Goal: Task Accomplishment & Management: Complete application form

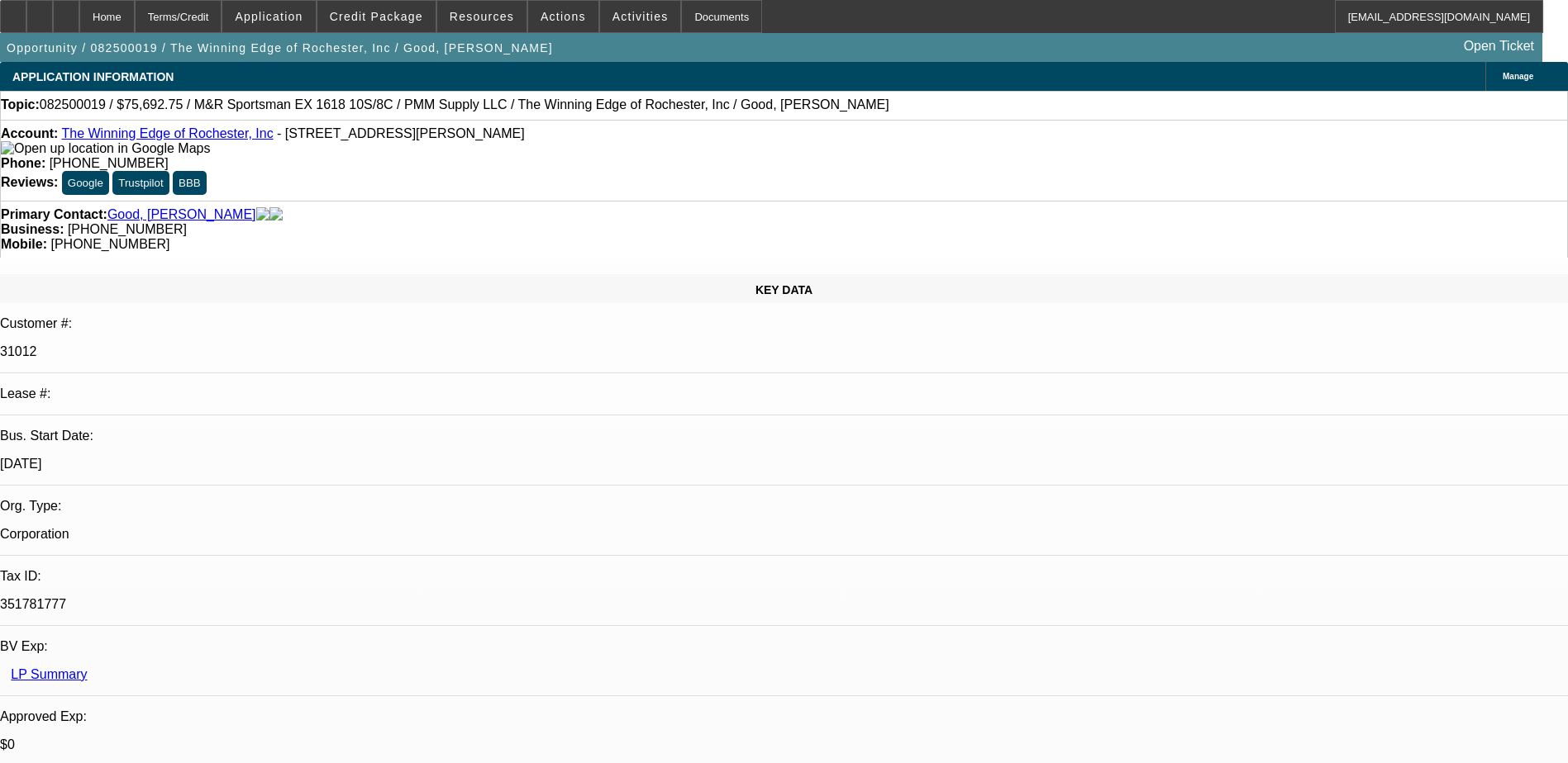
select select "0"
select select "2"
select select "0"
select select "2"
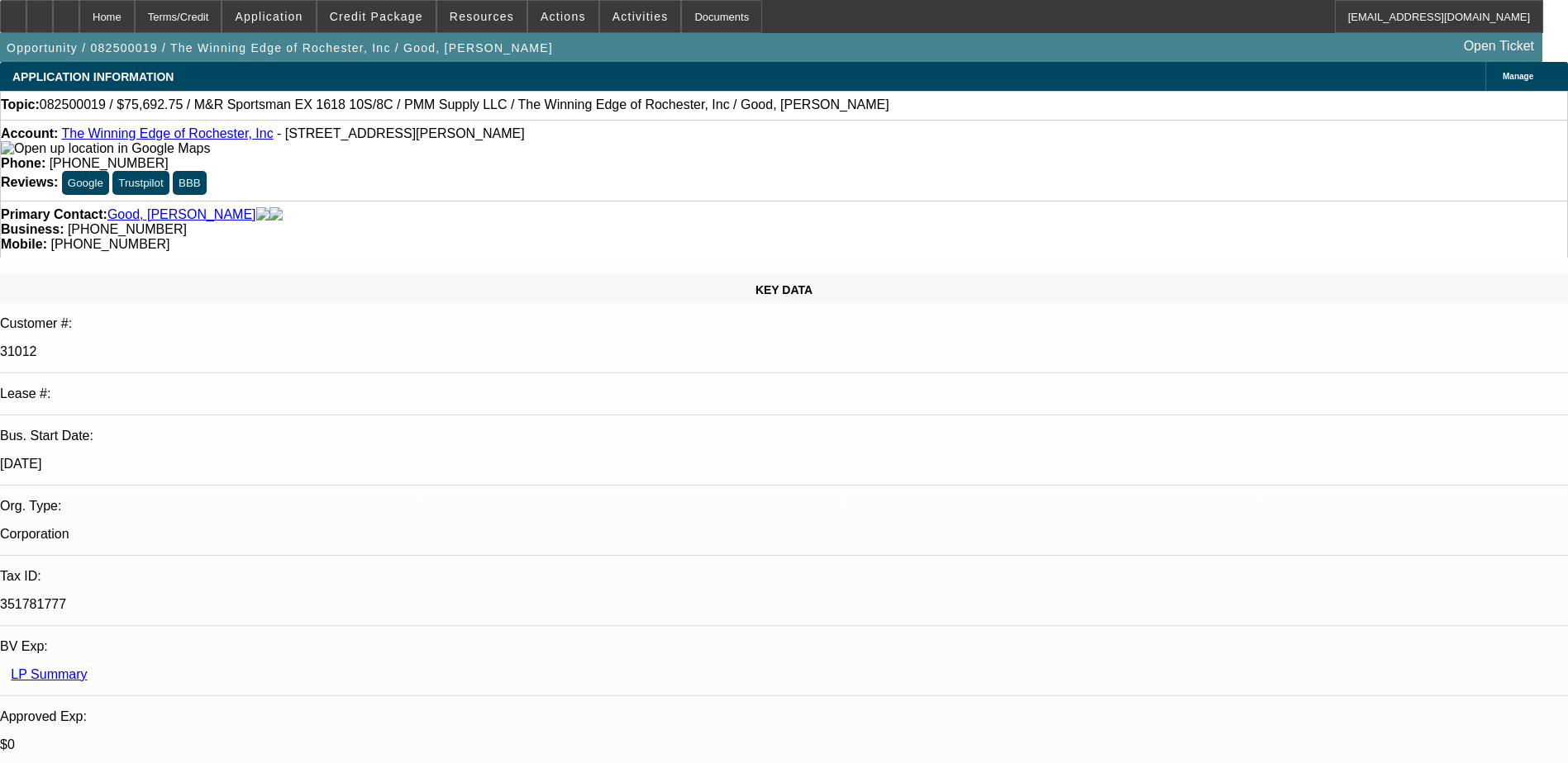
select select "0"
select select "2"
select select "0"
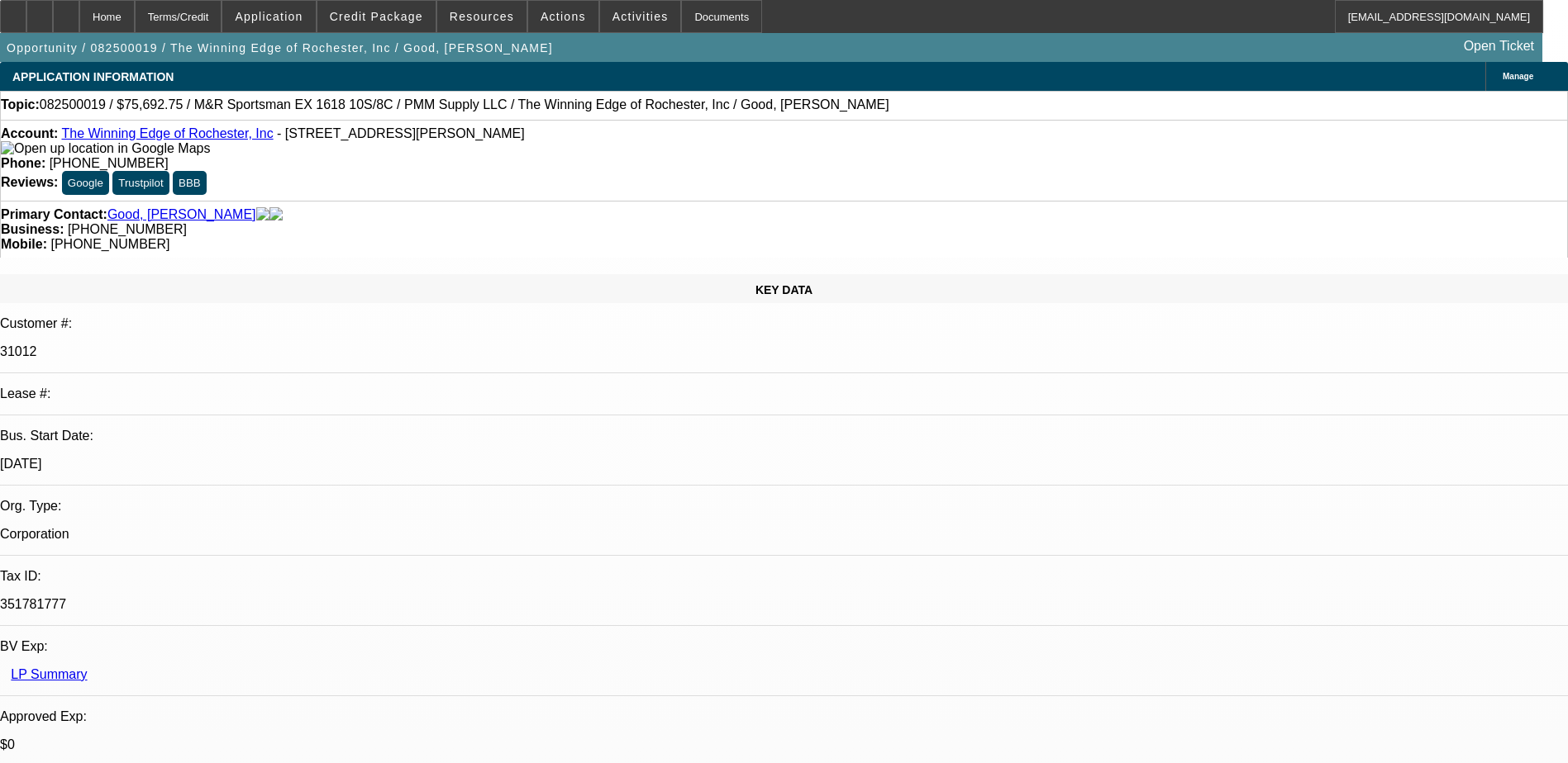
select select "2"
select select "0"
select select "1"
select select "2"
select select "6"
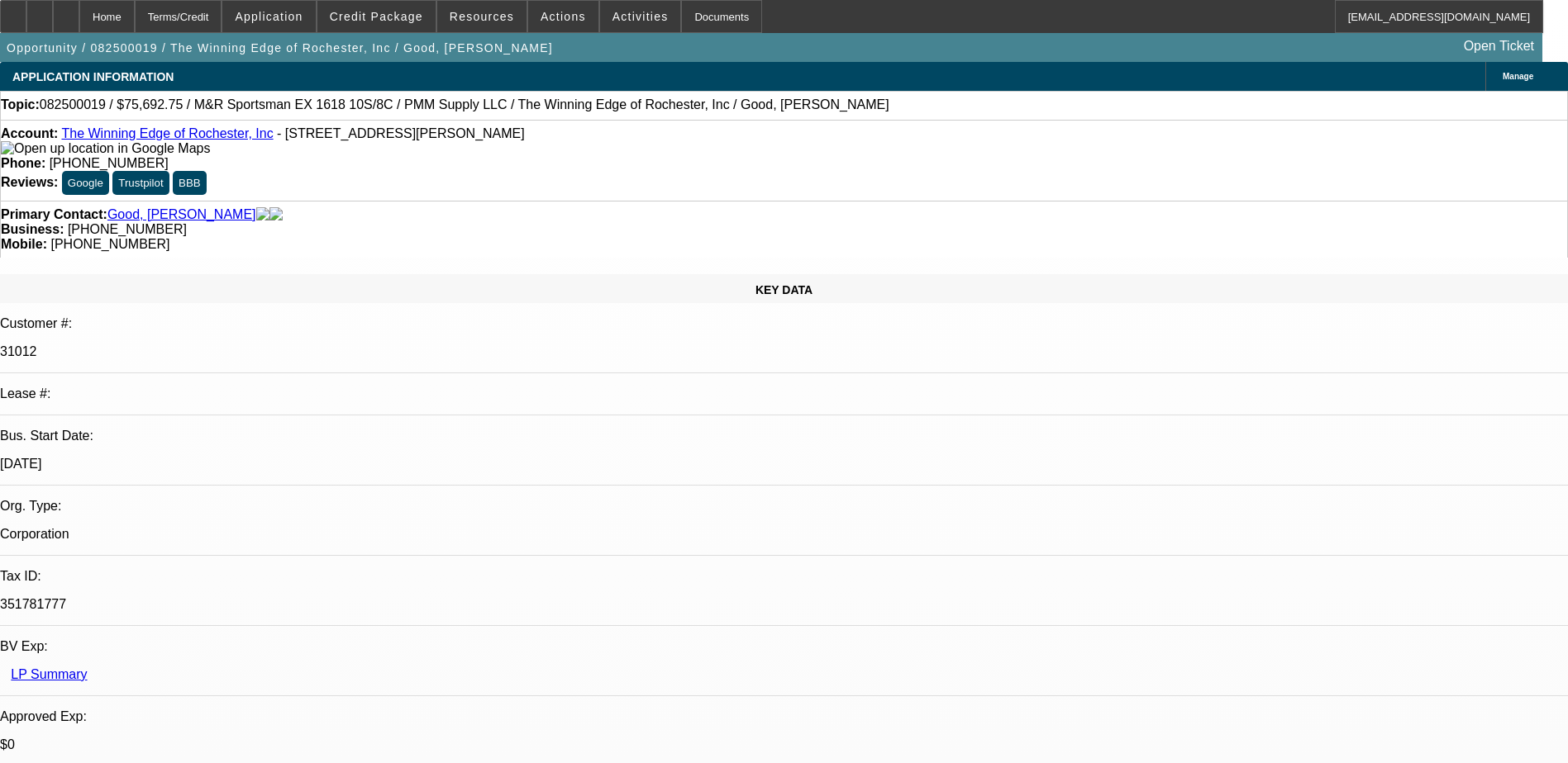
select select "1"
select select "2"
select select "6"
select select "1"
select select "2"
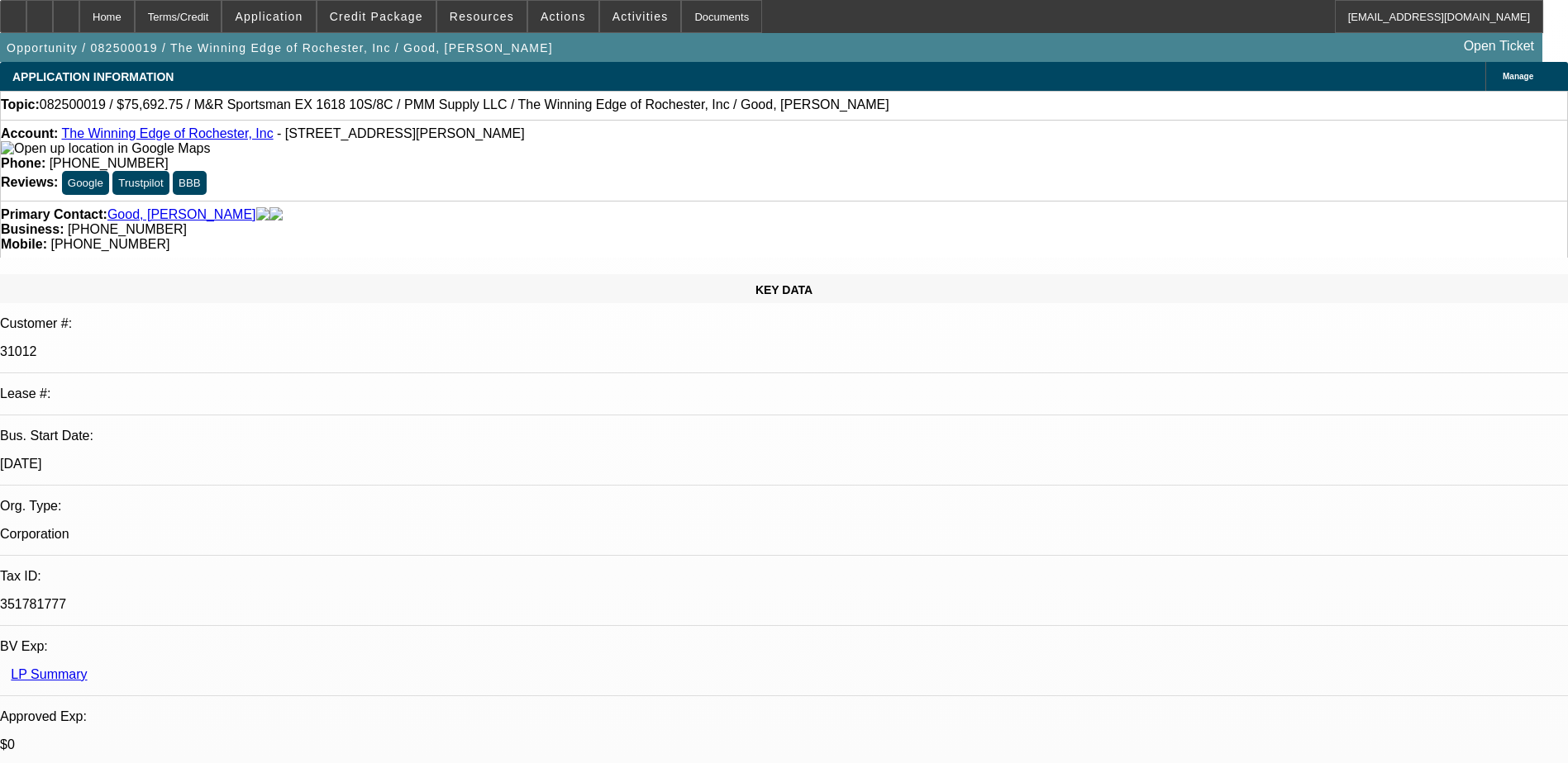
select select "6"
select select "1"
select select "2"
select select "6"
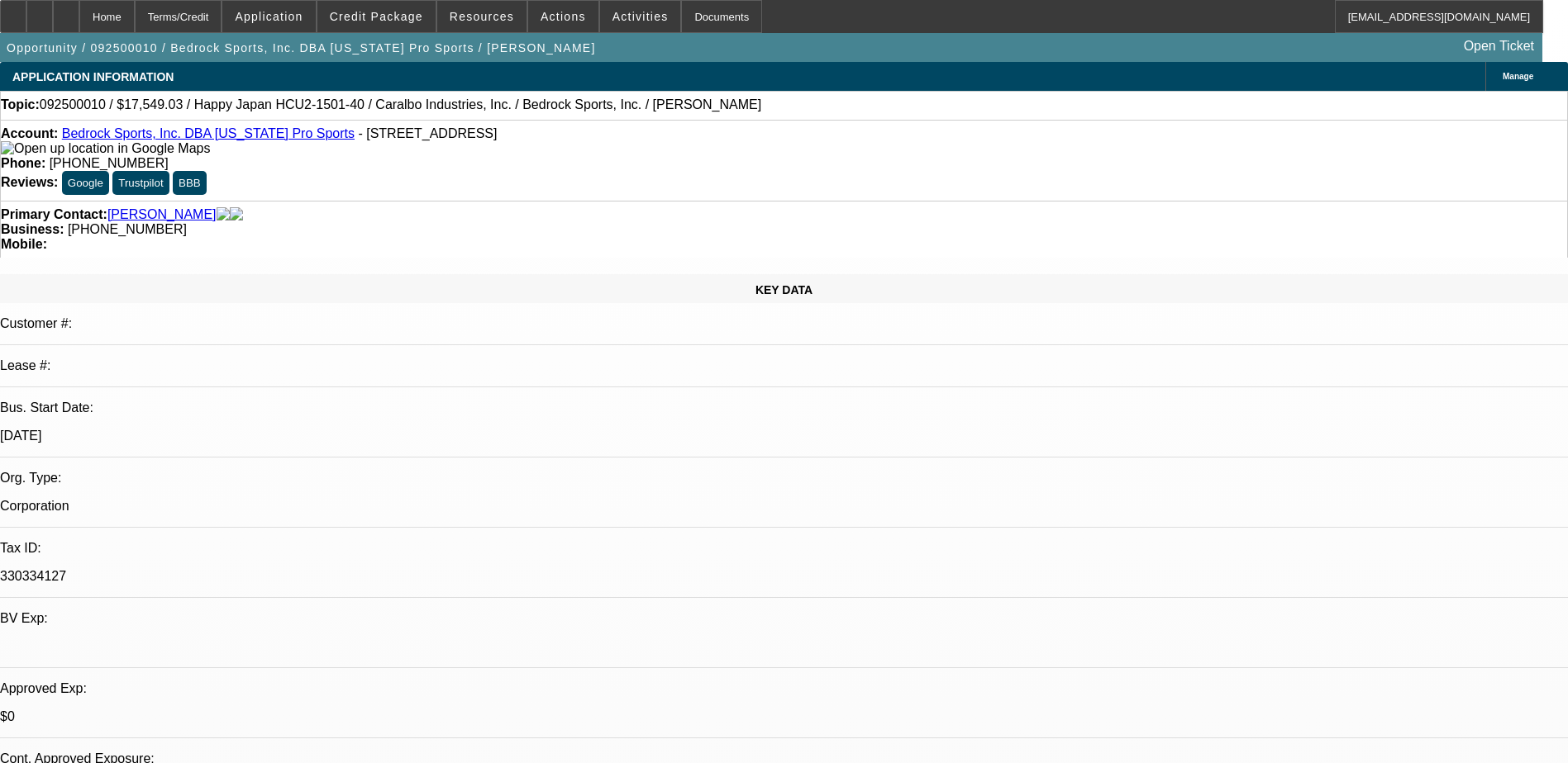
select select "0"
select select "2"
select select "0.1"
select select "0"
select select "2"
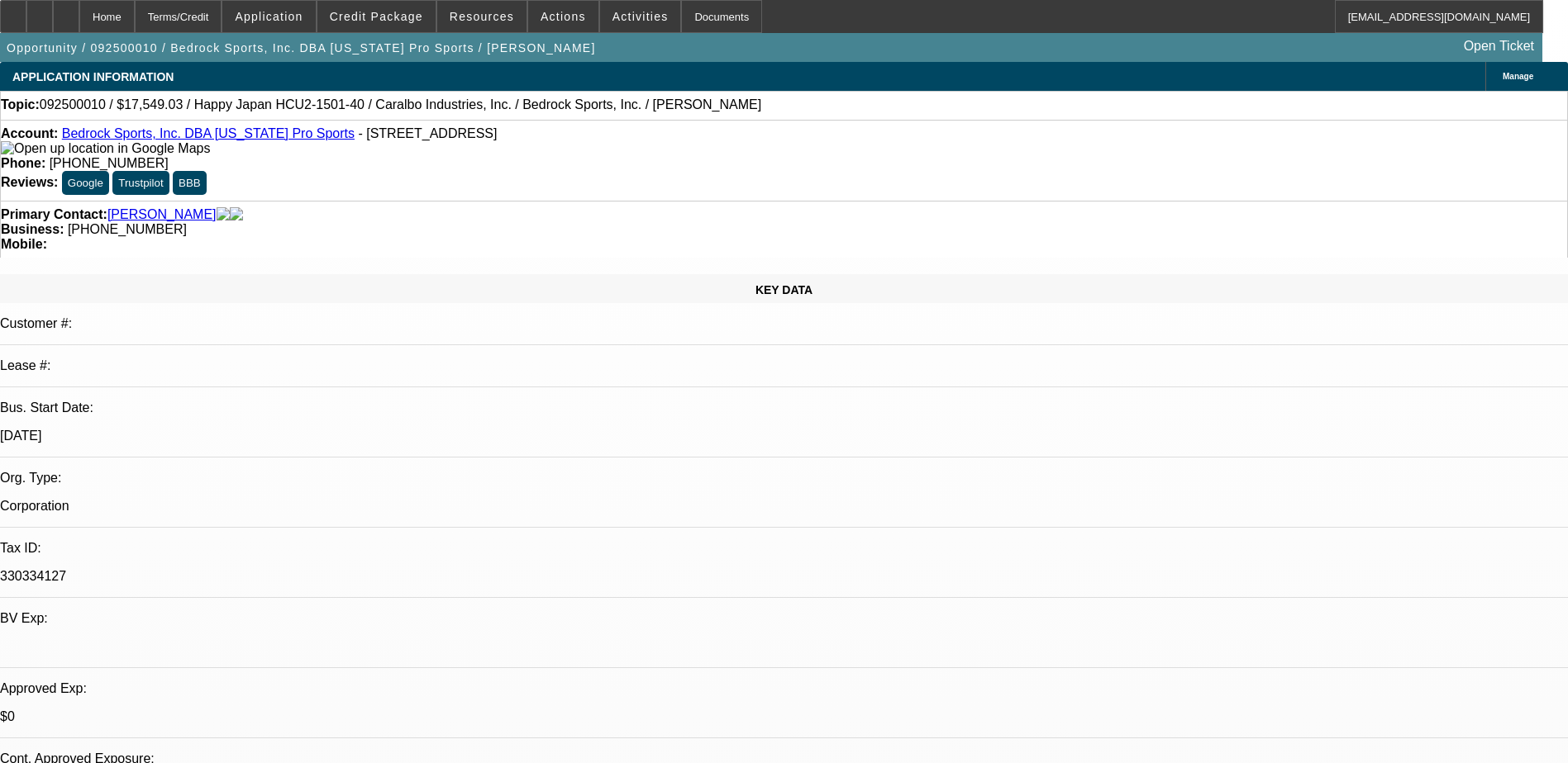
select select "0.1"
select select "0"
select select "2"
select select "0.1"
select select "0"
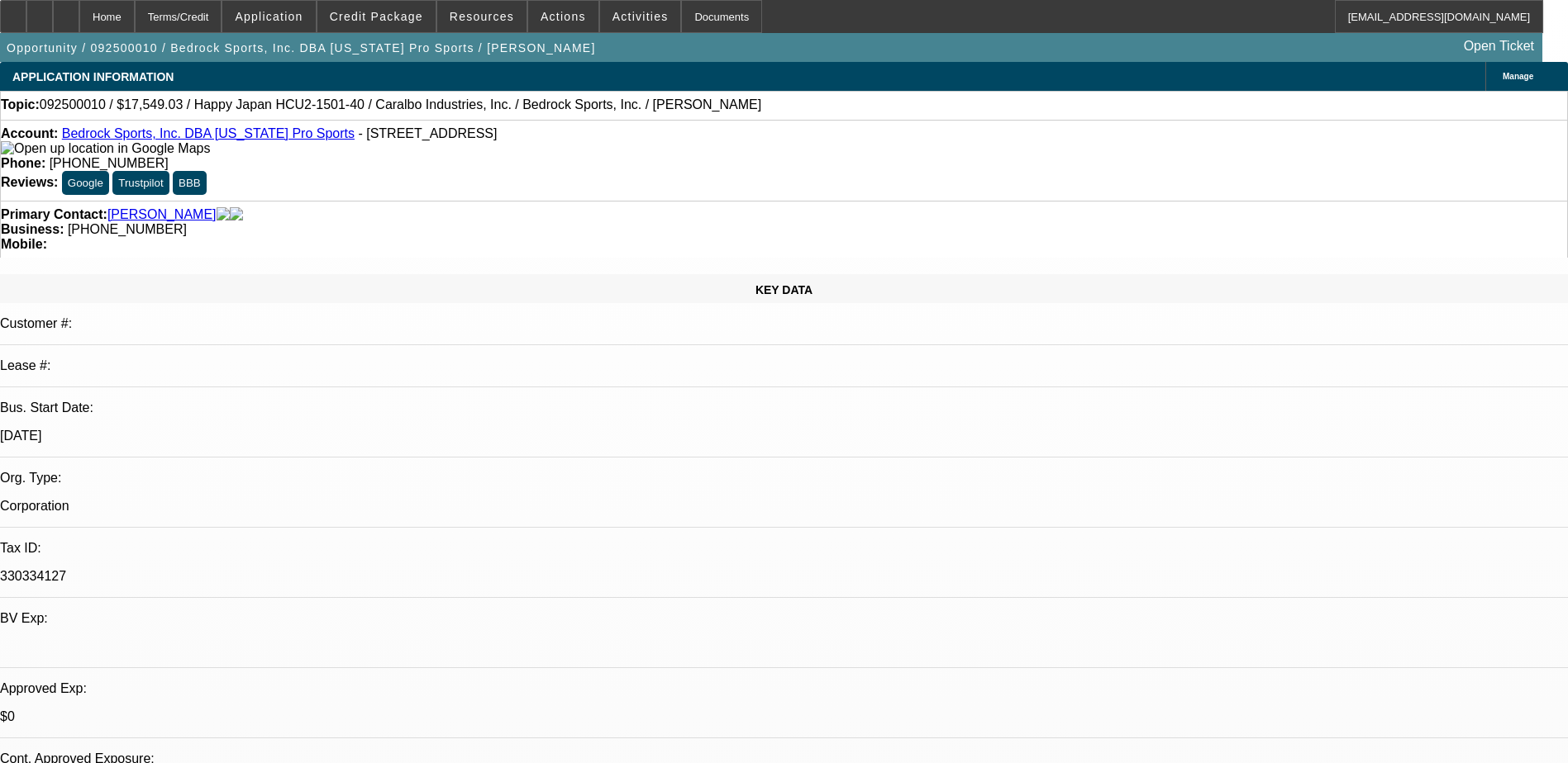
select select "2"
select select "0.1"
select select "1"
select select "2"
select select "4"
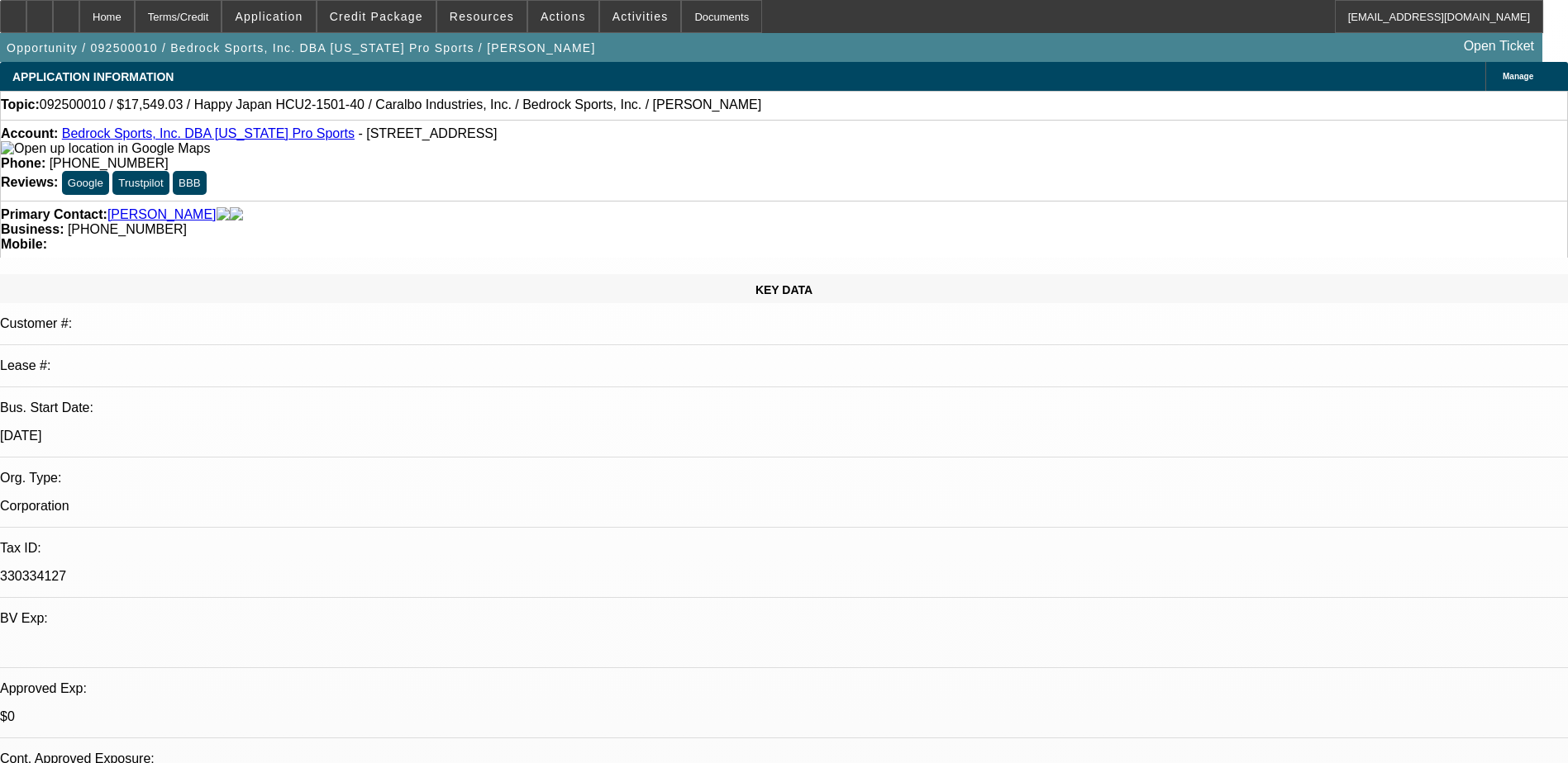
select select "1"
select select "2"
select select "4"
select select "1"
select select "2"
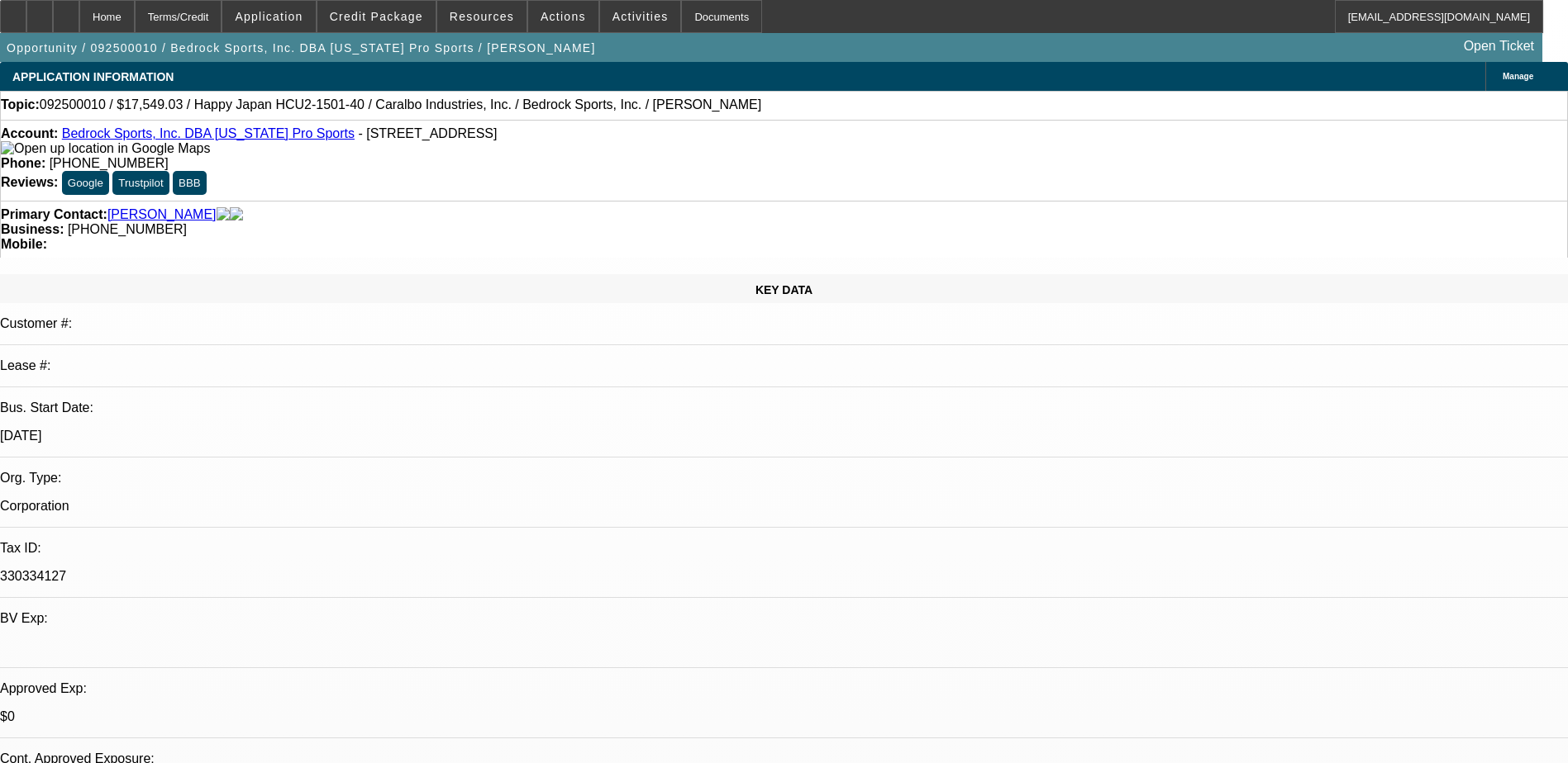
select select "4"
select select "1"
select select "2"
select select "4"
click at [1348, 202] on span "Reply All" at bounding box center [1358, 200] width 45 height 12
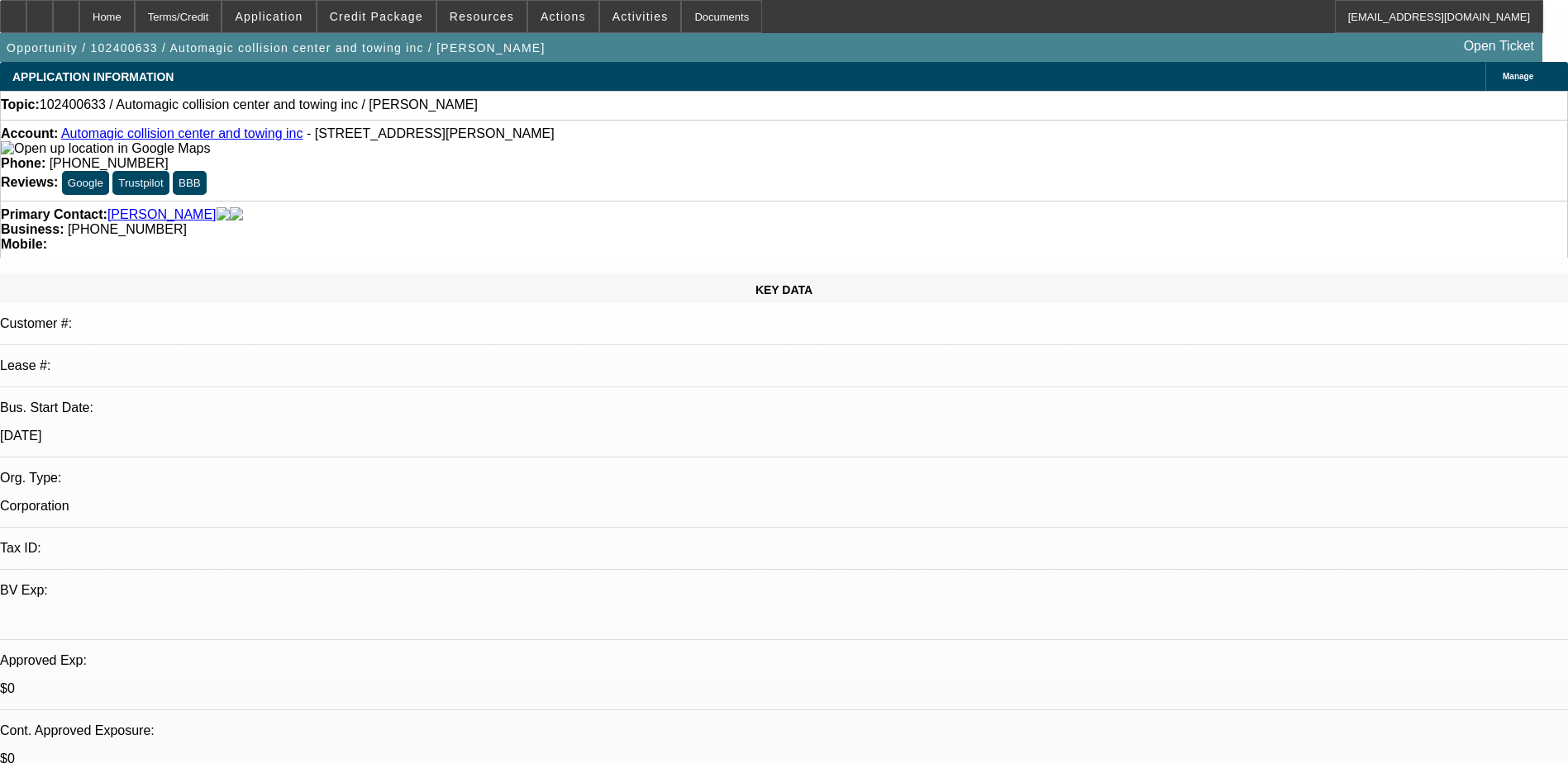
select select "0"
select select "2"
select select "0.1"
select select "4"
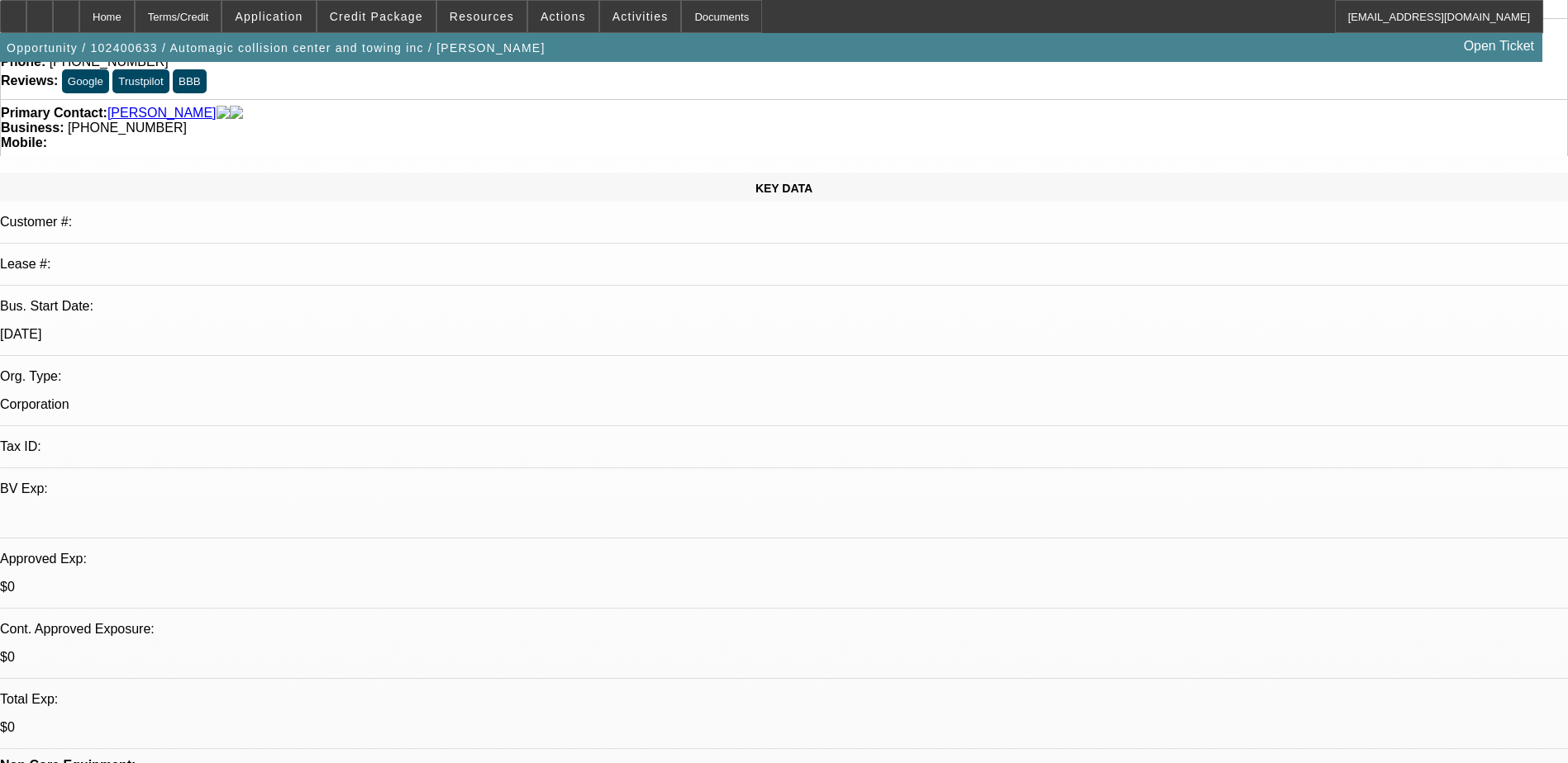
scroll to position [248, 0]
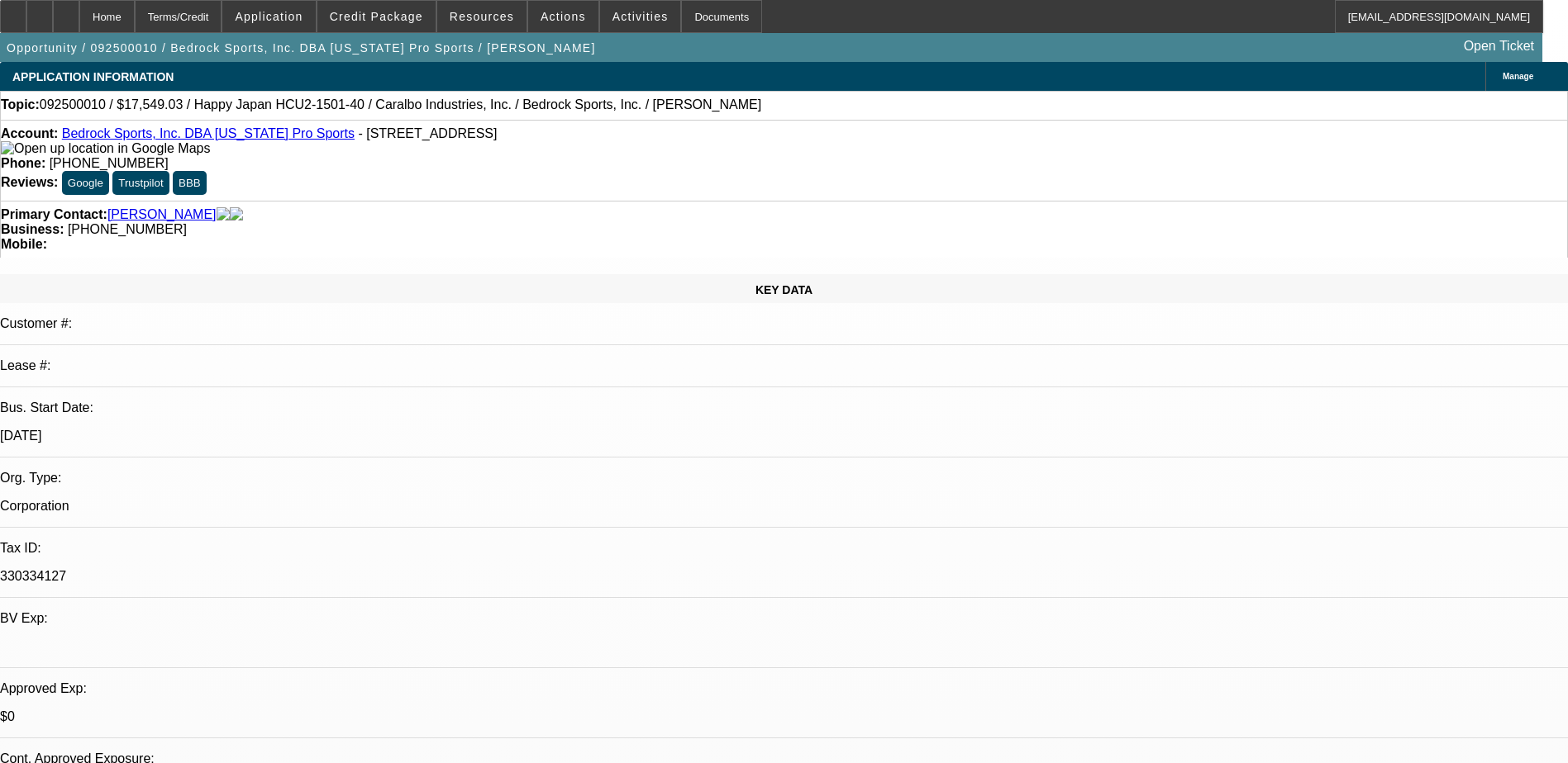
select select "0"
select select "2"
select select "0.1"
select select "0"
select select "2"
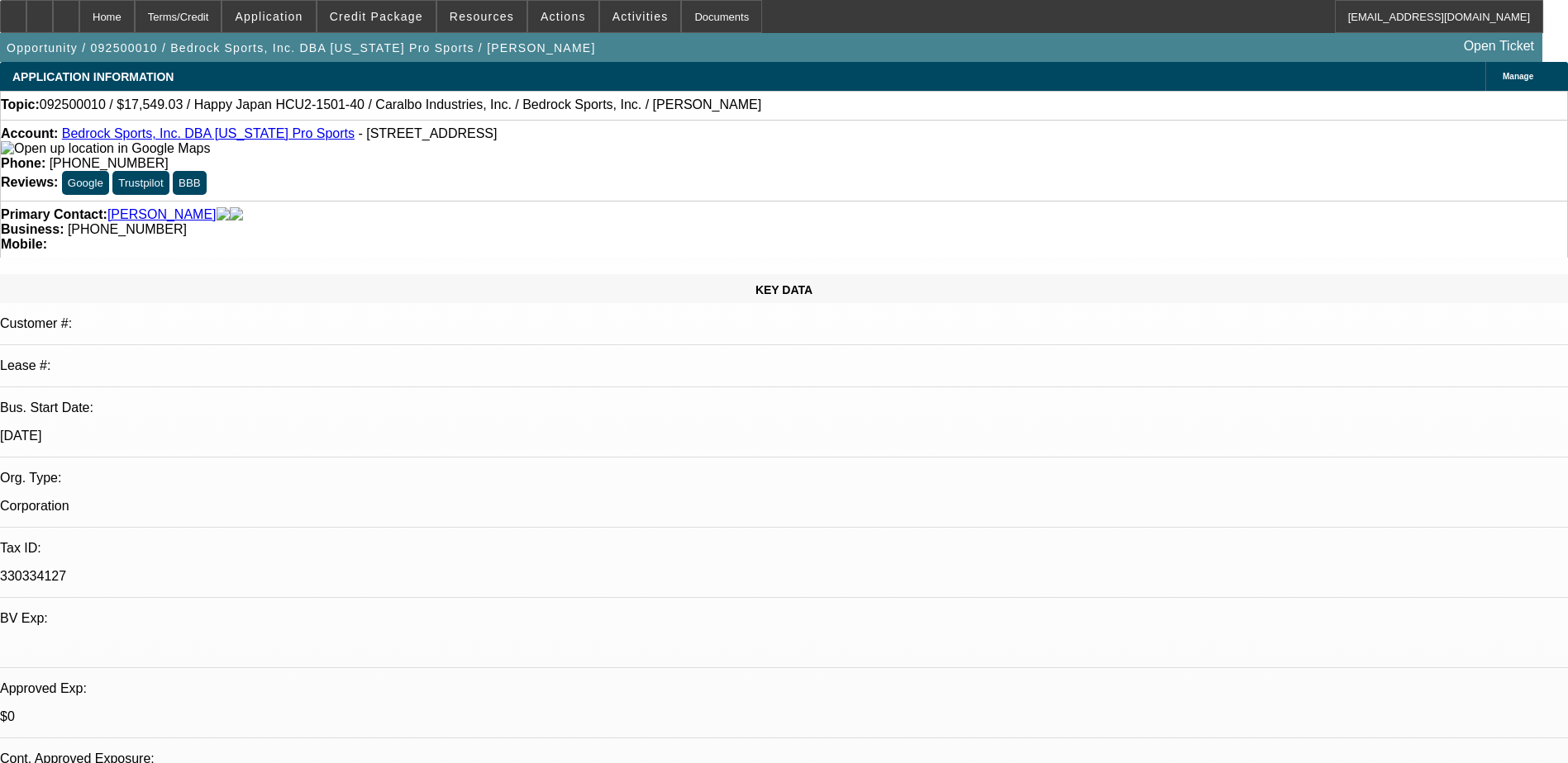
select select "0.1"
select select "0"
select select "2"
select select "0.1"
select select "0"
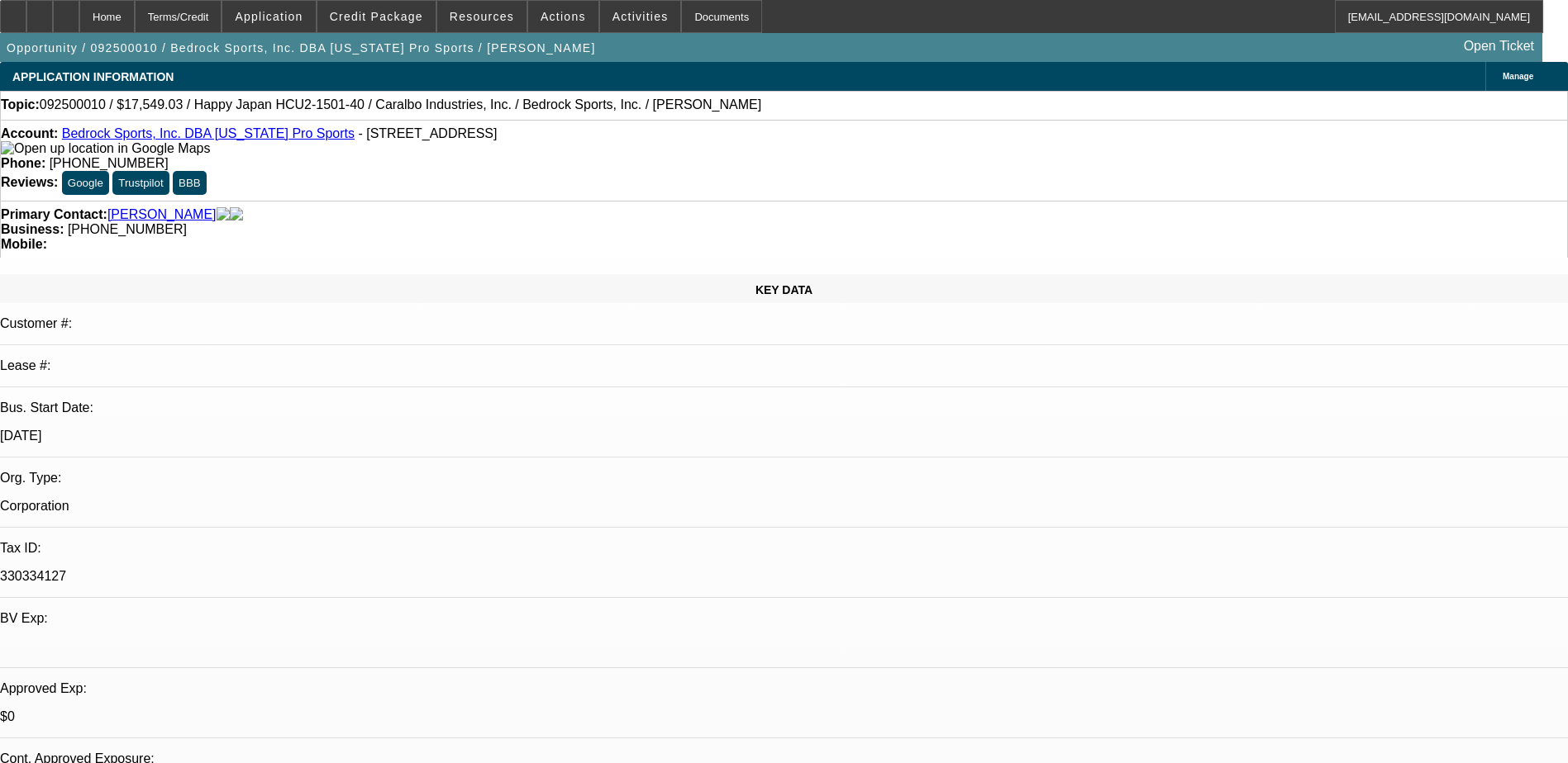
select select "2"
select select "0.1"
select select "1"
select select "2"
select select "4"
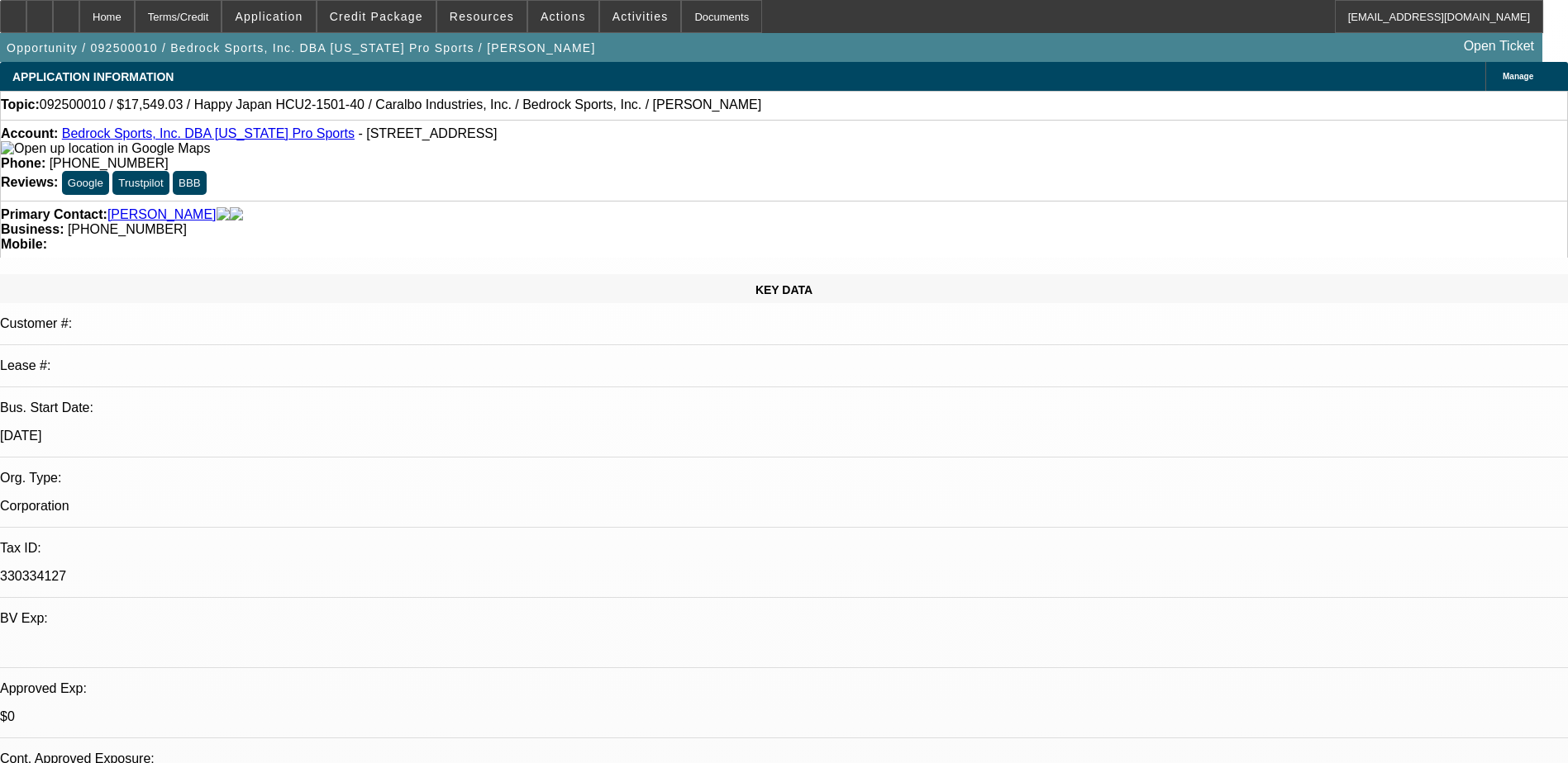
select select "1"
select select "2"
select select "4"
select select "1"
select select "2"
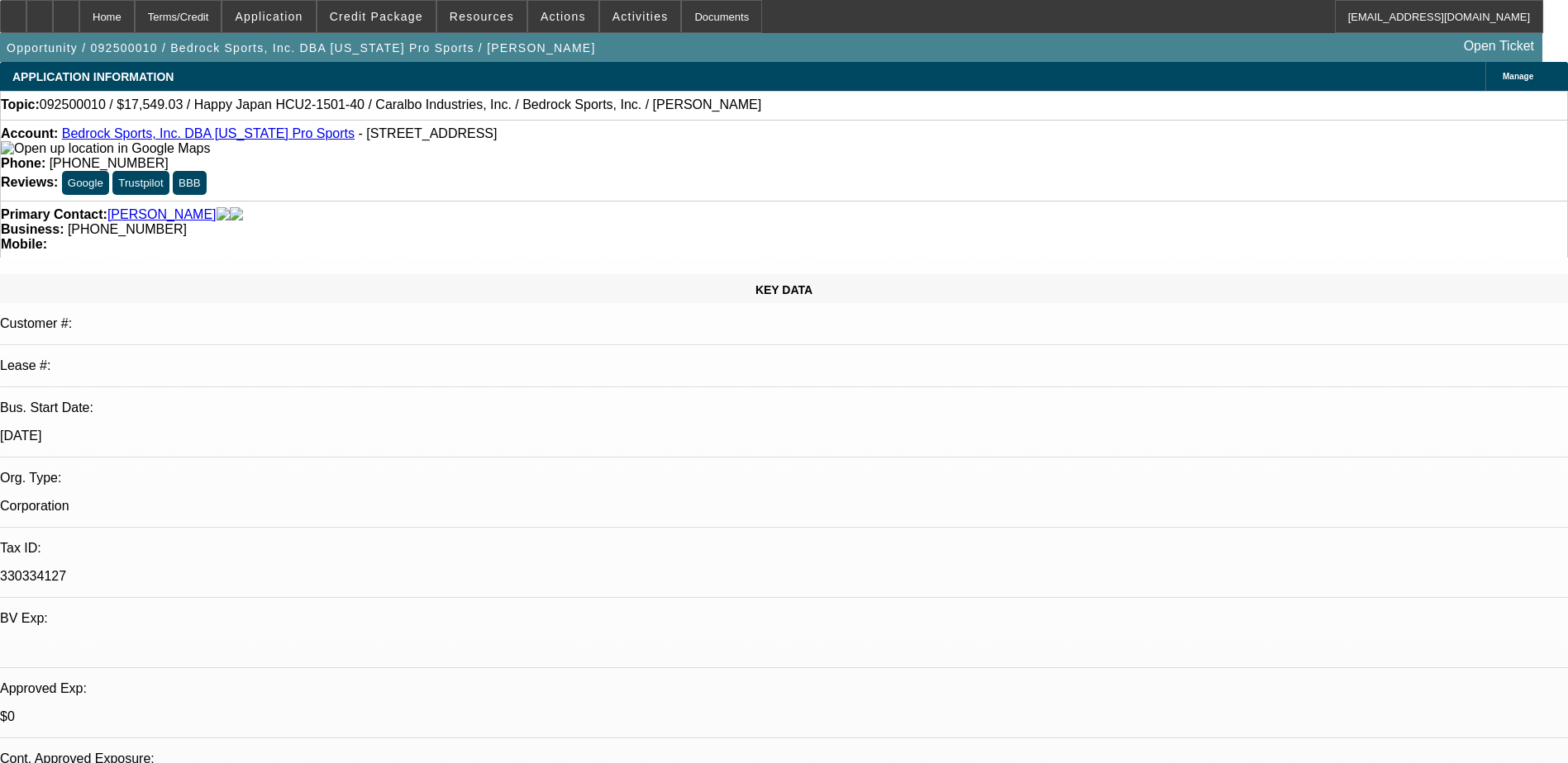
select select "4"
select select "1"
select select "2"
select select "4"
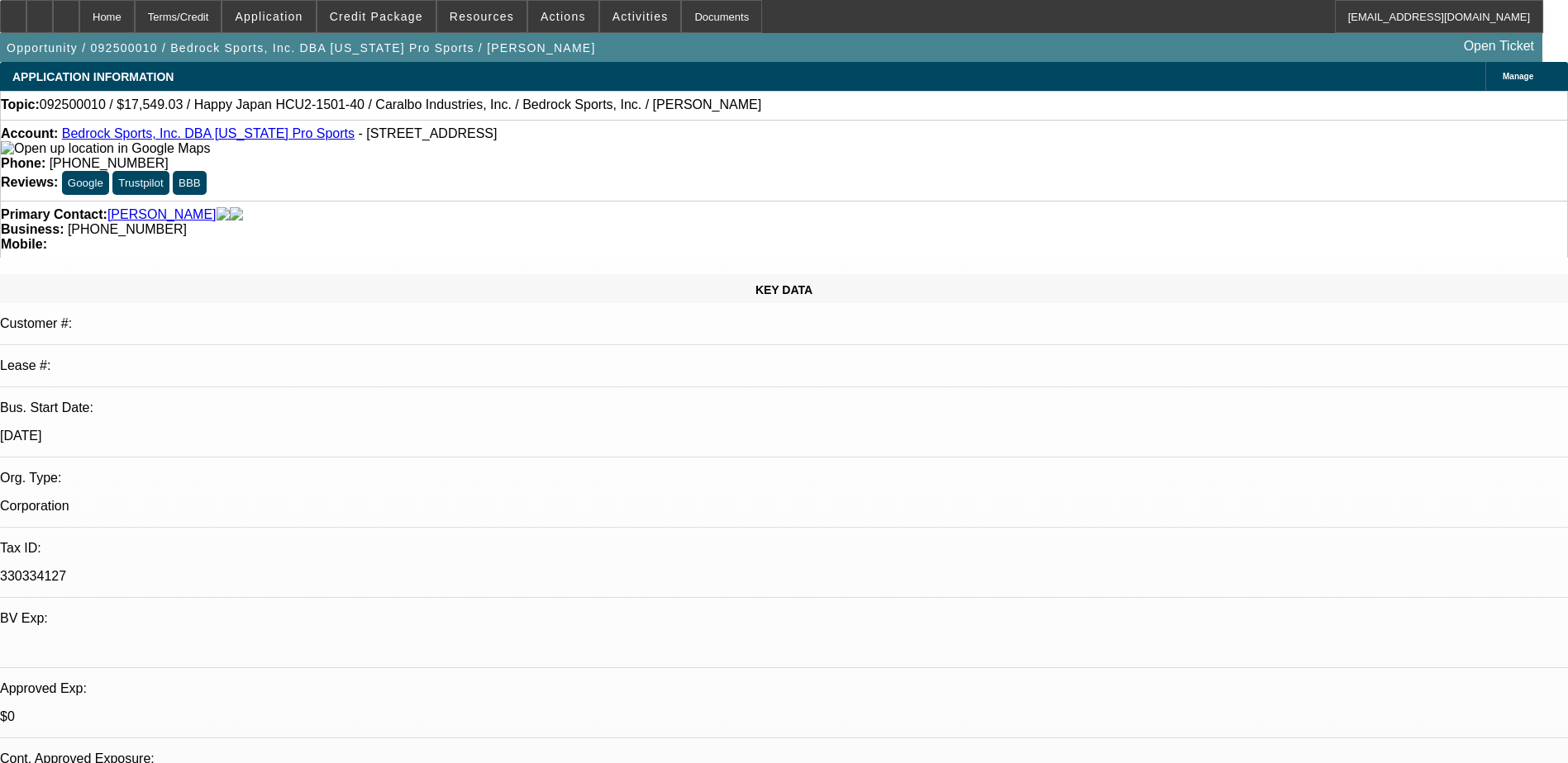
drag, startPoint x: 1226, startPoint y: 565, endPoint x: 1458, endPoint y: 562, distance: 232.0
copy p "copy of the signed/dated Articles of Incorporation"
click at [1286, 195] on span "Reply All" at bounding box center [1302, 200] width 45 height 12
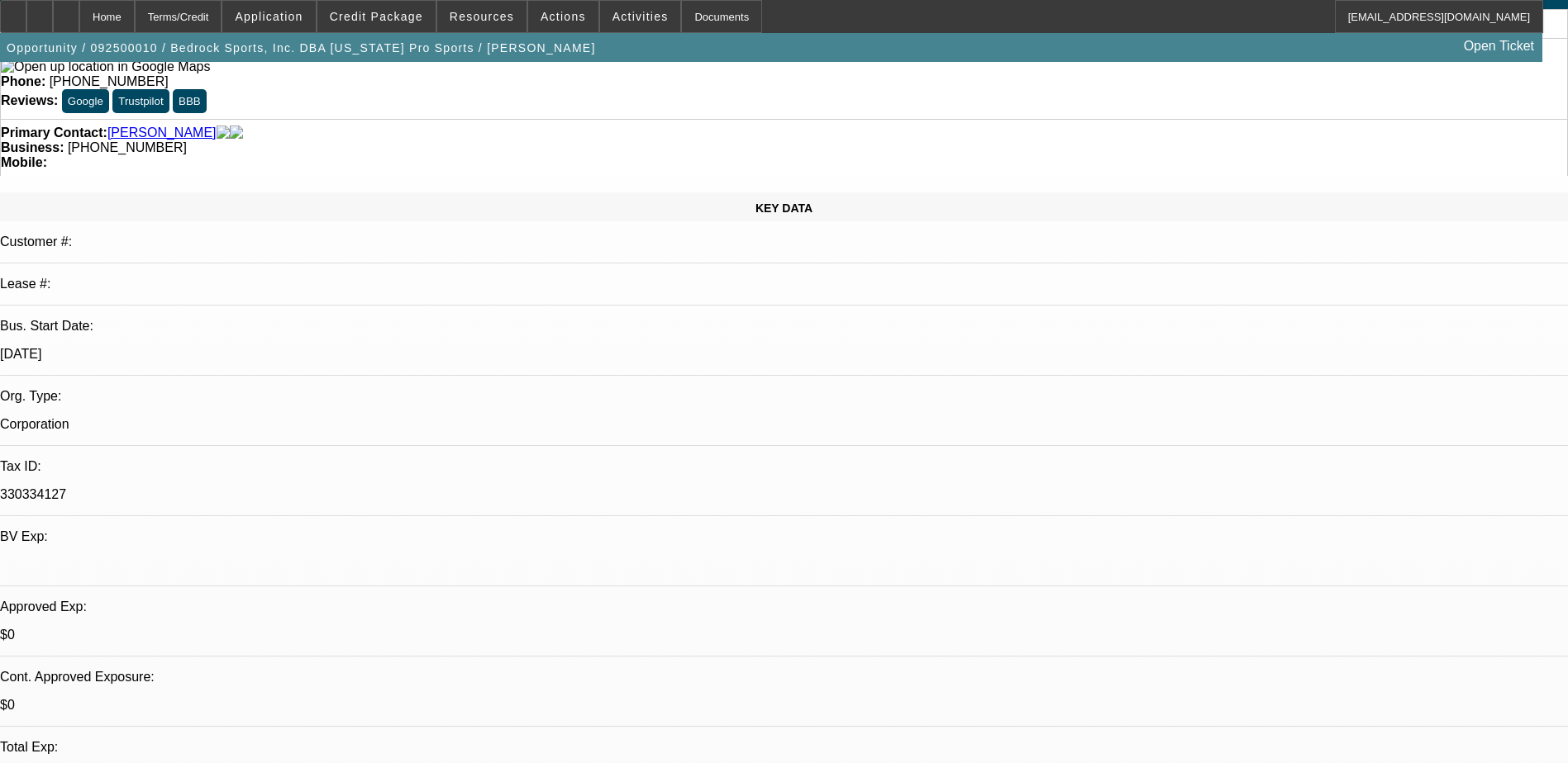
scroll to position [82, 0]
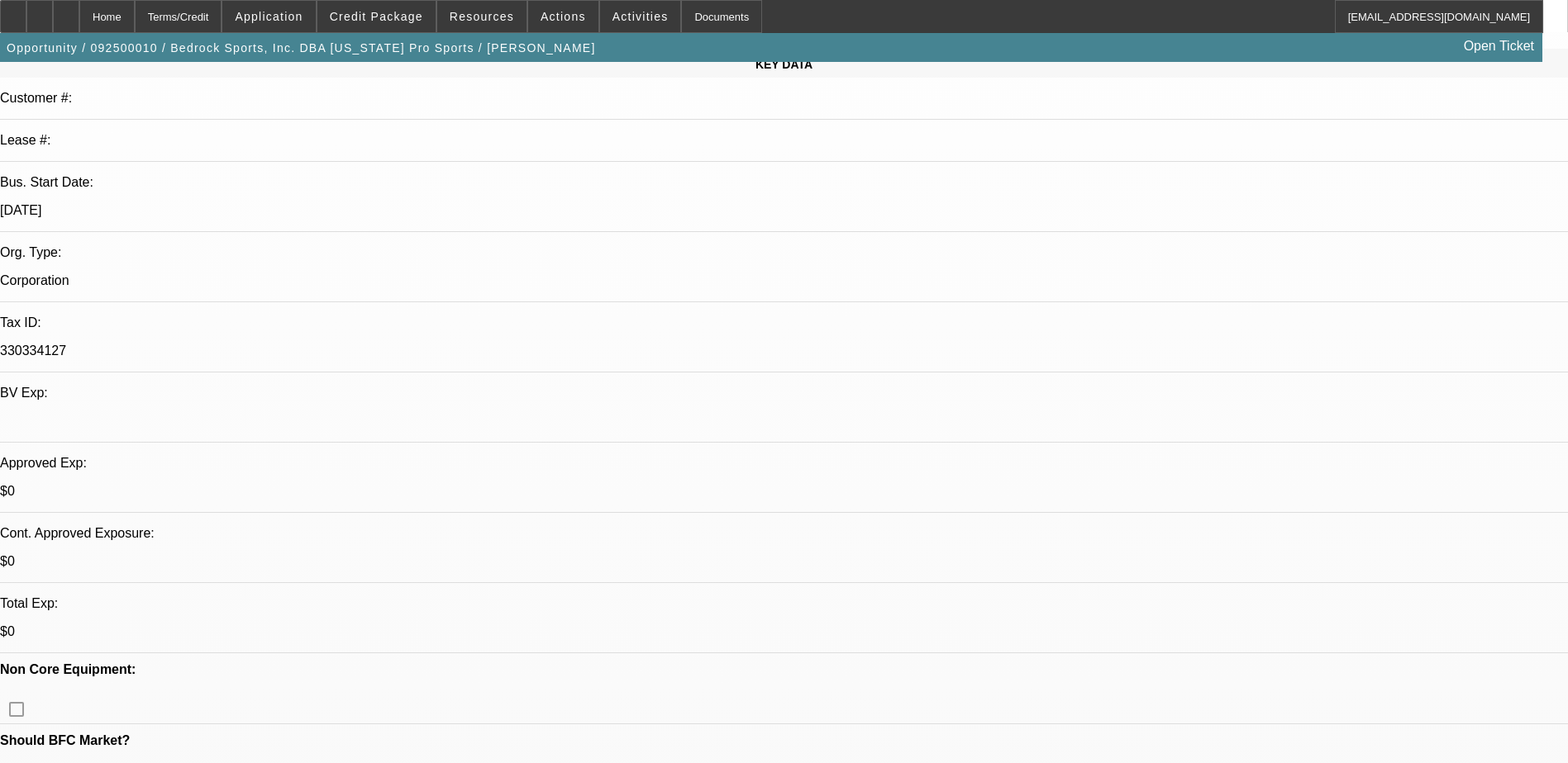
scroll to position [413, 0]
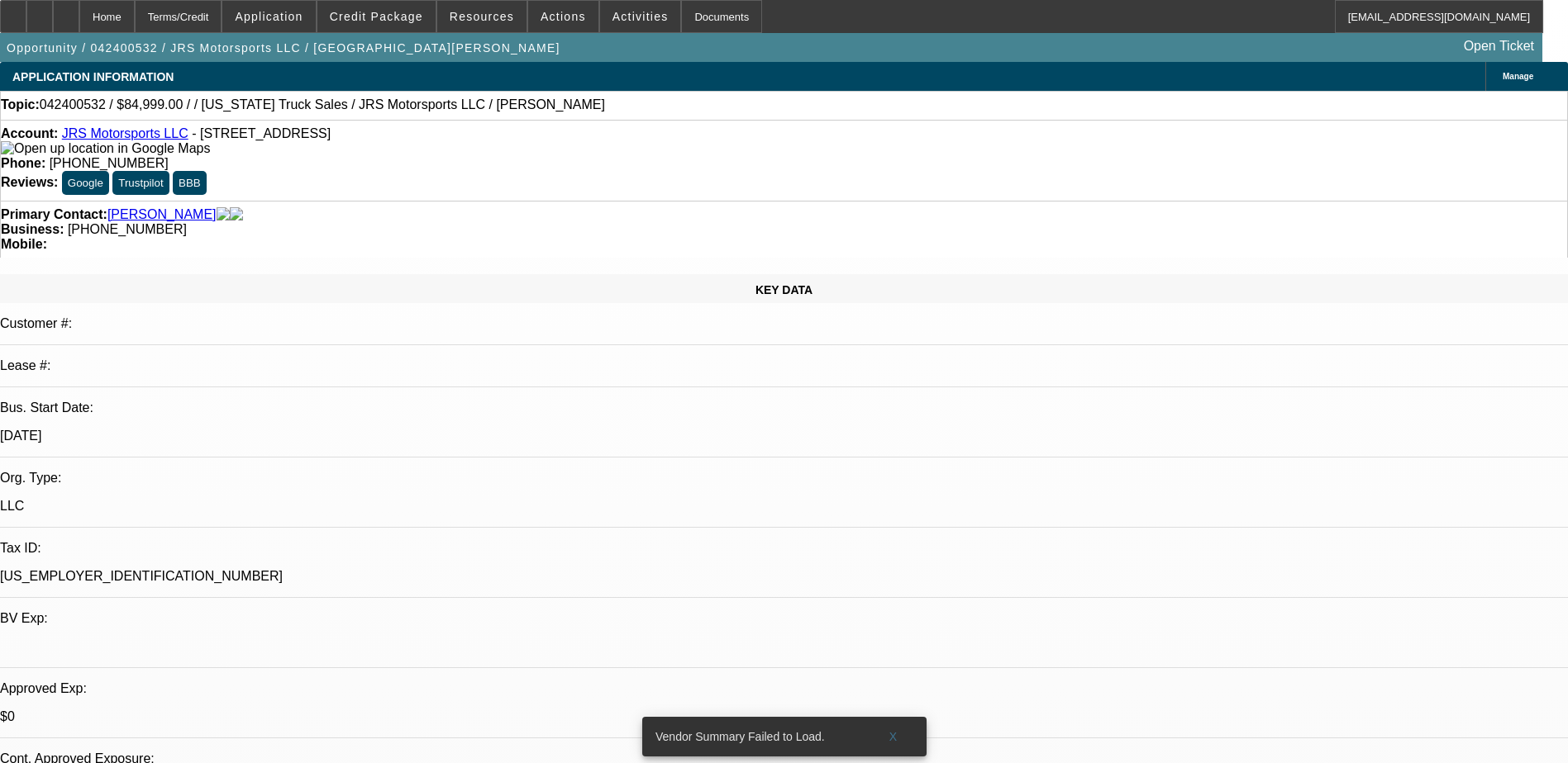
select select "0"
select select "2"
select select "0.1"
select select "4"
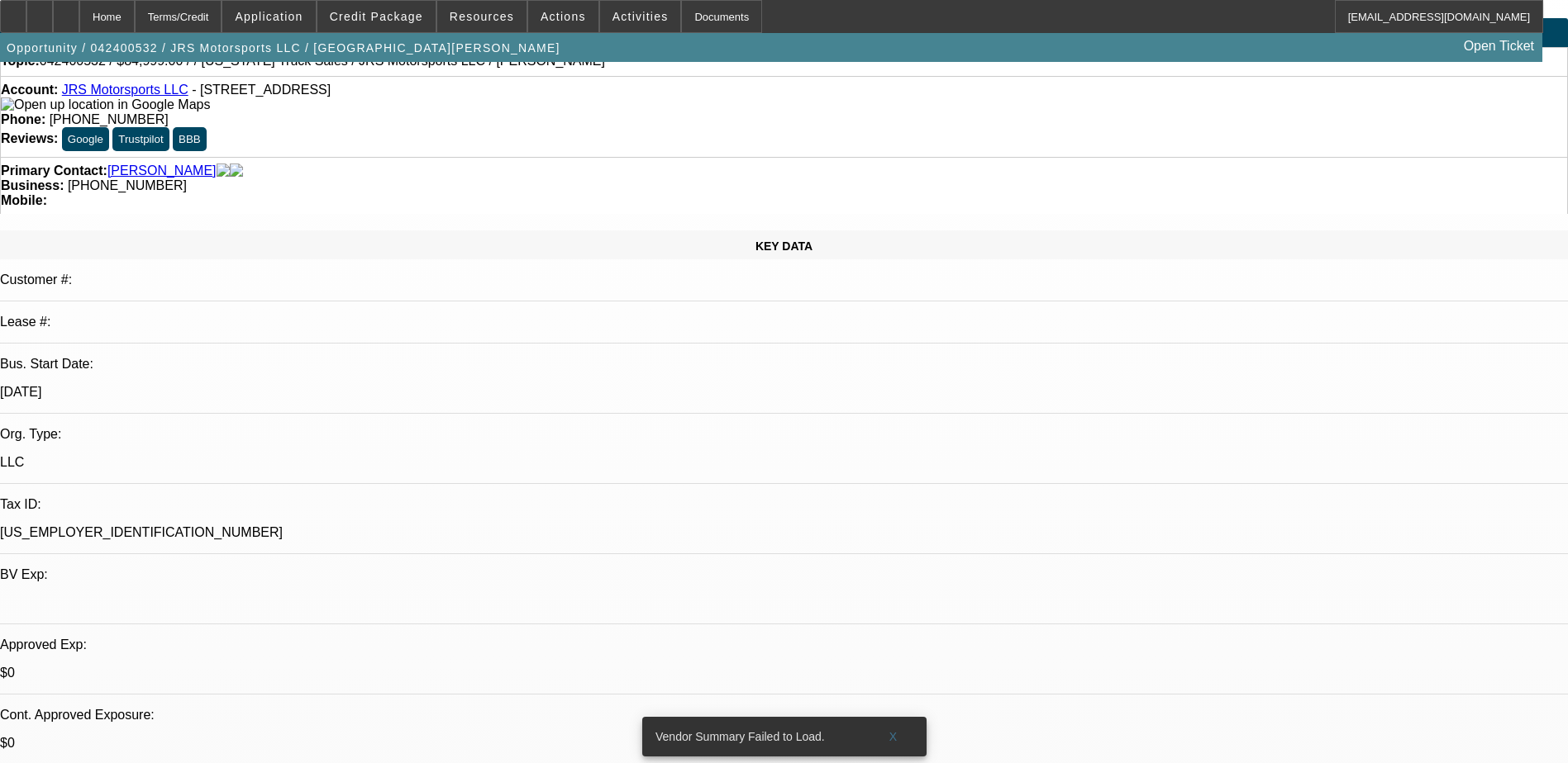
scroll to position [82, 0]
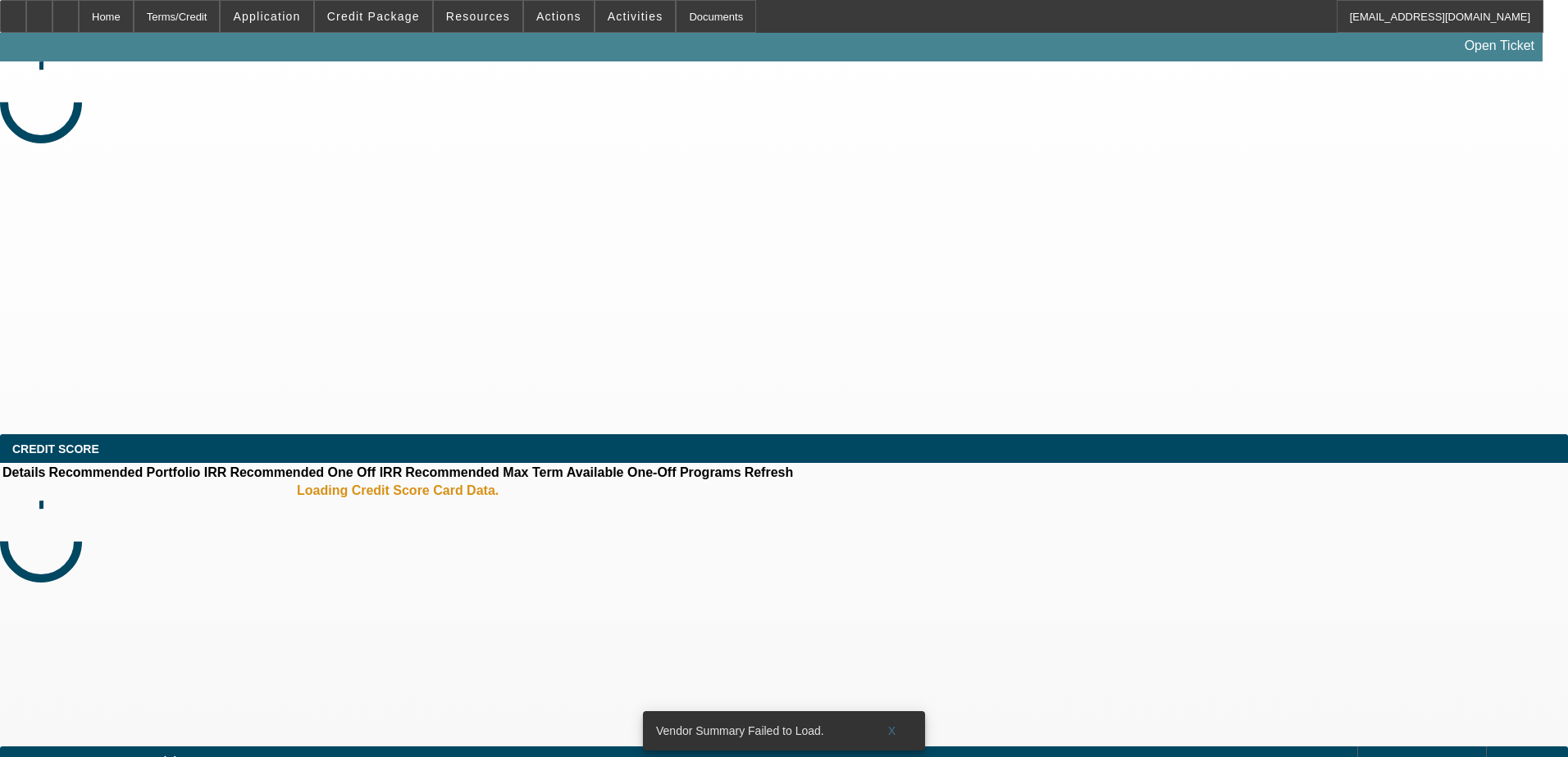
select select "0"
select select "2"
select select "0.1"
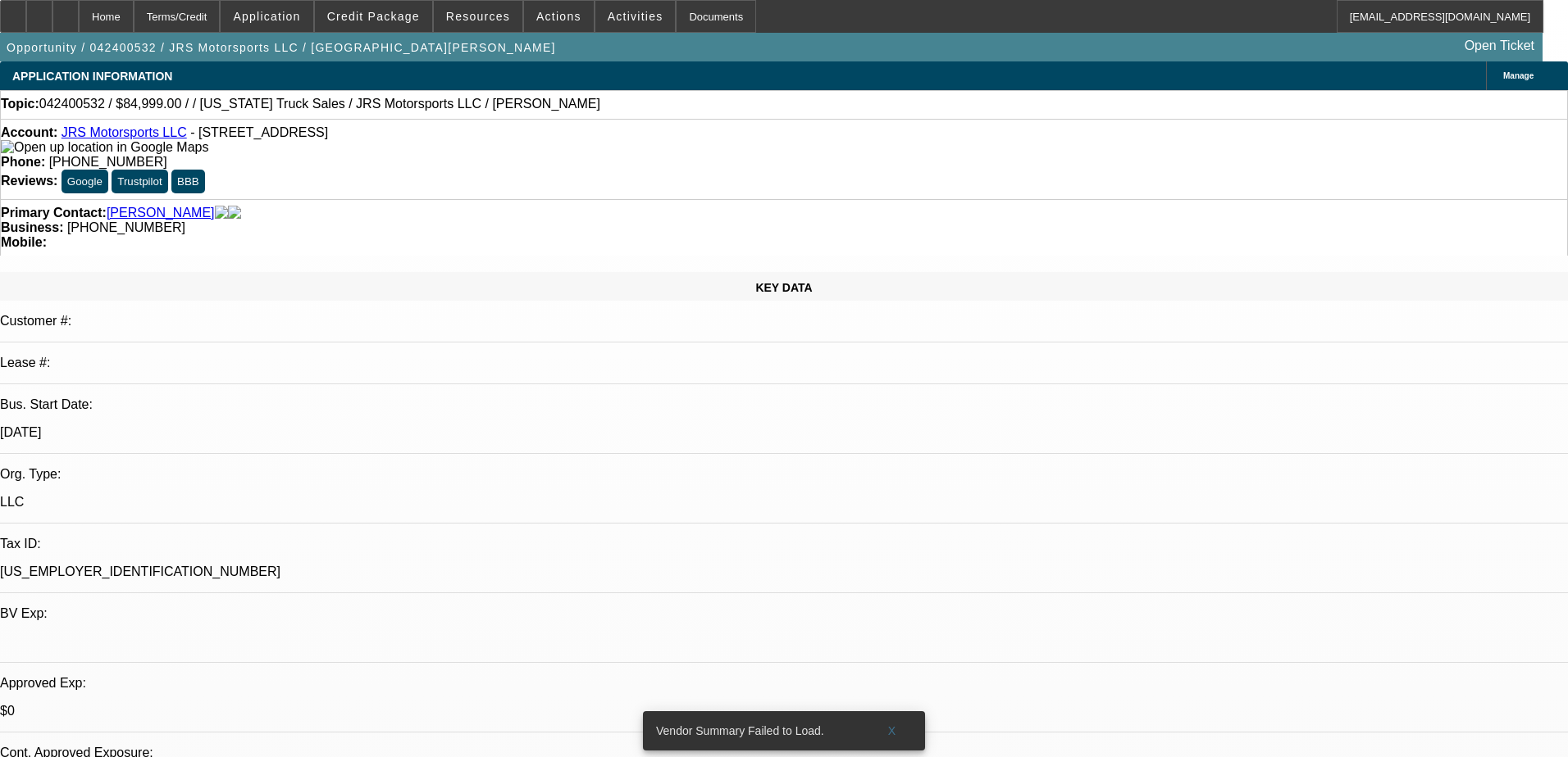
select select "1"
select select "2"
select select "4"
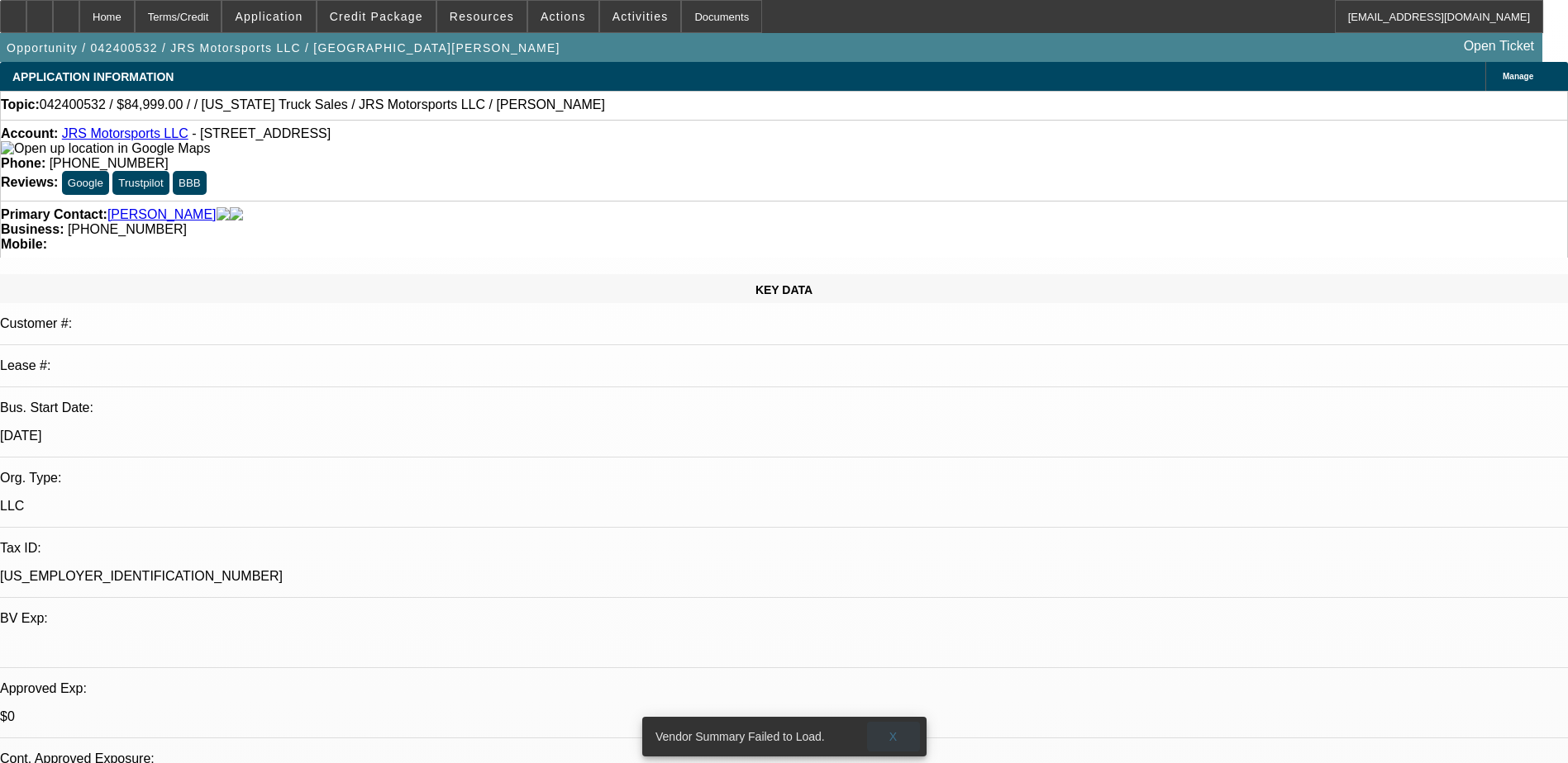
click at [899, 725] on span at bounding box center [893, 736] width 53 height 39
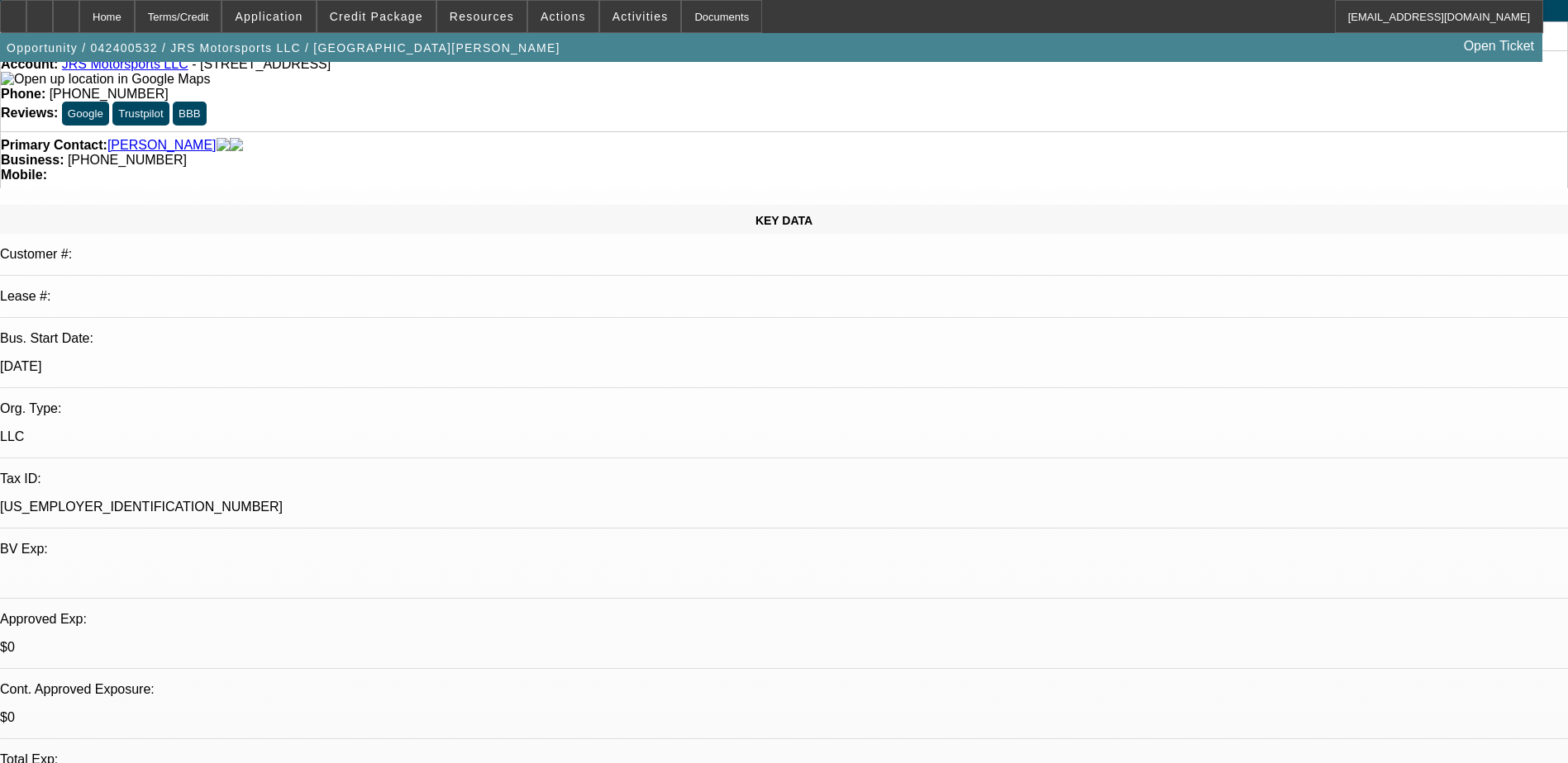
scroll to position [165, 0]
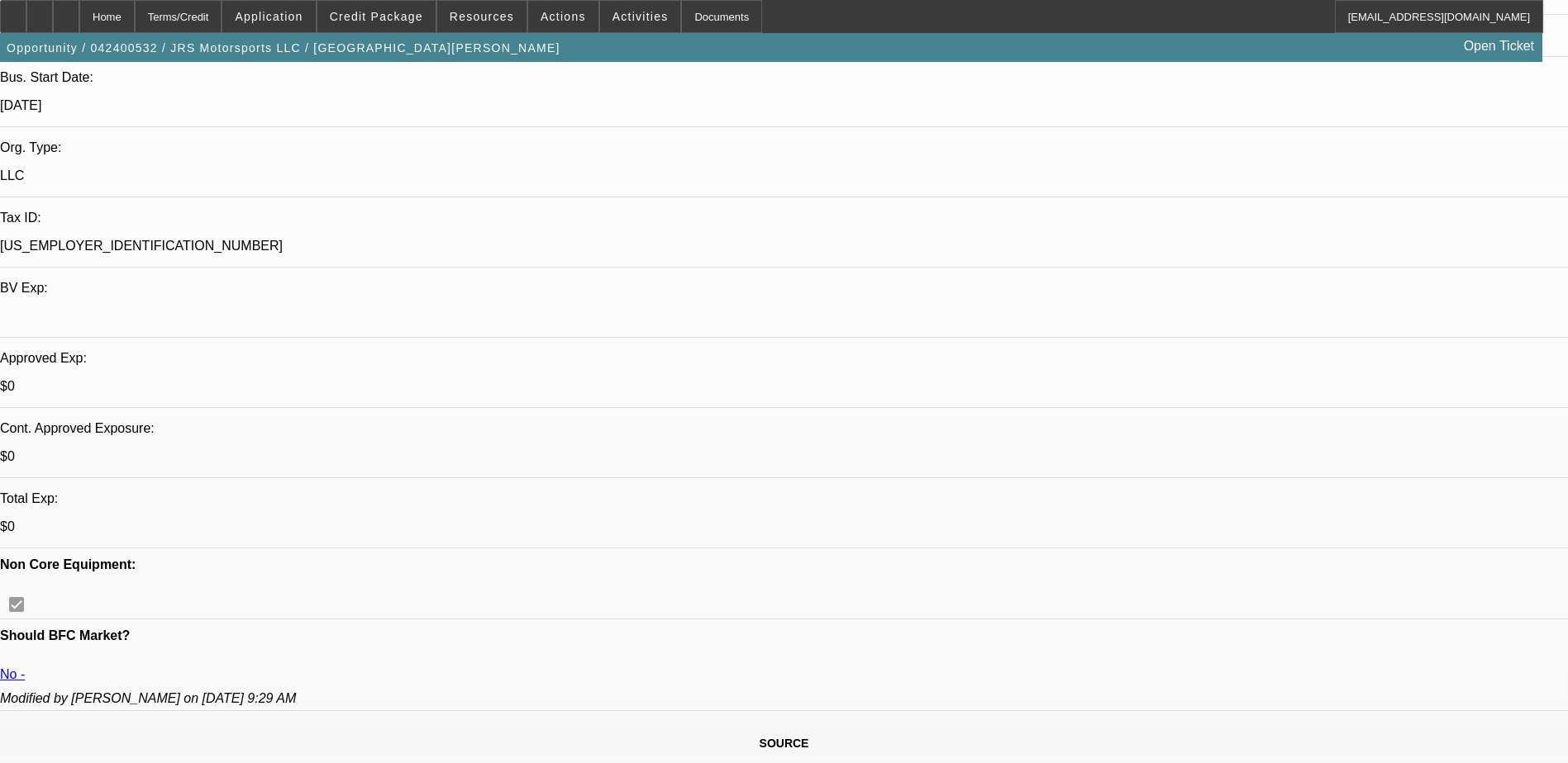
scroll to position [445, 0]
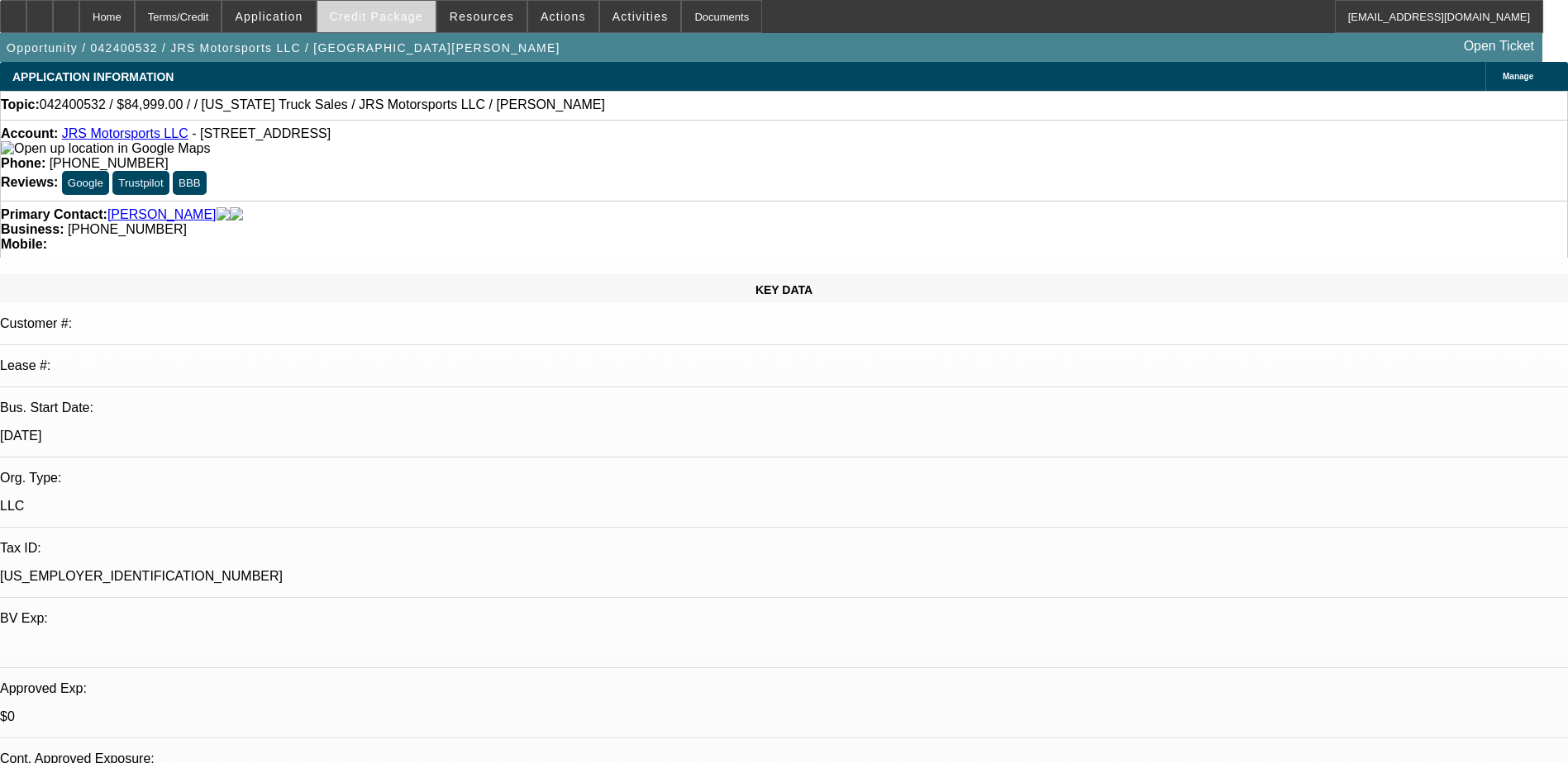
click at [395, 10] on span "Credit Package" at bounding box center [377, 16] width 94 height 13
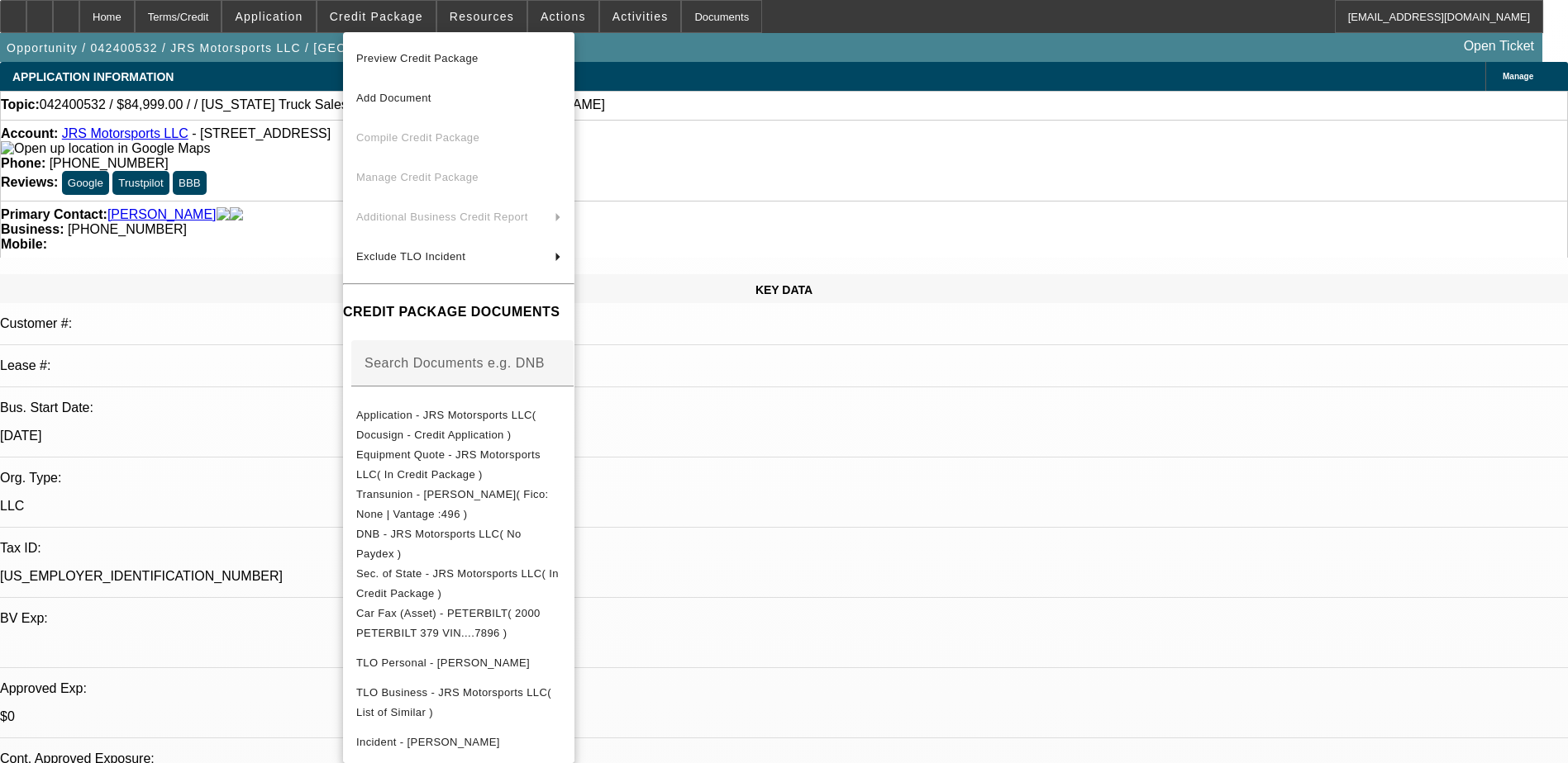
click at [548, 15] on div at bounding box center [784, 382] width 1568 height 763
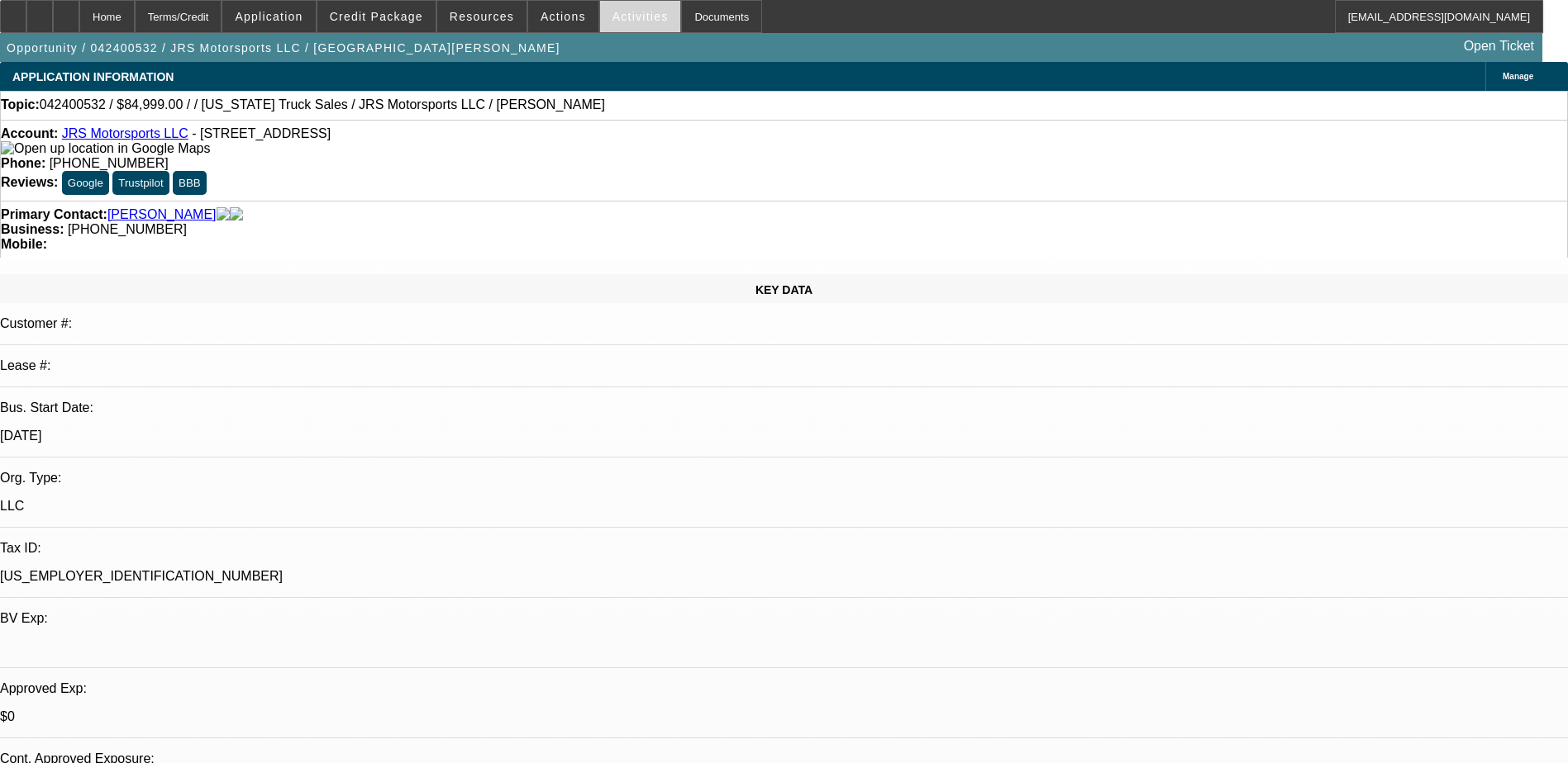
click at [619, 17] on span "Activities" at bounding box center [640, 16] width 56 height 13
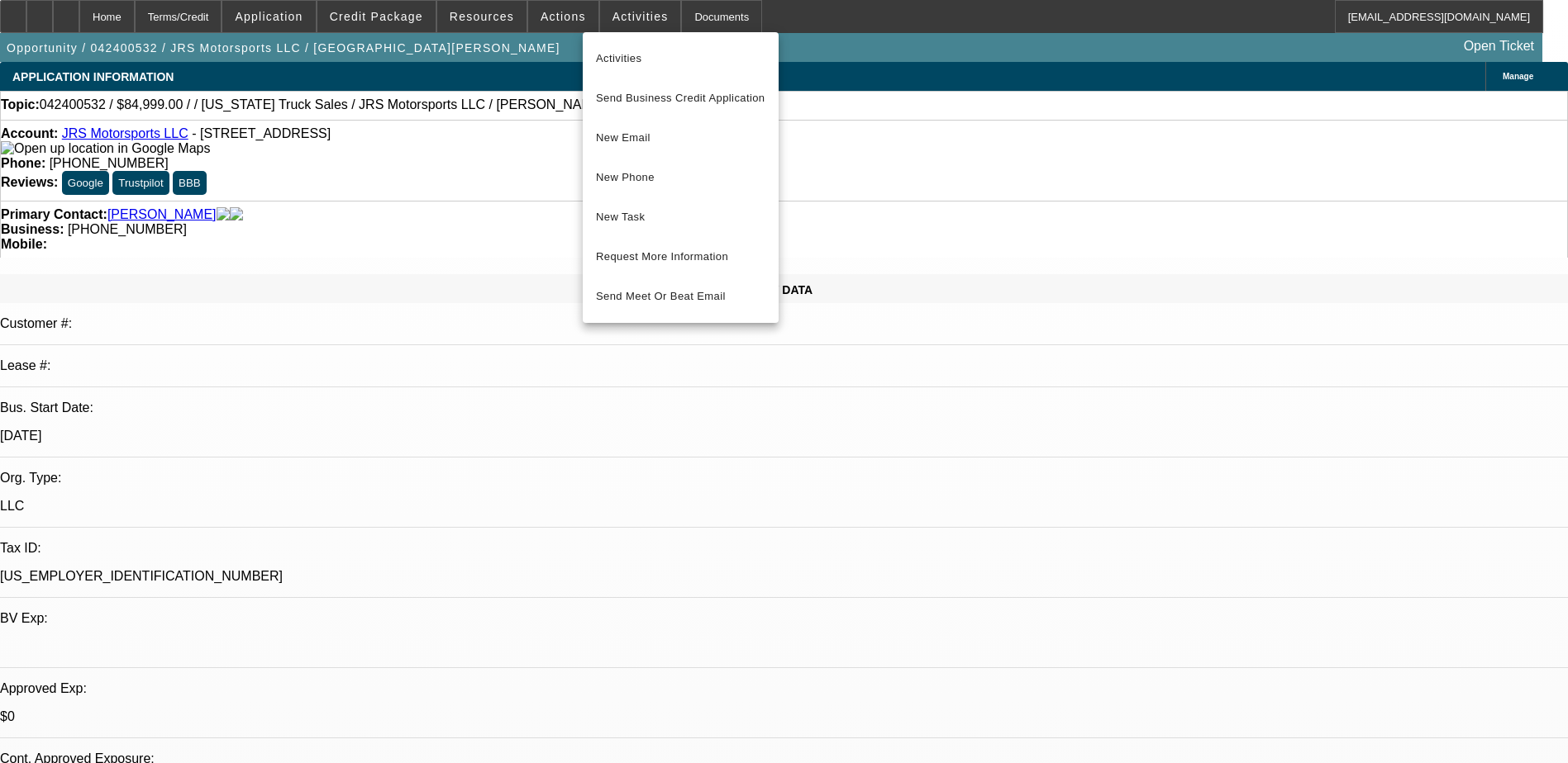
click at [541, 19] on div at bounding box center [784, 382] width 1568 height 763
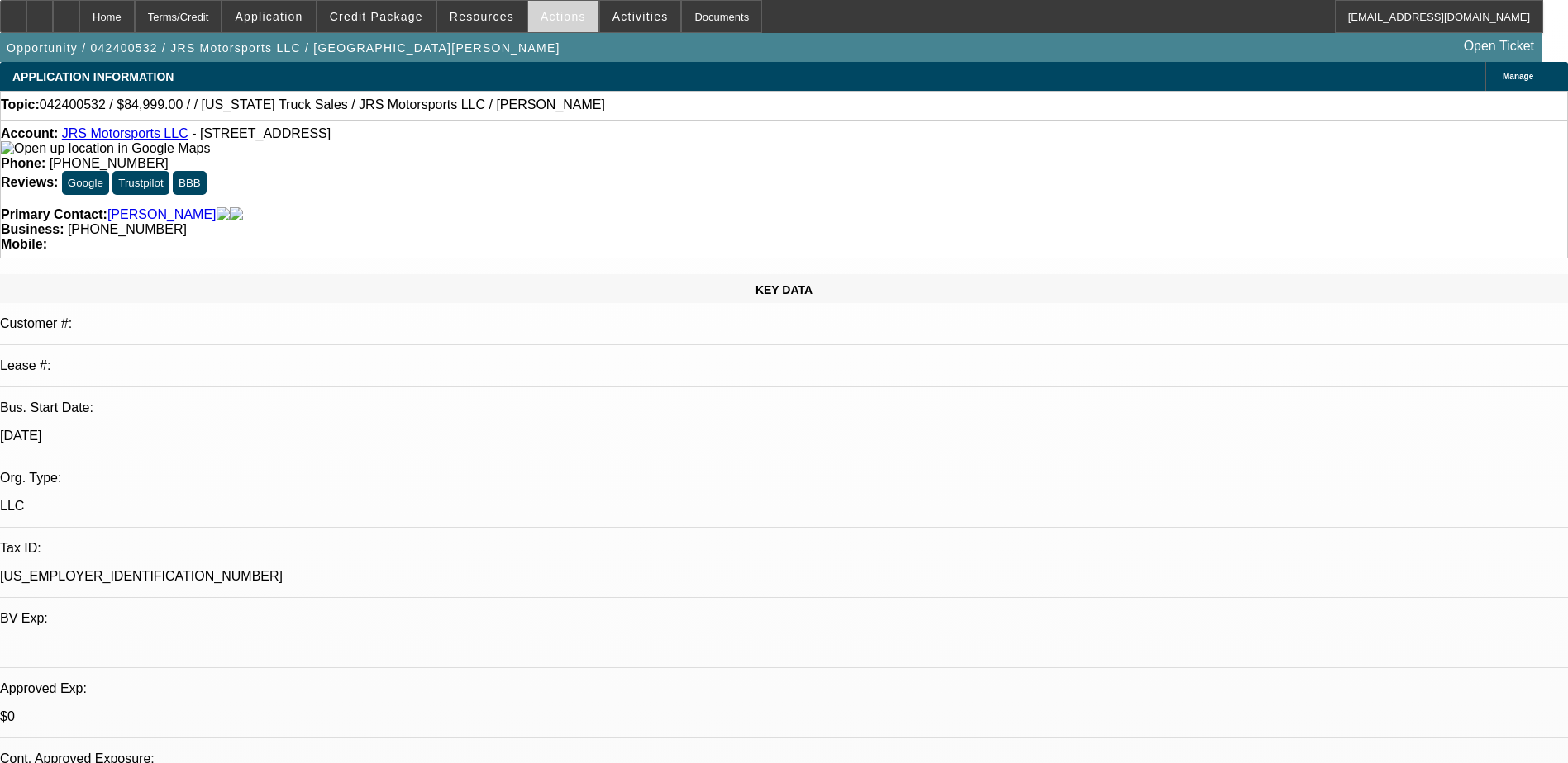
click at [544, 17] on span "Actions" at bounding box center [563, 16] width 46 height 13
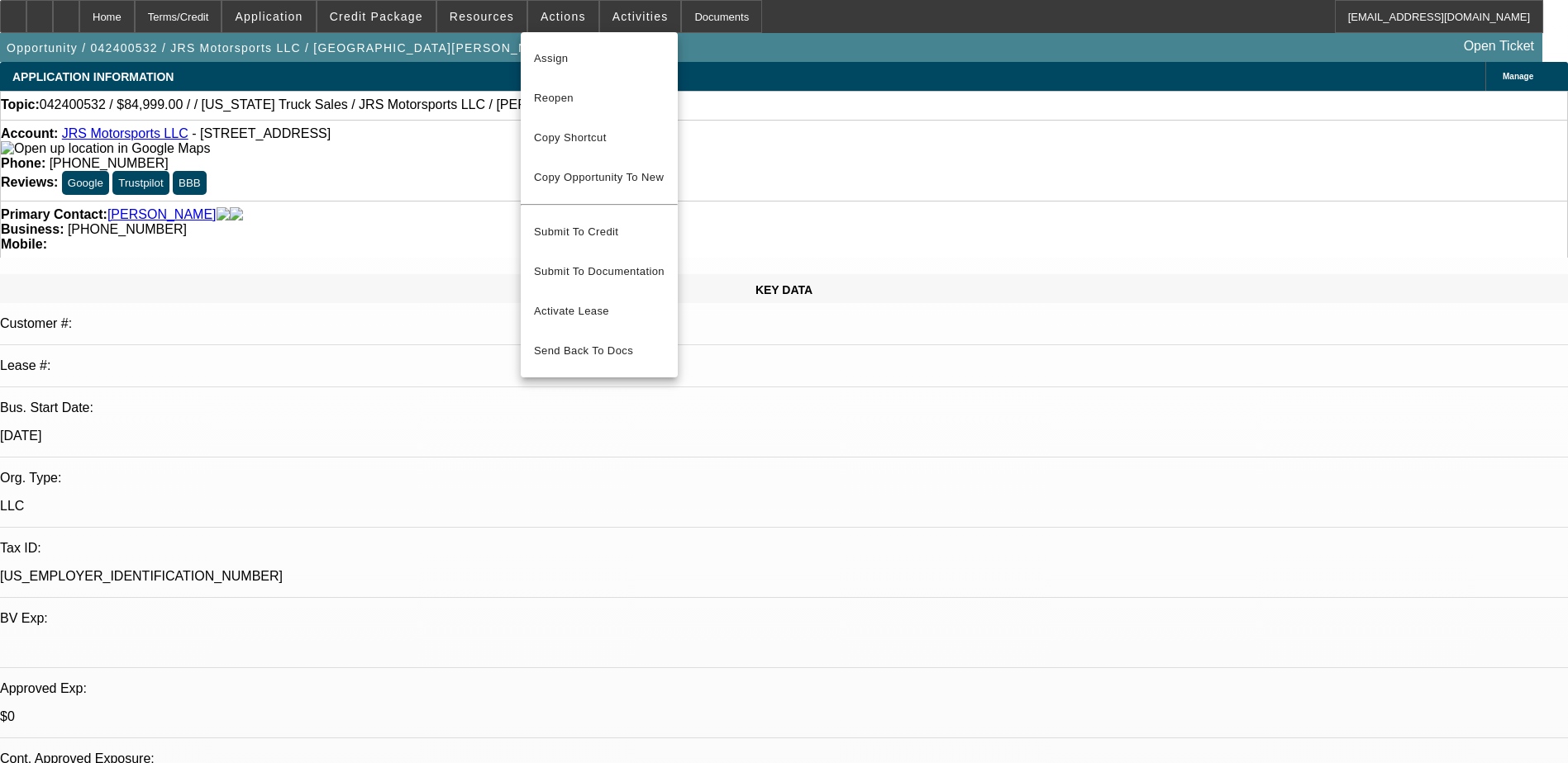
click at [1256, 246] on div at bounding box center [784, 382] width 1568 height 763
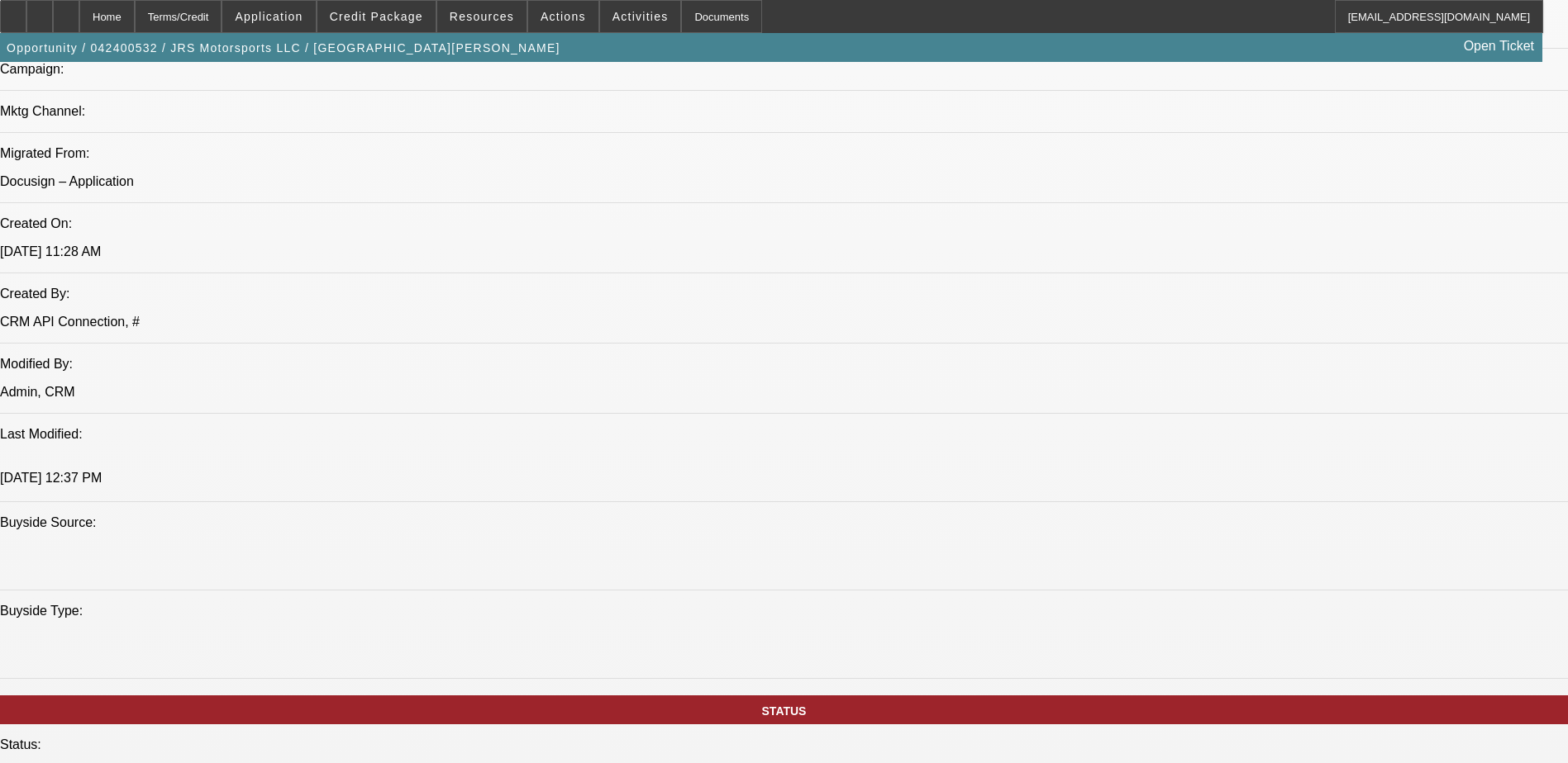
scroll to position [1321, 0]
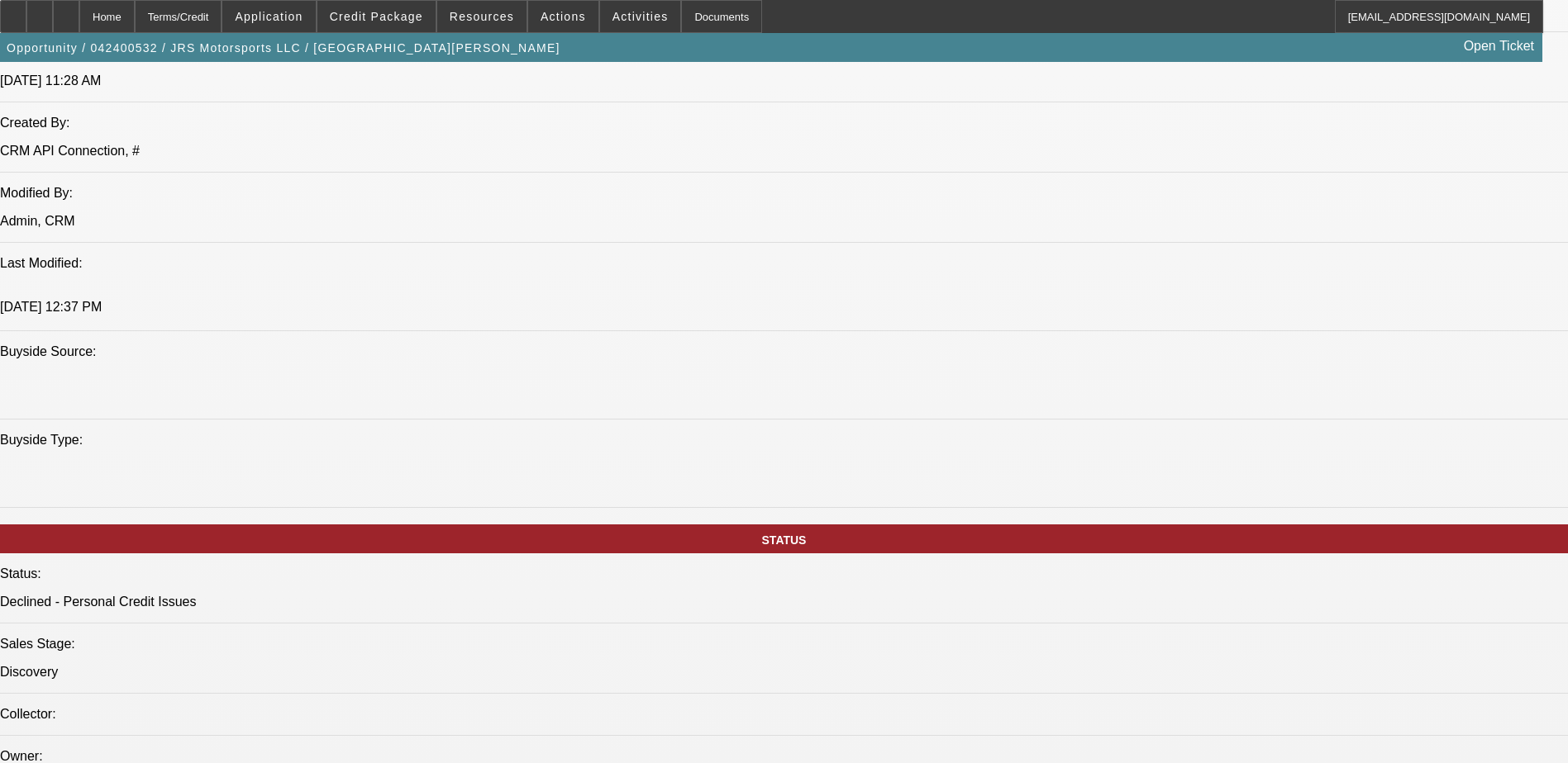
drag, startPoint x: 680, startPoint y: 352, endPoint x: 692, endPoint y: 351, distance: 12.0
drag, startPoint x: 692, startPoint y: 351, endPoint x: 748, endPoint y: 347, distance: 56.1
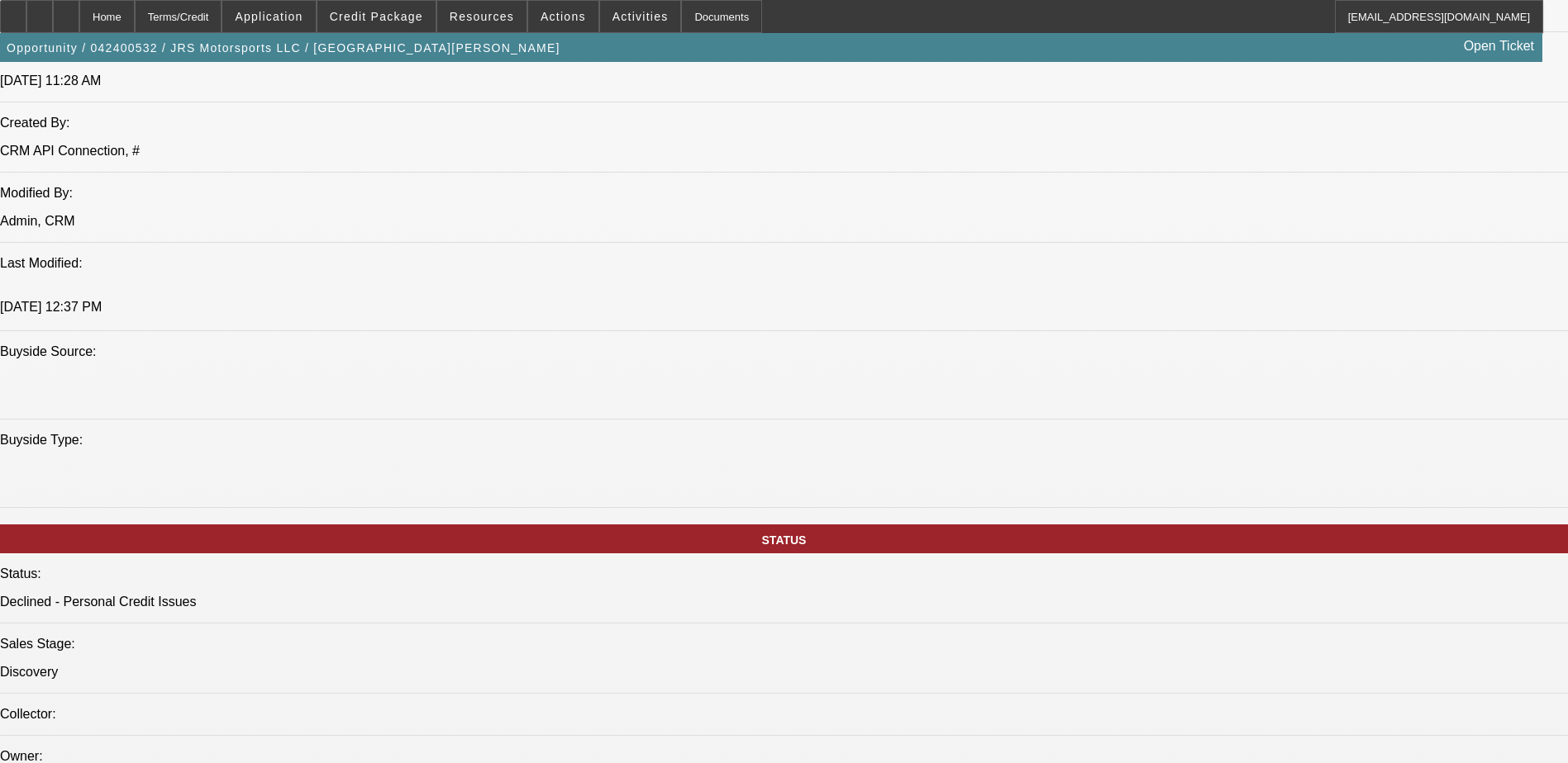
drag, startPoint x: 749, startPoint y: 348, endPoint x: 759, endPoint y: 348, distance: 10.0
drag, startPoint x: 759, startPoint y: 348, endPoint x: 806, endPoint y: 347, distance: 47.0
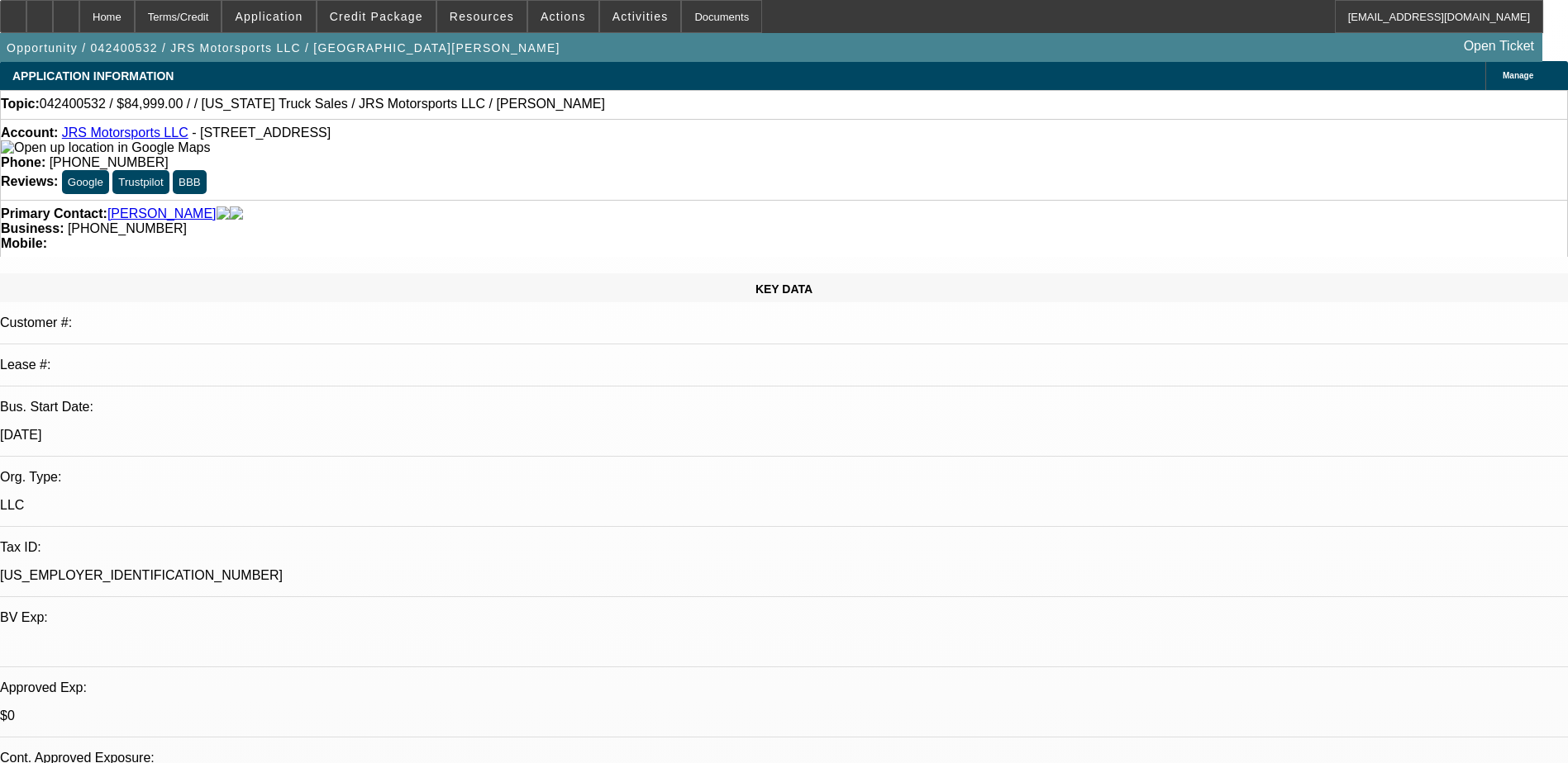
scroll to position [0, 0]
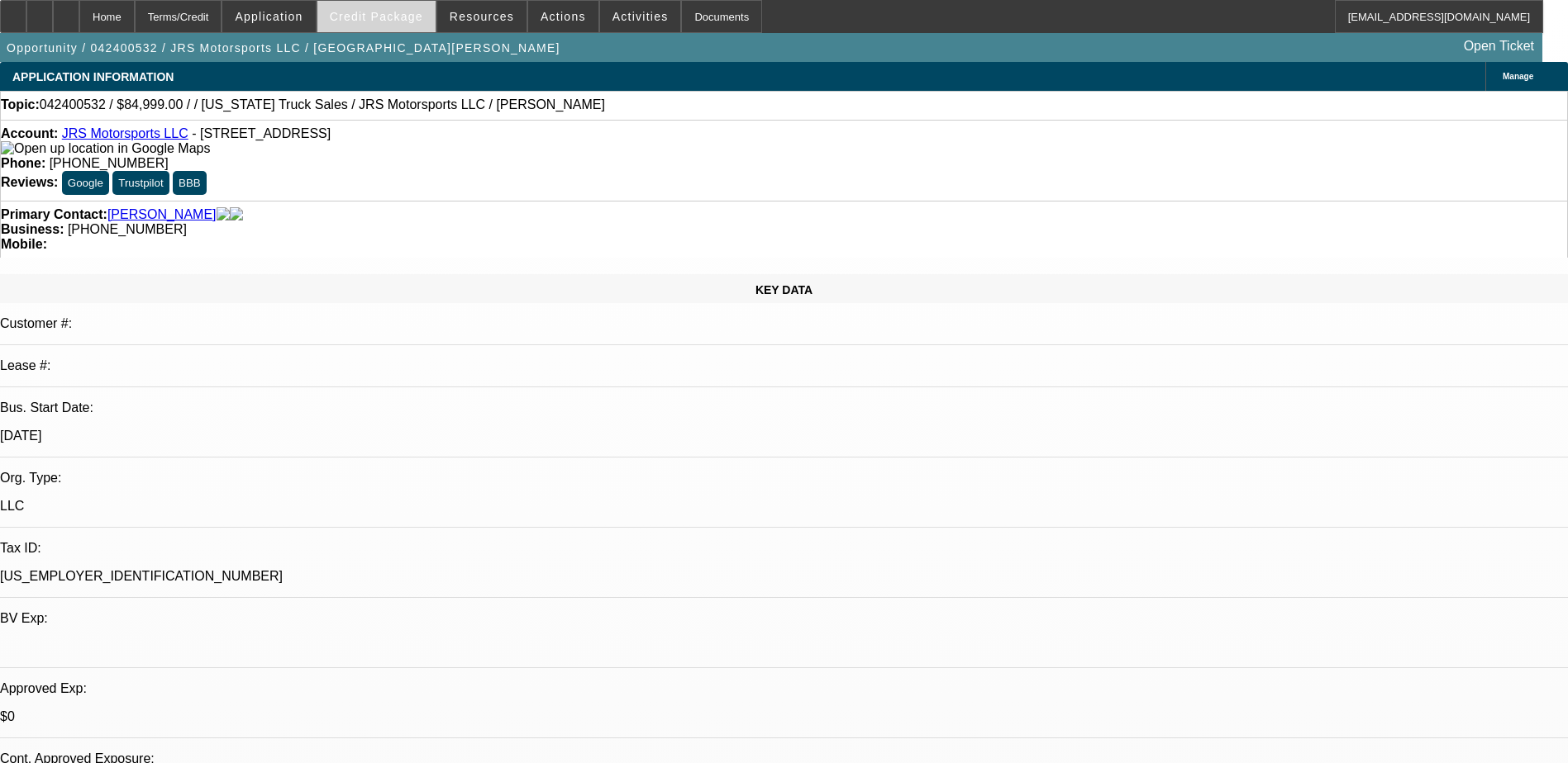
click at [378, 11] on span "Credit Package" at bounding box center [377, 16] width 94 height 13
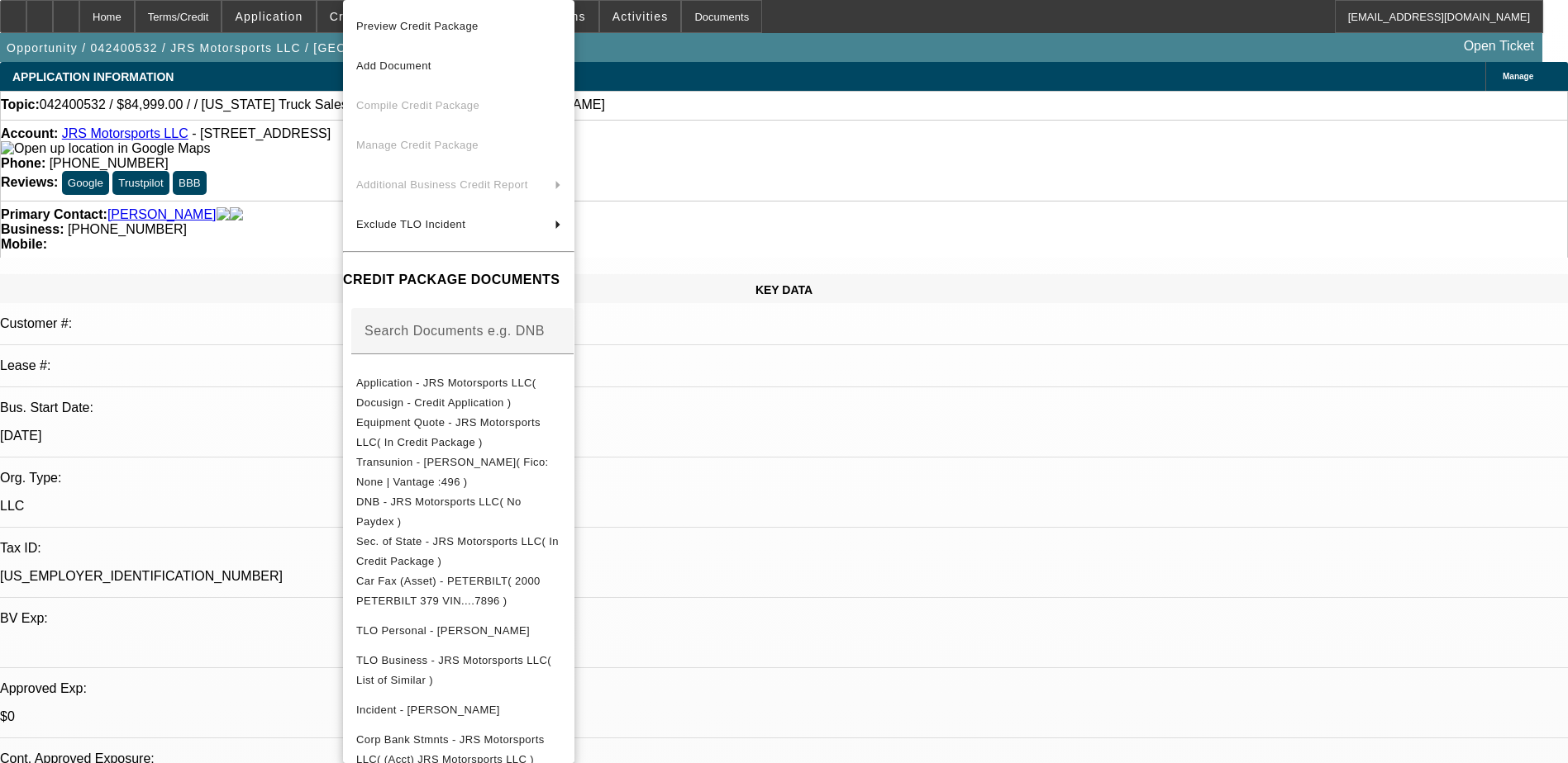
click at [271, 92] on div at bounding box center [784, 382] width 1568 height 763
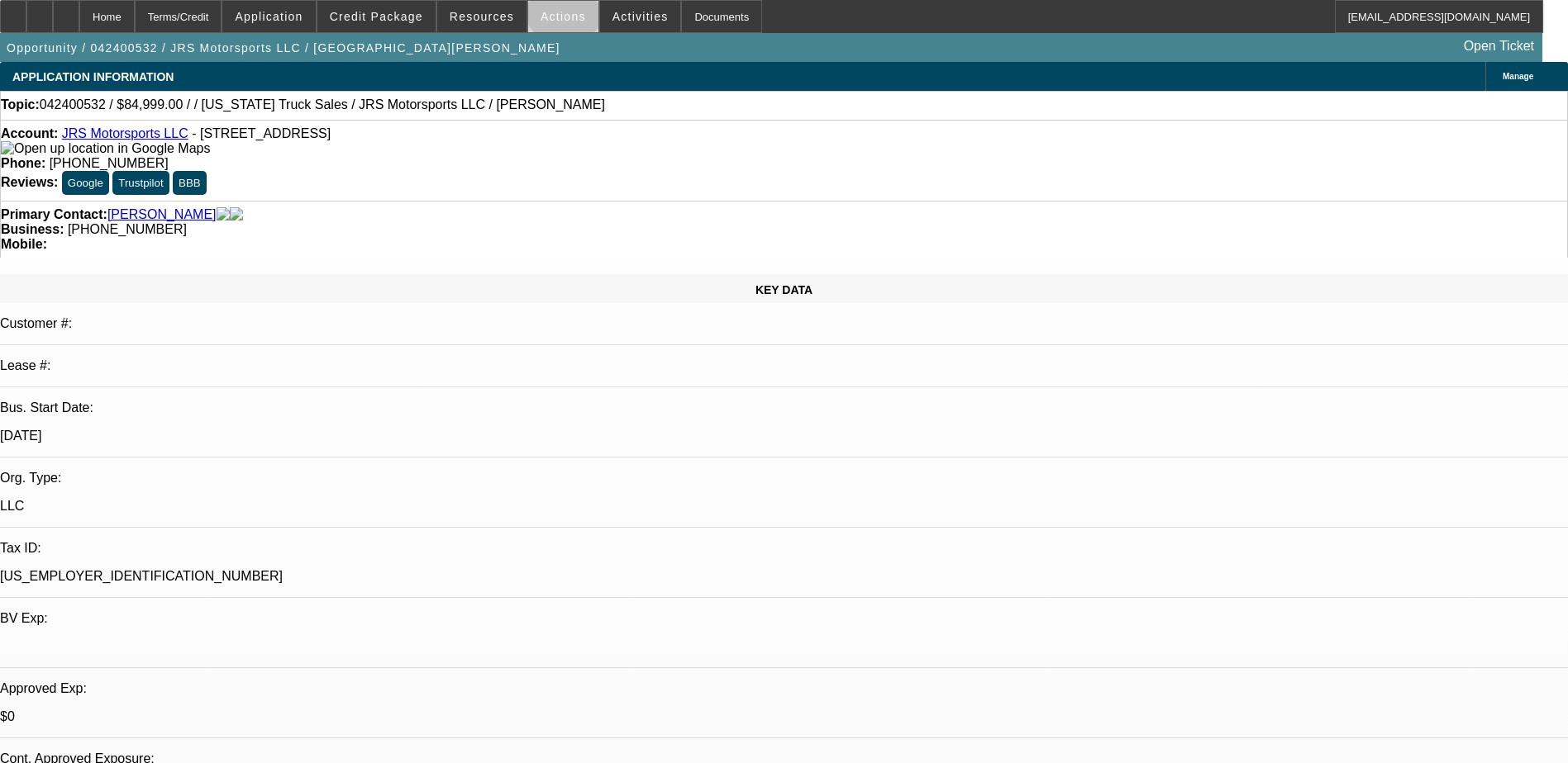
click at [557, 10] on span at bounding box center [563, 16] width 70 height 39
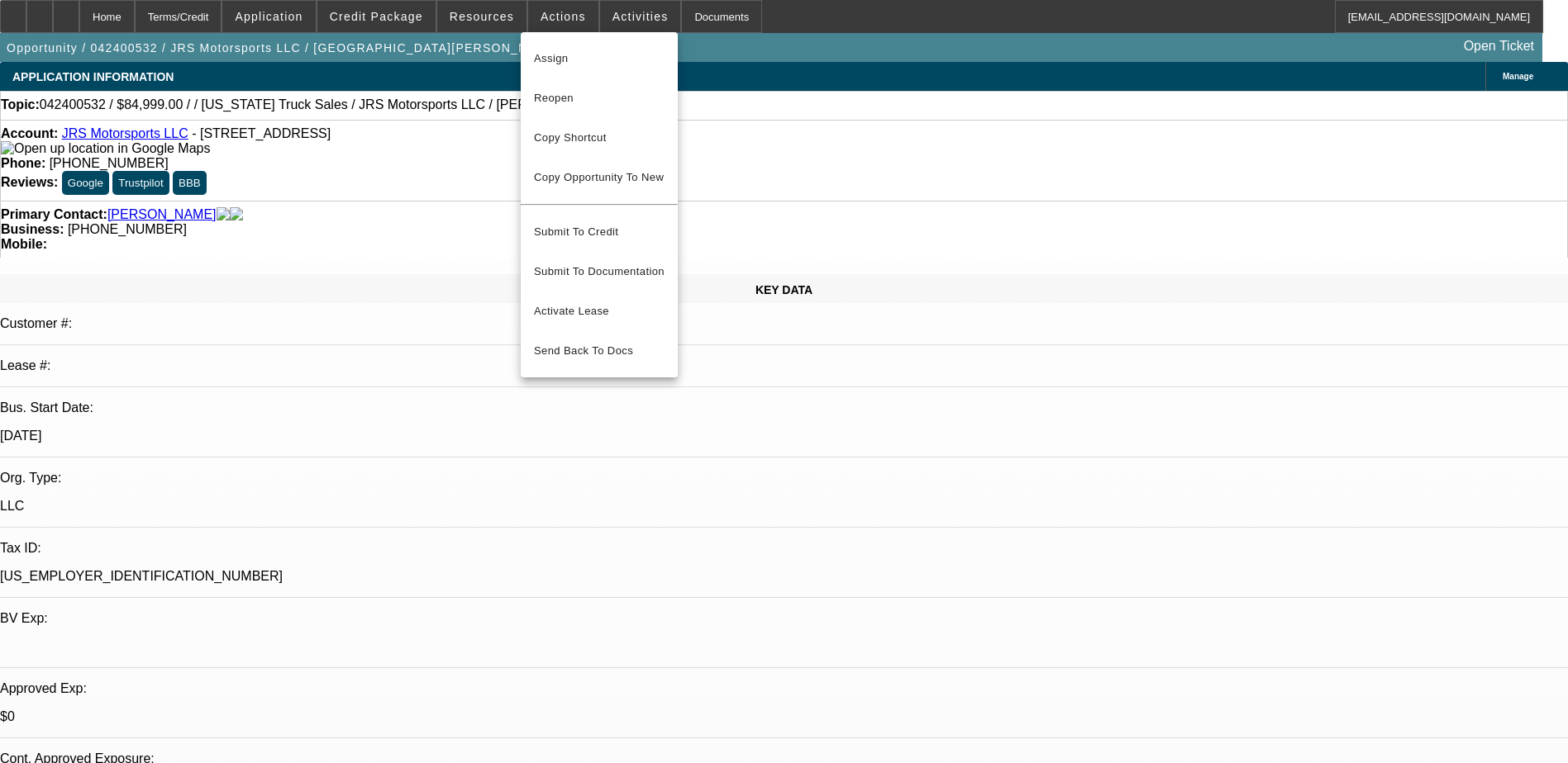
click at [606, 13] on div at bounding box center [784, 382] width 1568 height 763
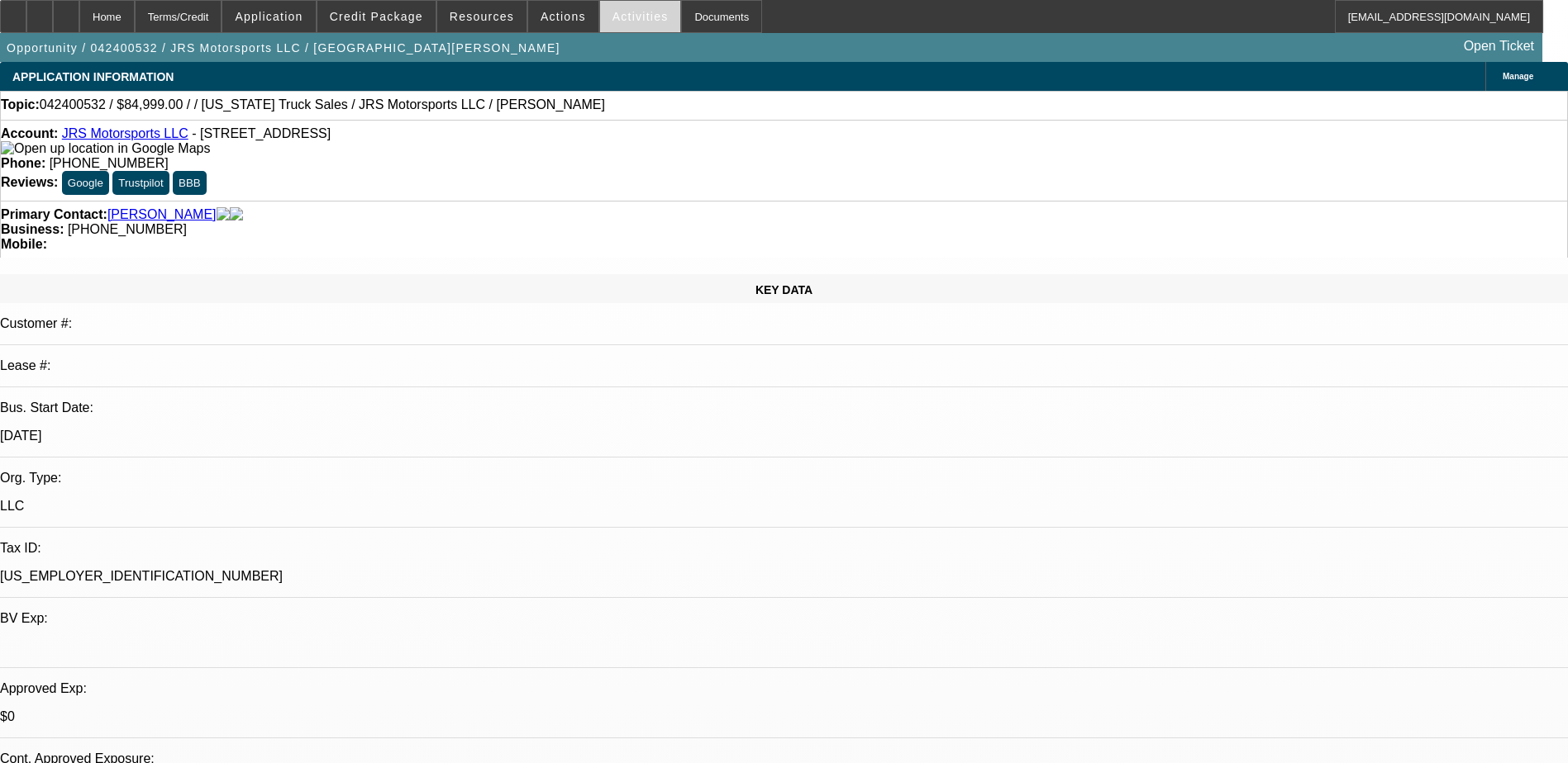
click at [612, 15] on span "Activities" at bounding box center [640, 16] width 56 height 13
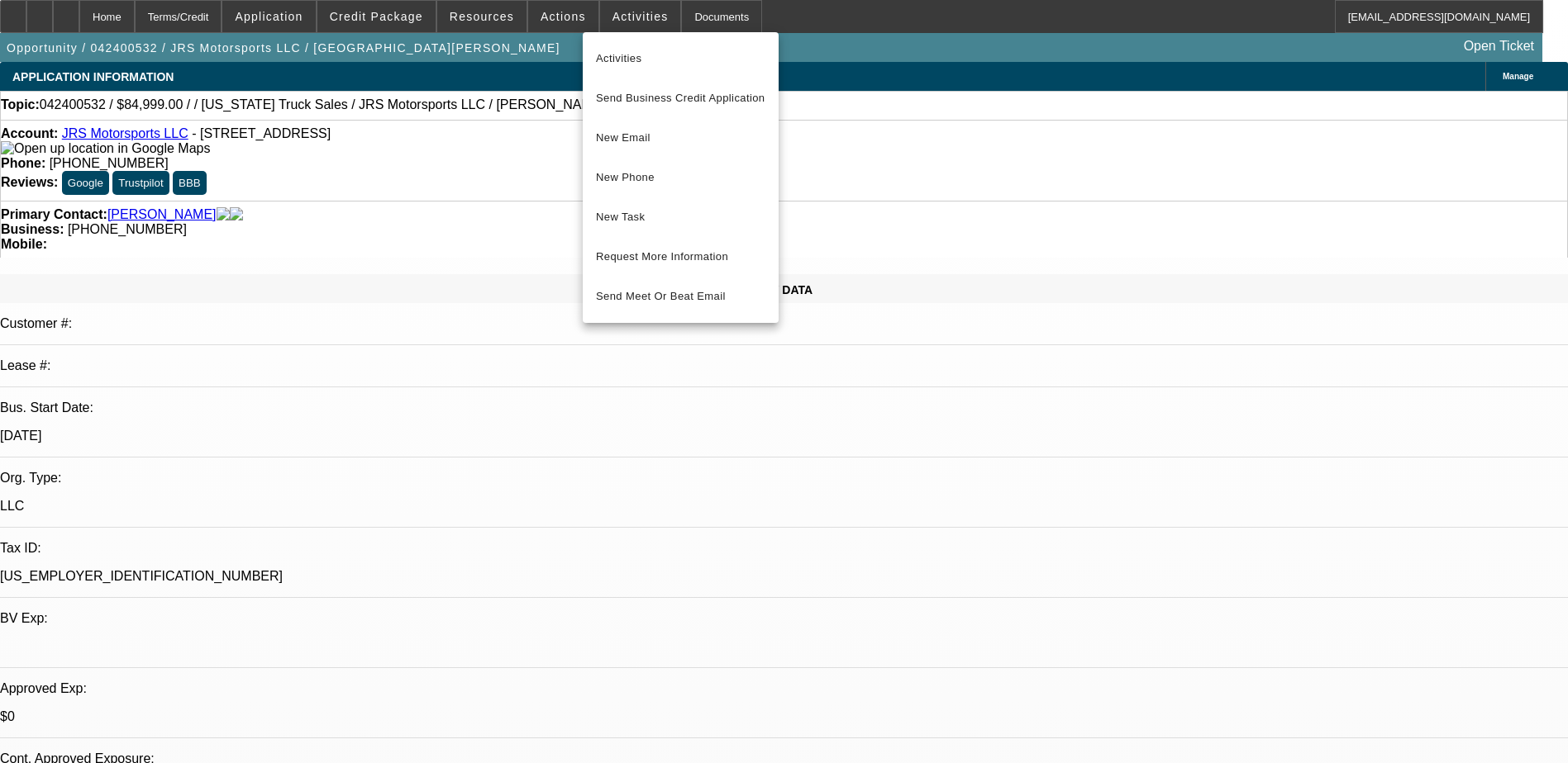
click at [545, 26] on div at bounding box center [784, 382] width 1568 height 763
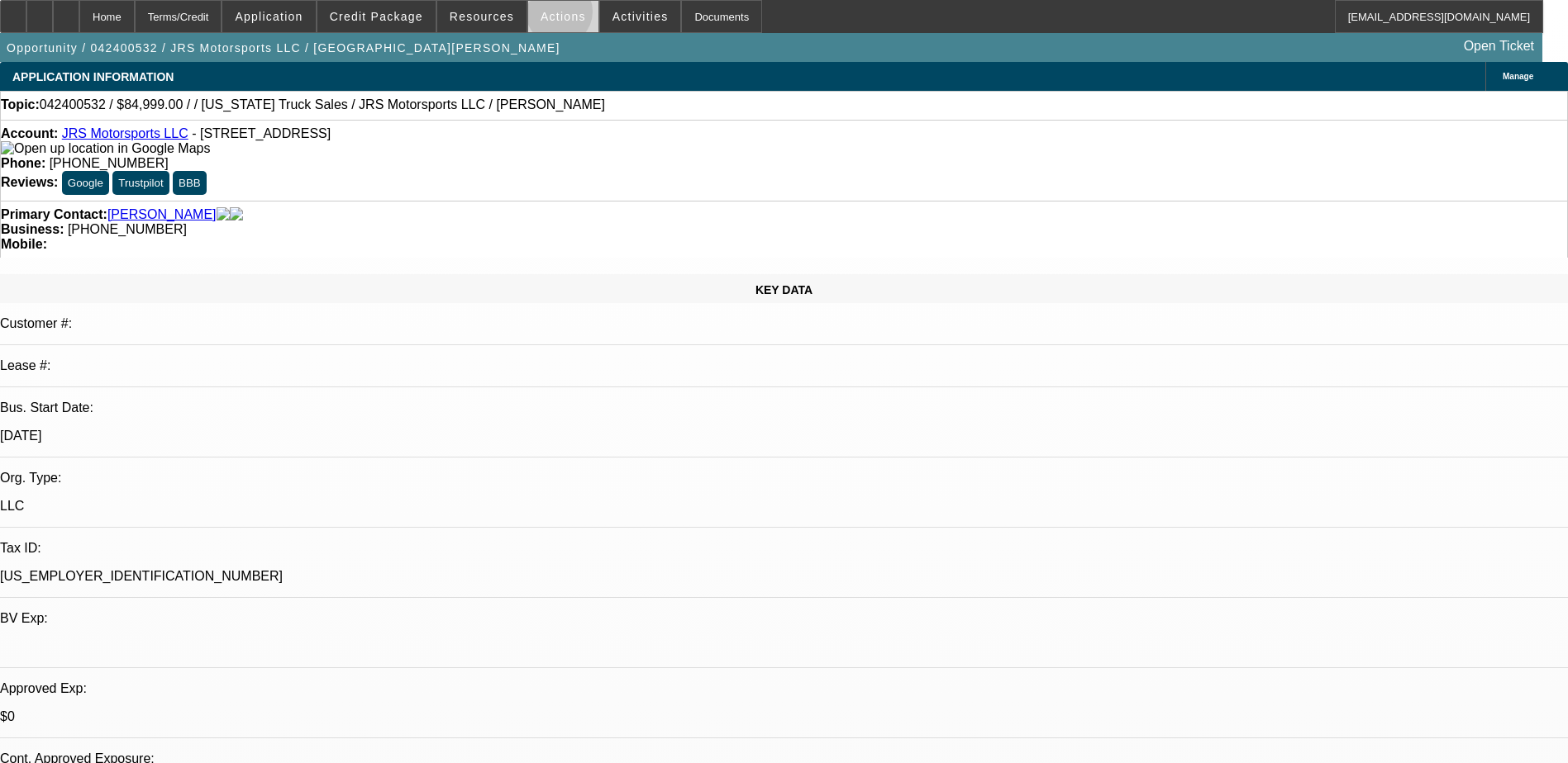
click at [552, 15] on span "Actions" at bounding box center [563, 16] width 46 height 13
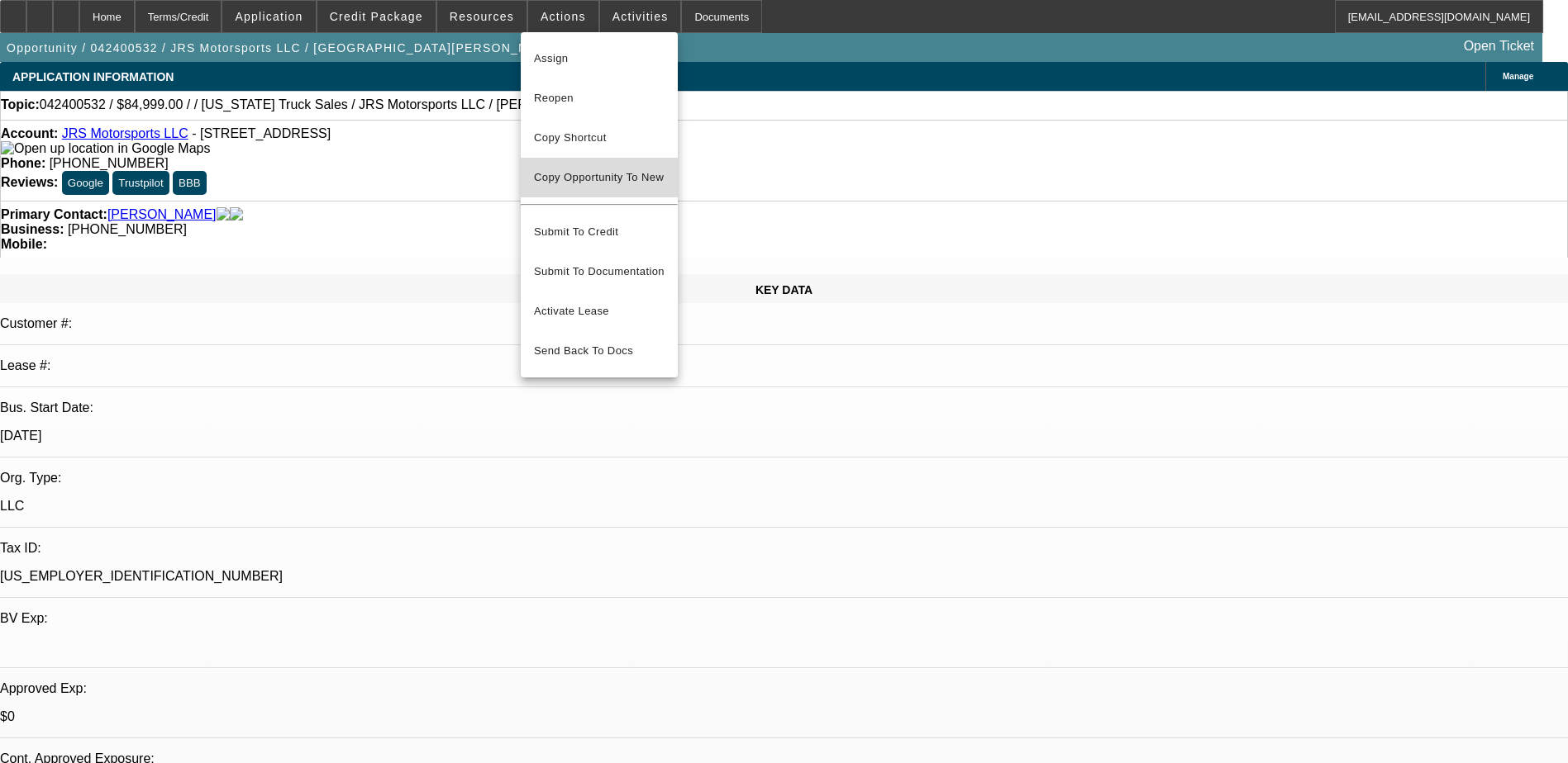
click at [584, 175] on span "Copy Opportunity To New" at bounding box center [599, 177] width 130 height 12
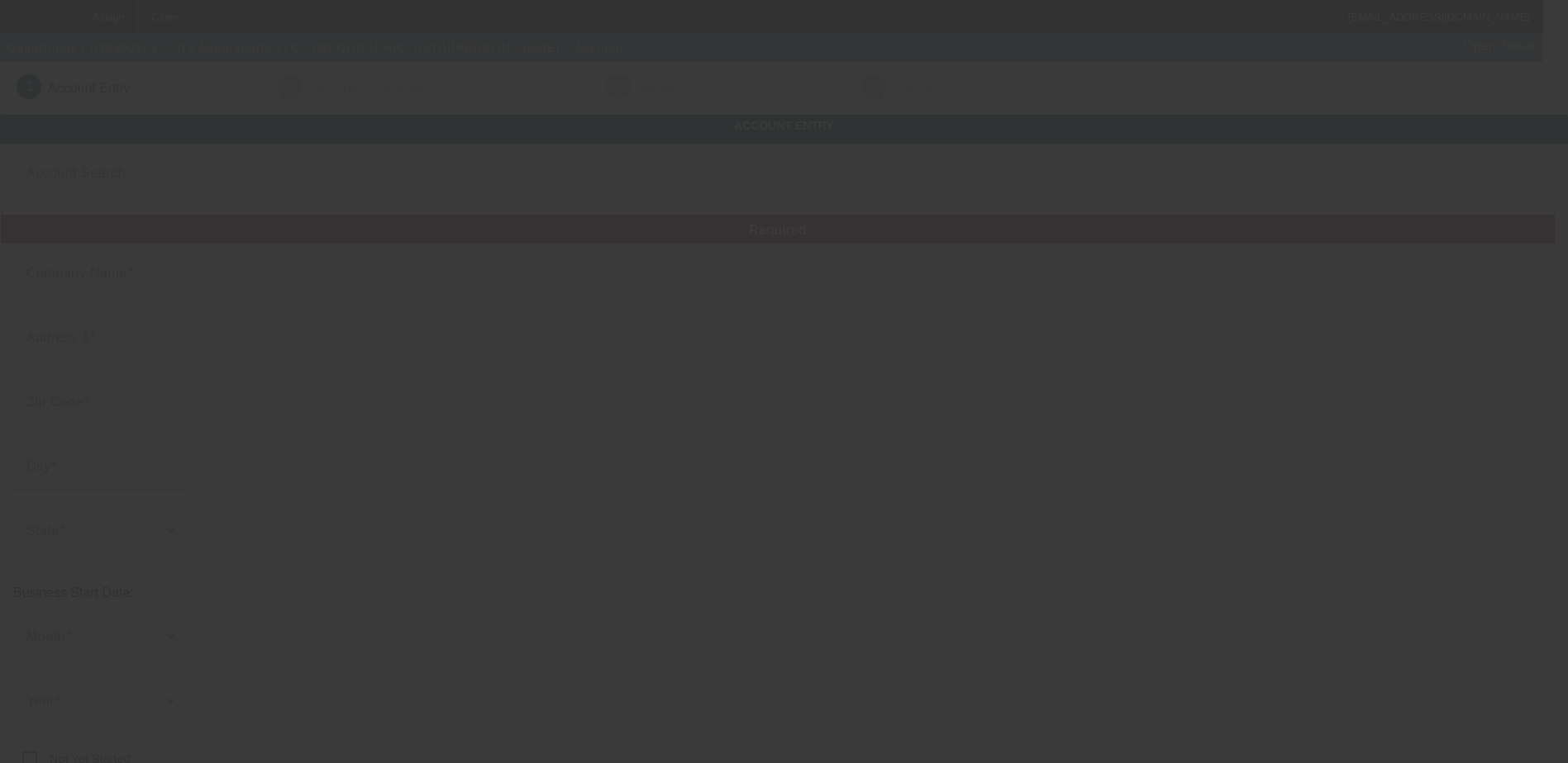
type input "JRS Motorsports LLC"
type input "128 S Lehigh Ave"
type input "17931"
type input "Frackville"
type input "[PHONE_NUMBER]"
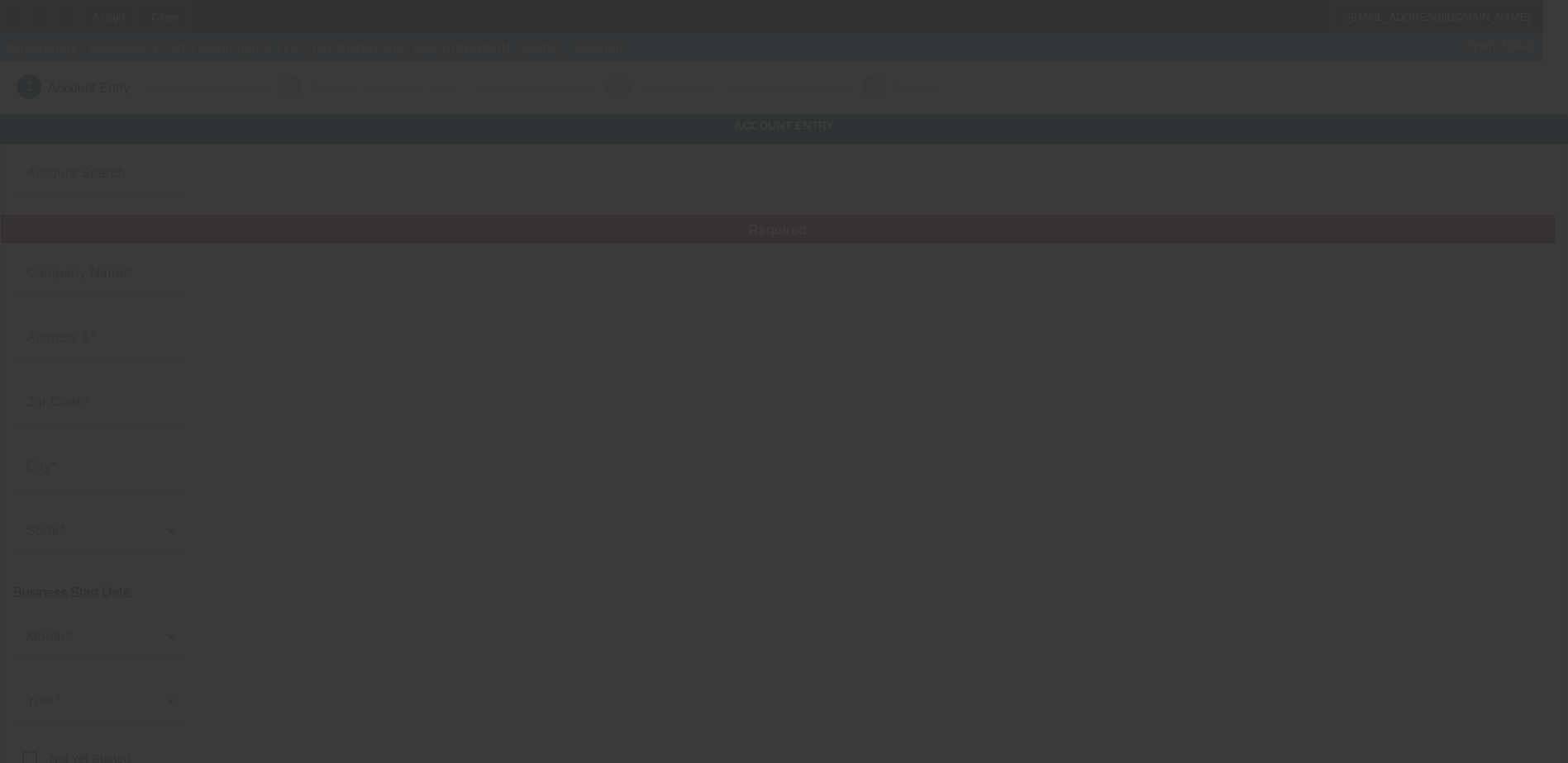
type input "Apt D"
type input "jr.seasock@yahoo.com"
type input "[US_EMPLOYER_IDENTIFICATION_NUMBER]"
type input "https://jrs.motorsports@yahoo.com"
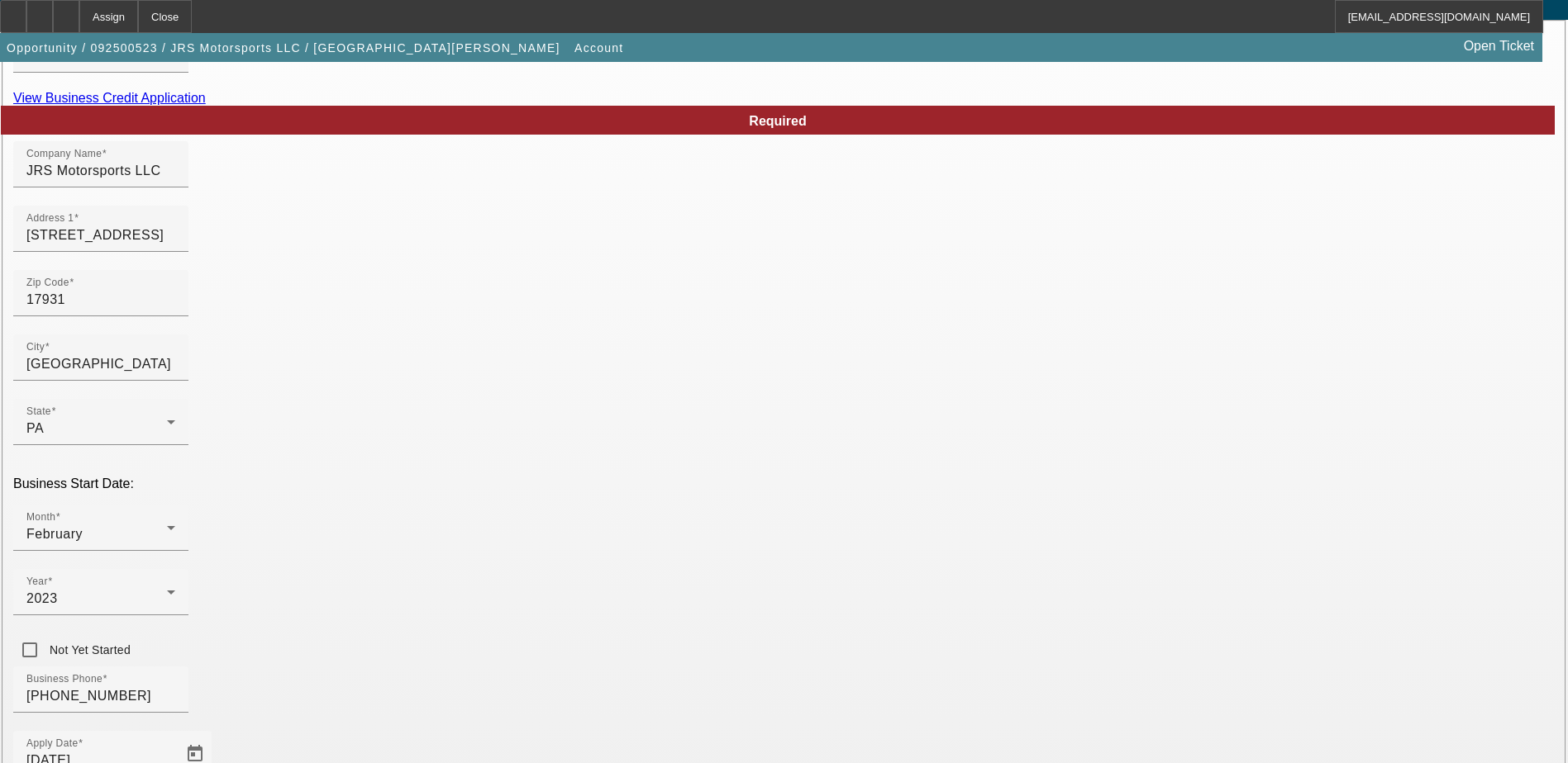
scroll to position [294, 0]
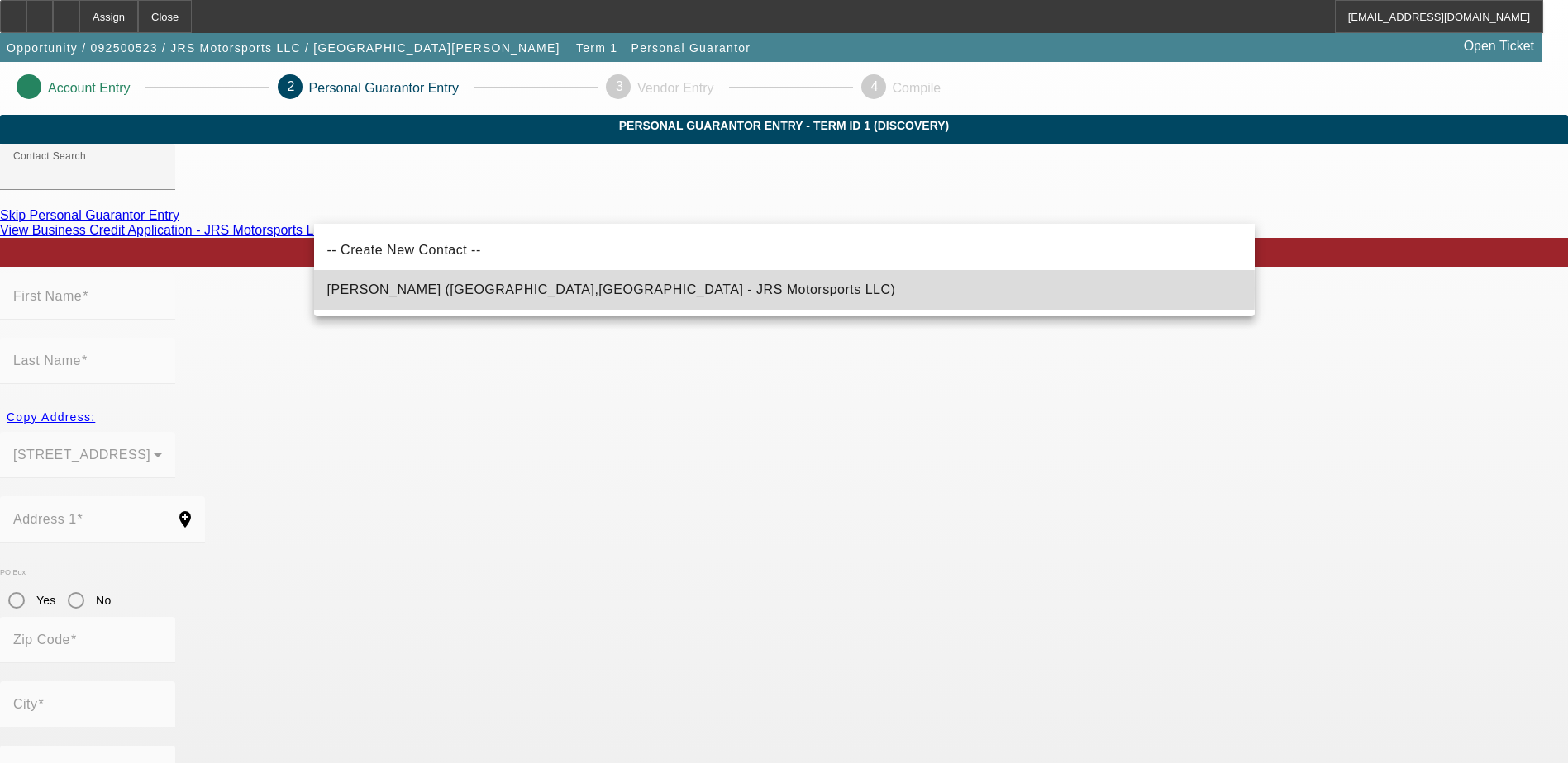
click at [496, 289] on span "Seasock, John (Frackville,PA - JRS Motorsports LLC)" at bounding box center [611, 289] width 568 height 14
type input "Seasock, John (Frackville,PA - JRS Motorsports LLC)"
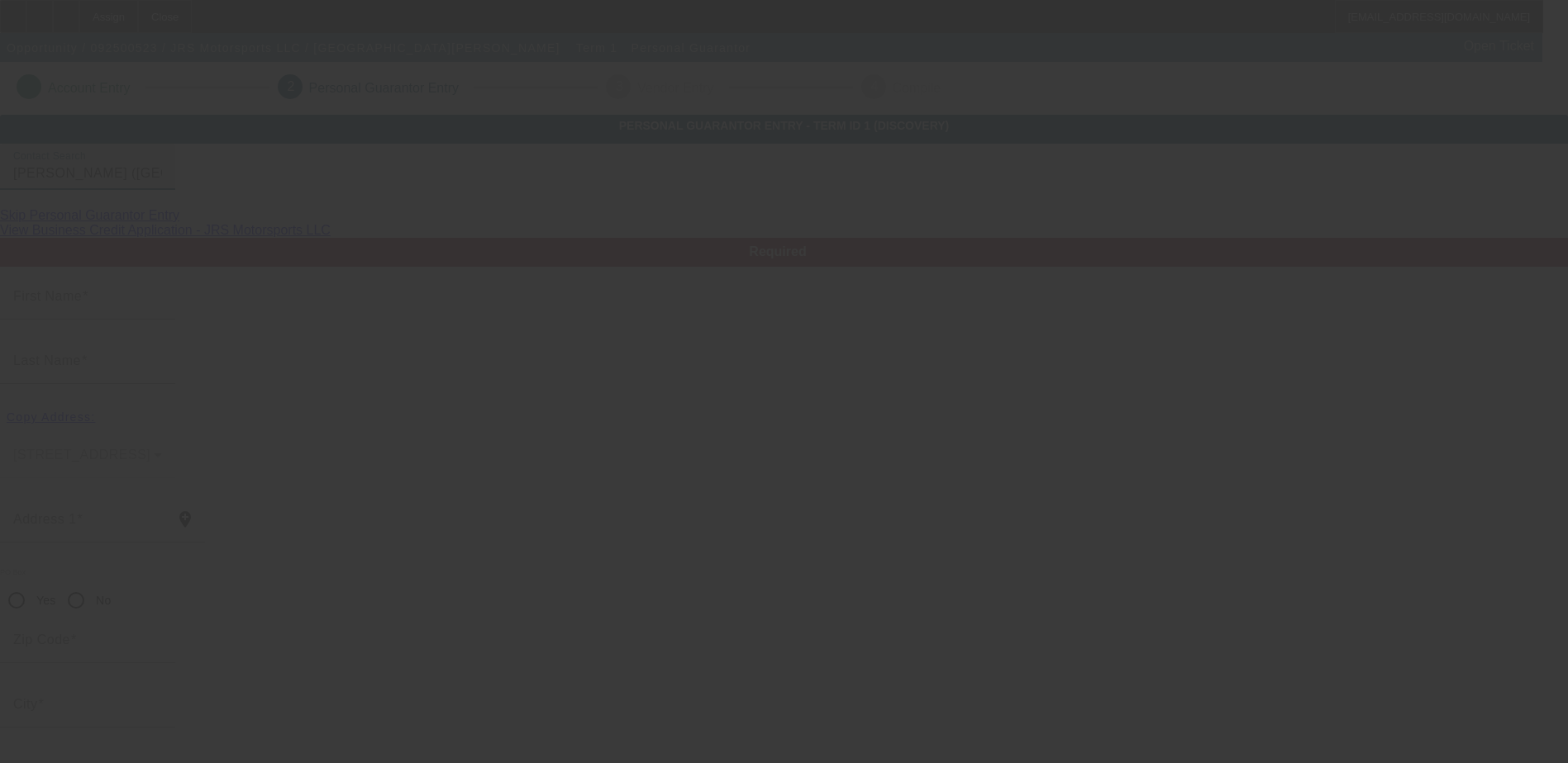
type input "[PERSON_NAME]"
type input "Seasock"
type input "128 S LEHIGH AVE"
radio input "true"
type input "17931"
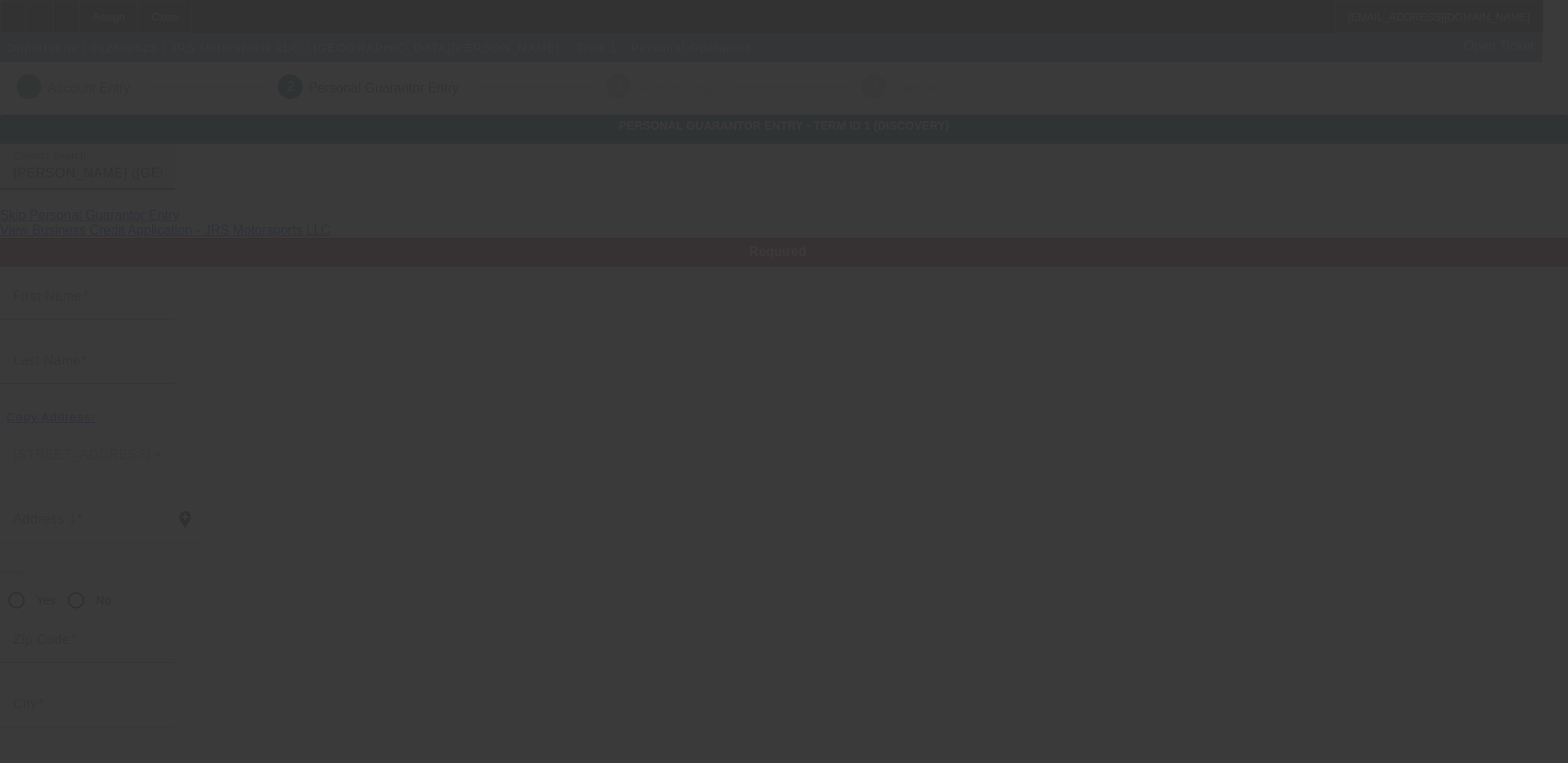
type input "Frackville"
type input "[PHONE_NUMBER]"
type input "100"
type input "206-72-0253"
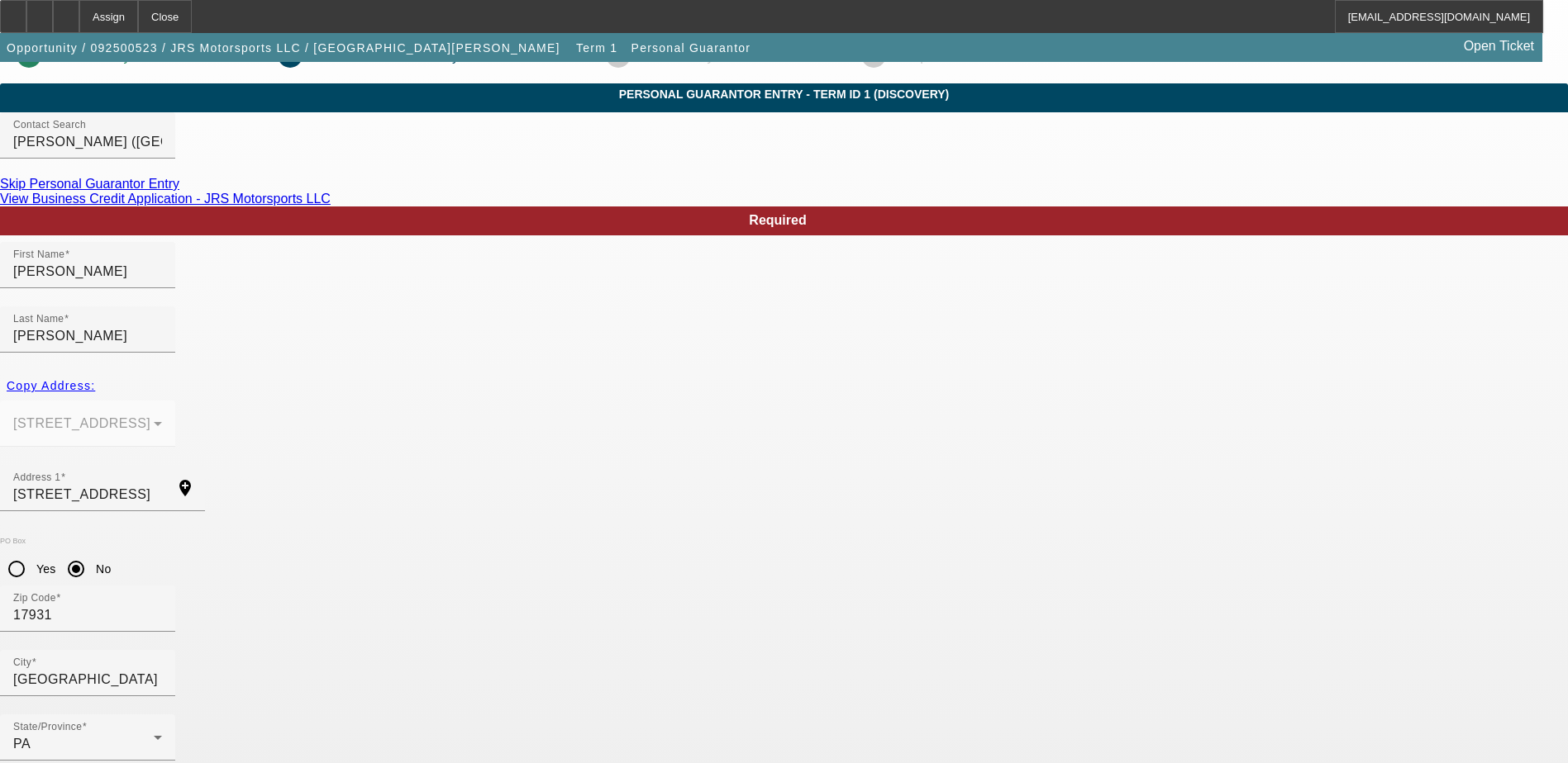
scroll to position [59, 0]
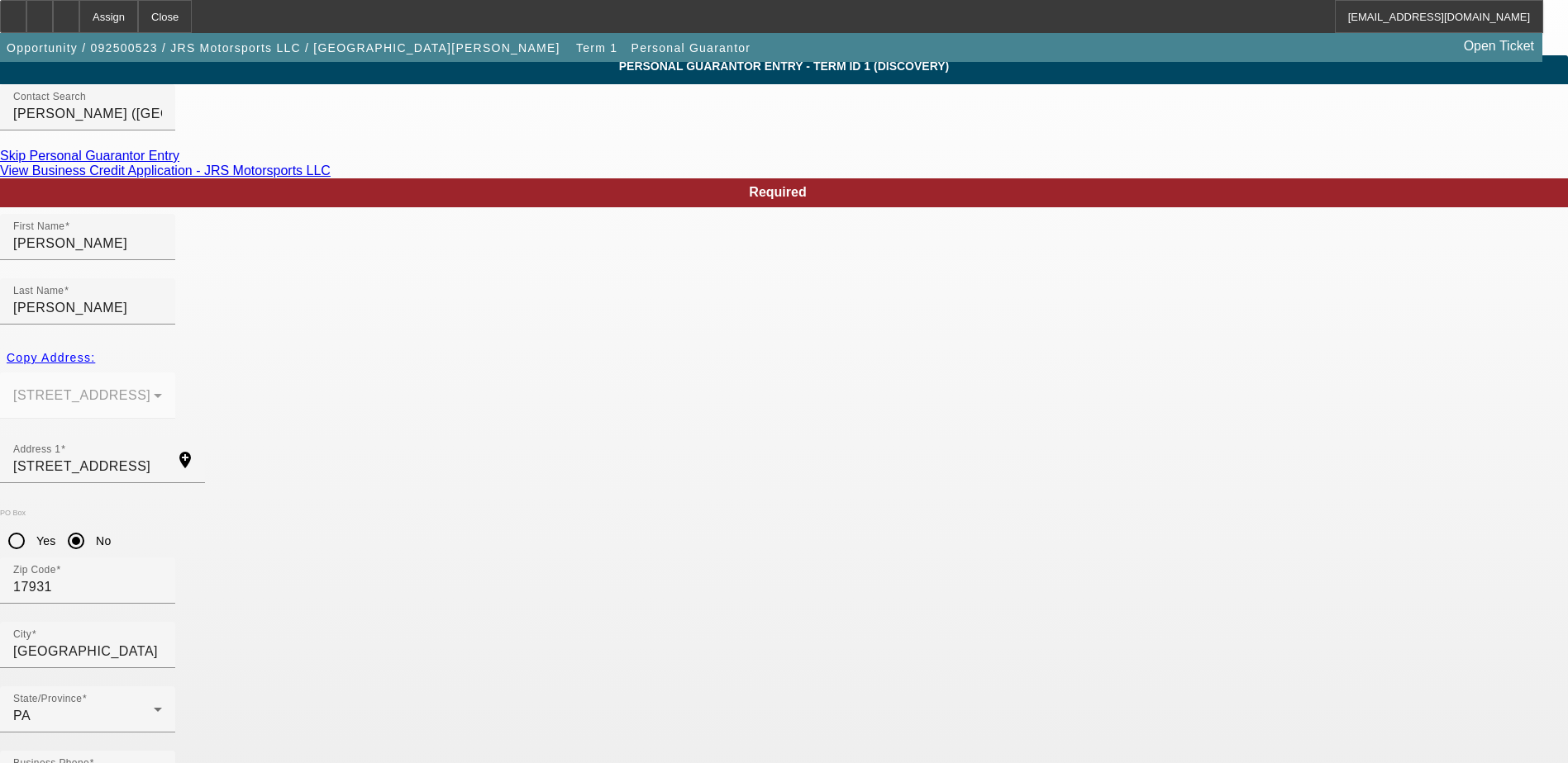
drag, startPoint x: 708, startPoint y: 676, endPoint x: 430, endPoint y: 679, distance: 278.0
paste input "'jrs.motorsports@yahoo.com'"
type input "jrs.motorsports@yahoo.com"
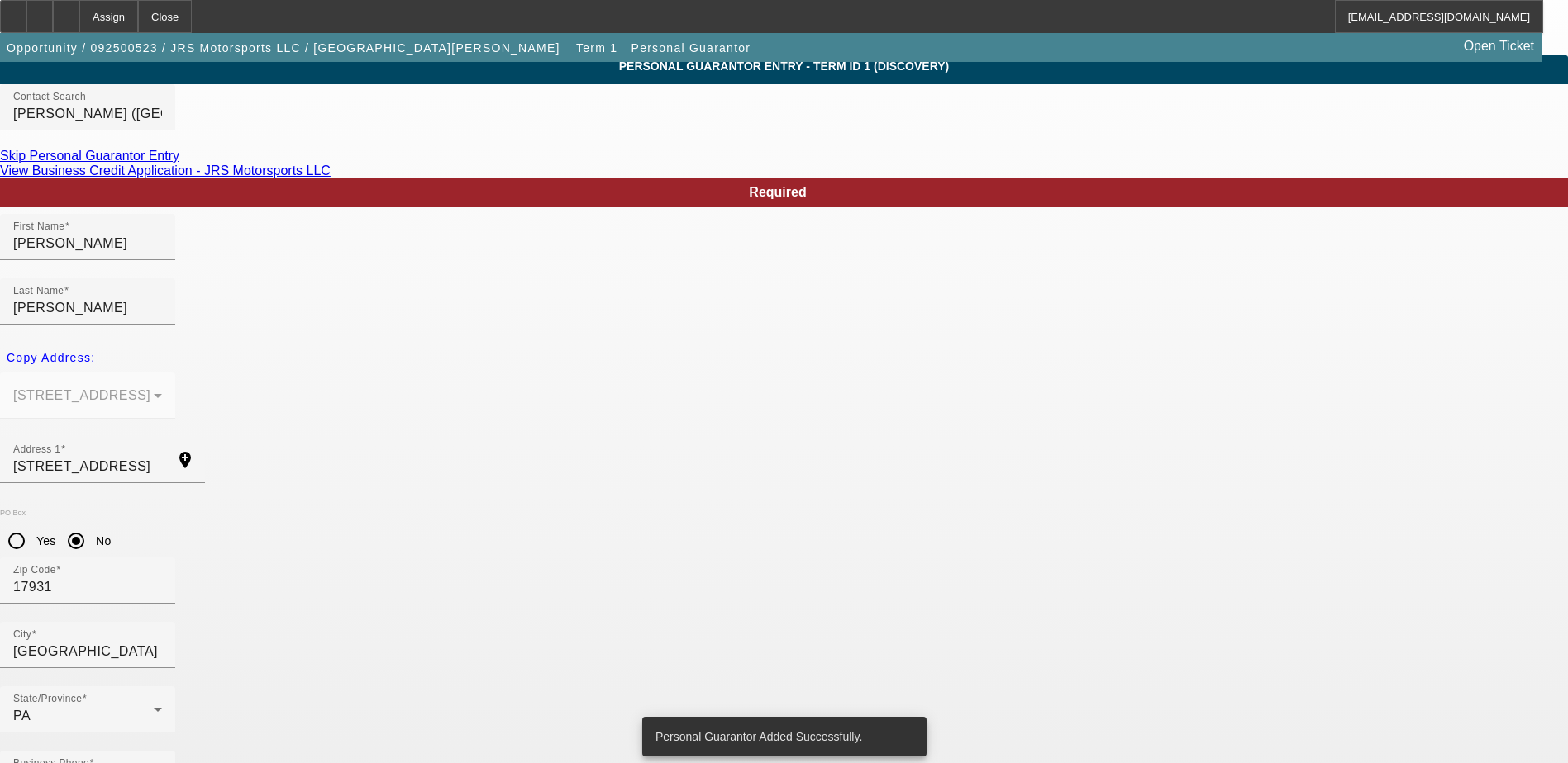
scroll to position [0, 0]
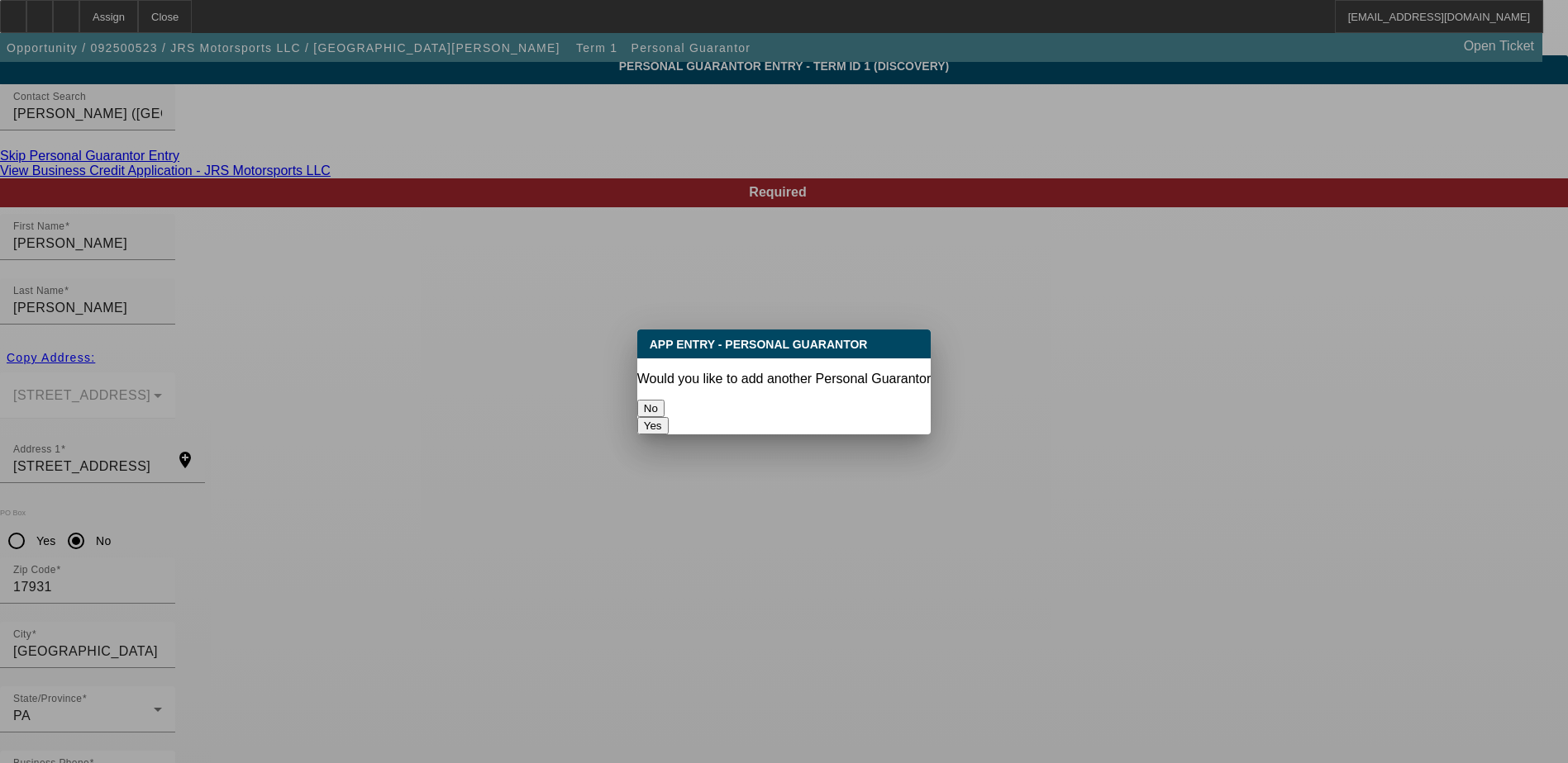
click at [665, 400] on button "No" at bounding box center [651, 408] width 28 height 17
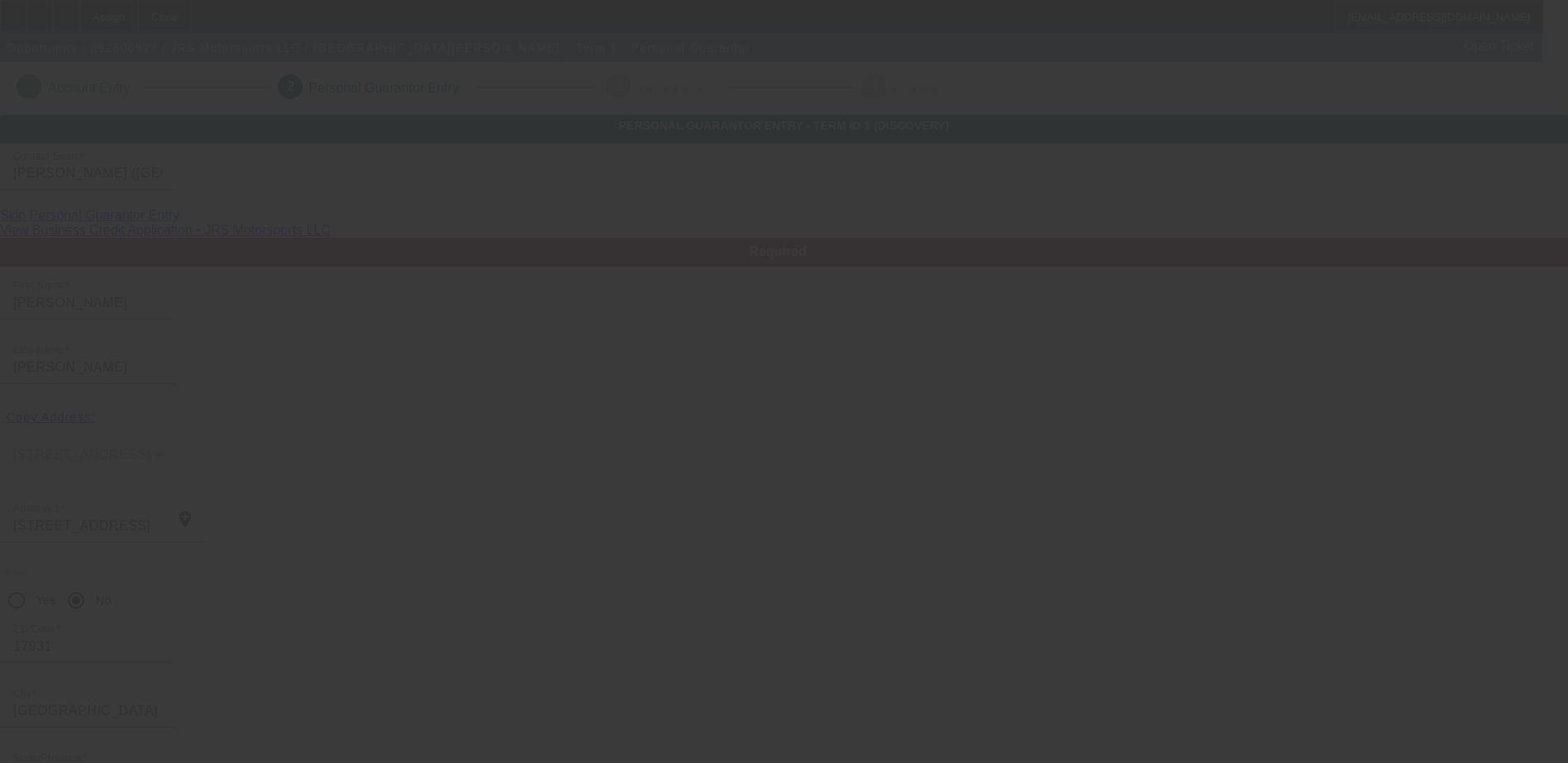
scroll to position [59, 0]
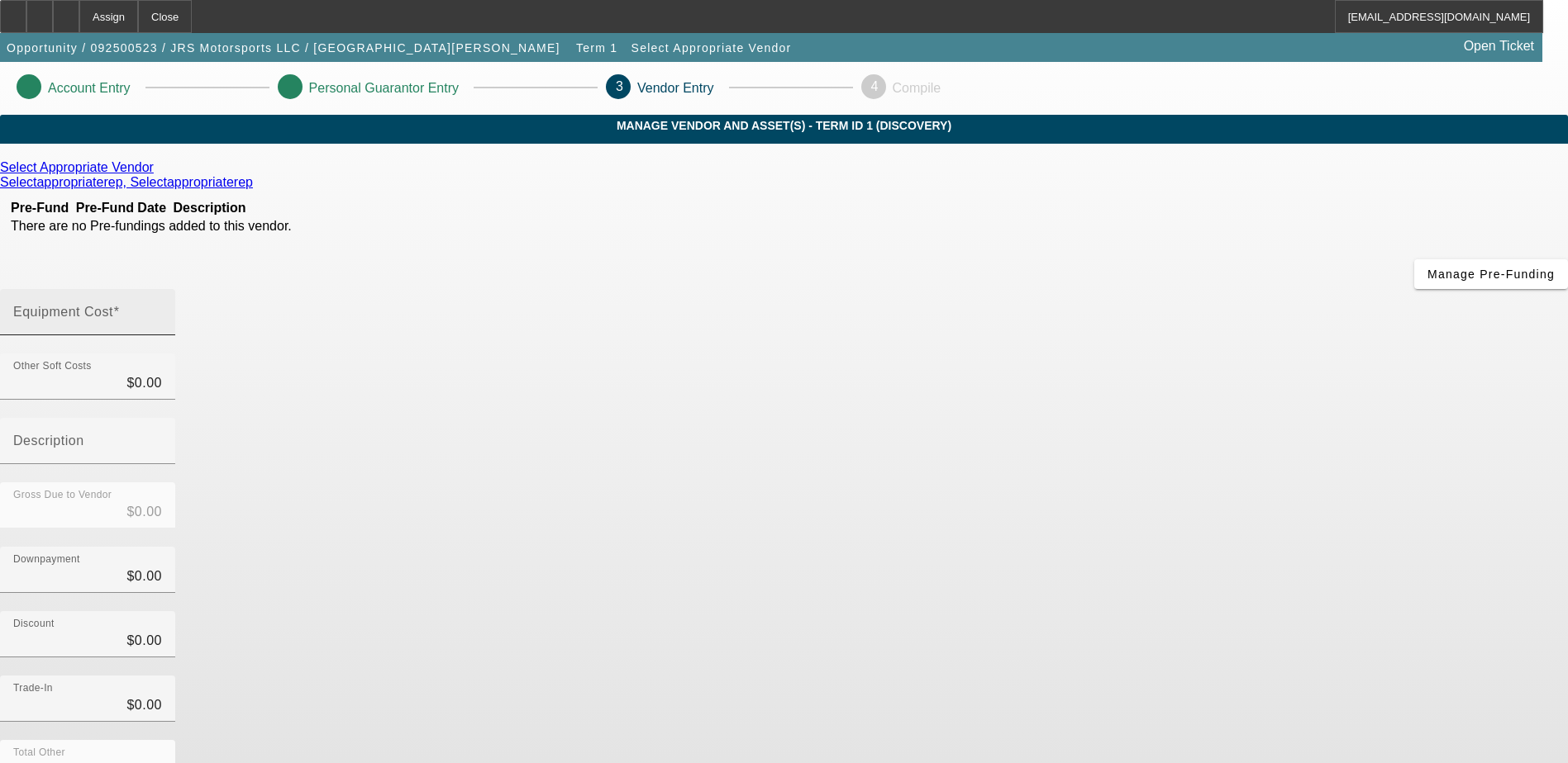
click at [113, 305] on mat-label "Equipment Cost" at bounding box center [63, 312] width 100 height 14
click at [162, 309] on input "Equipment Cost" at bounding box center [88, 318] width 149 height 20
click at [257, 188] on icon at bounding box center [257, 182] width 0 height 14
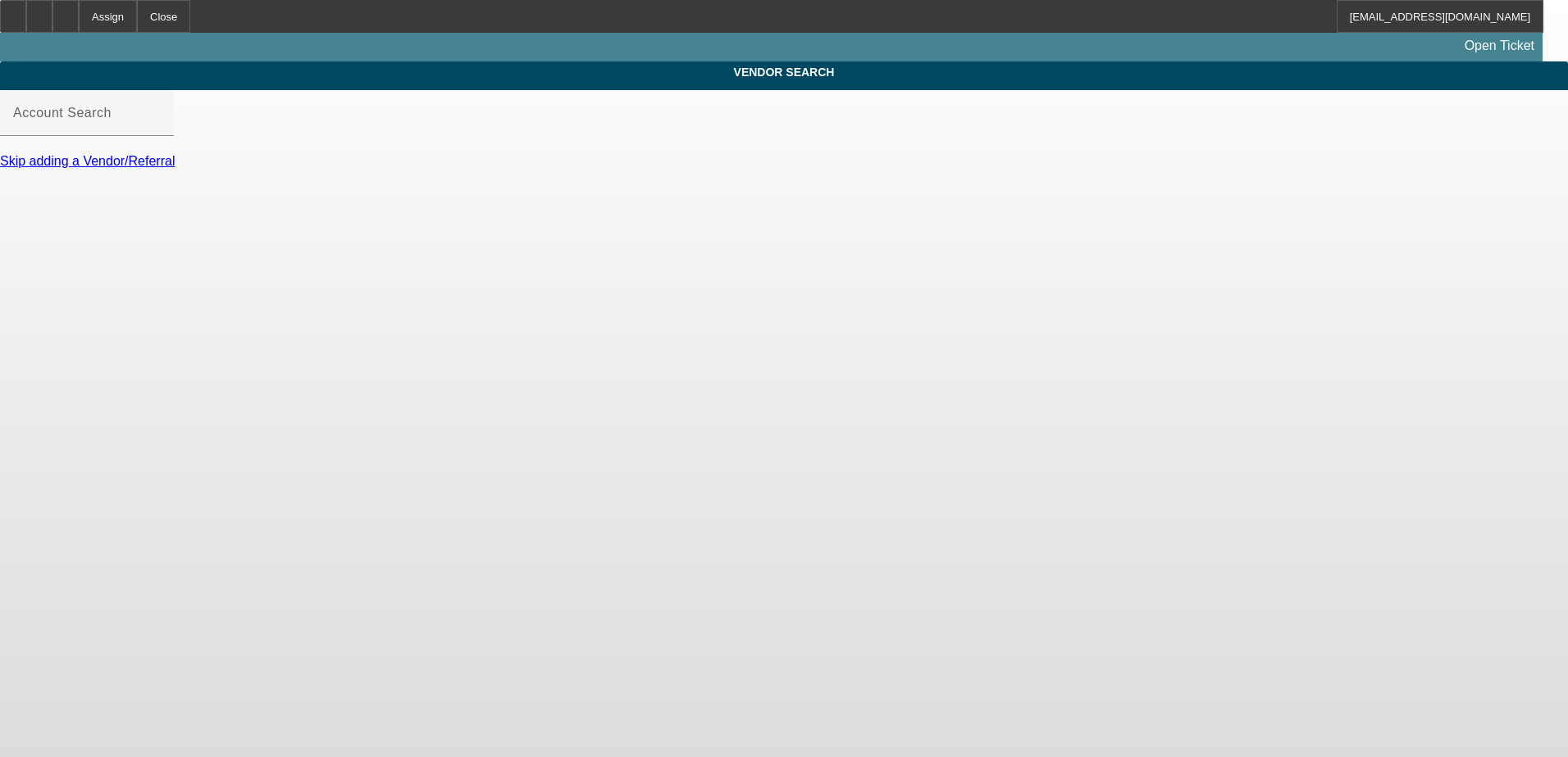
type input "Select Appropriate Vendor (Northbrook, IL) - Selectappropriaterep, Selectapprop…"
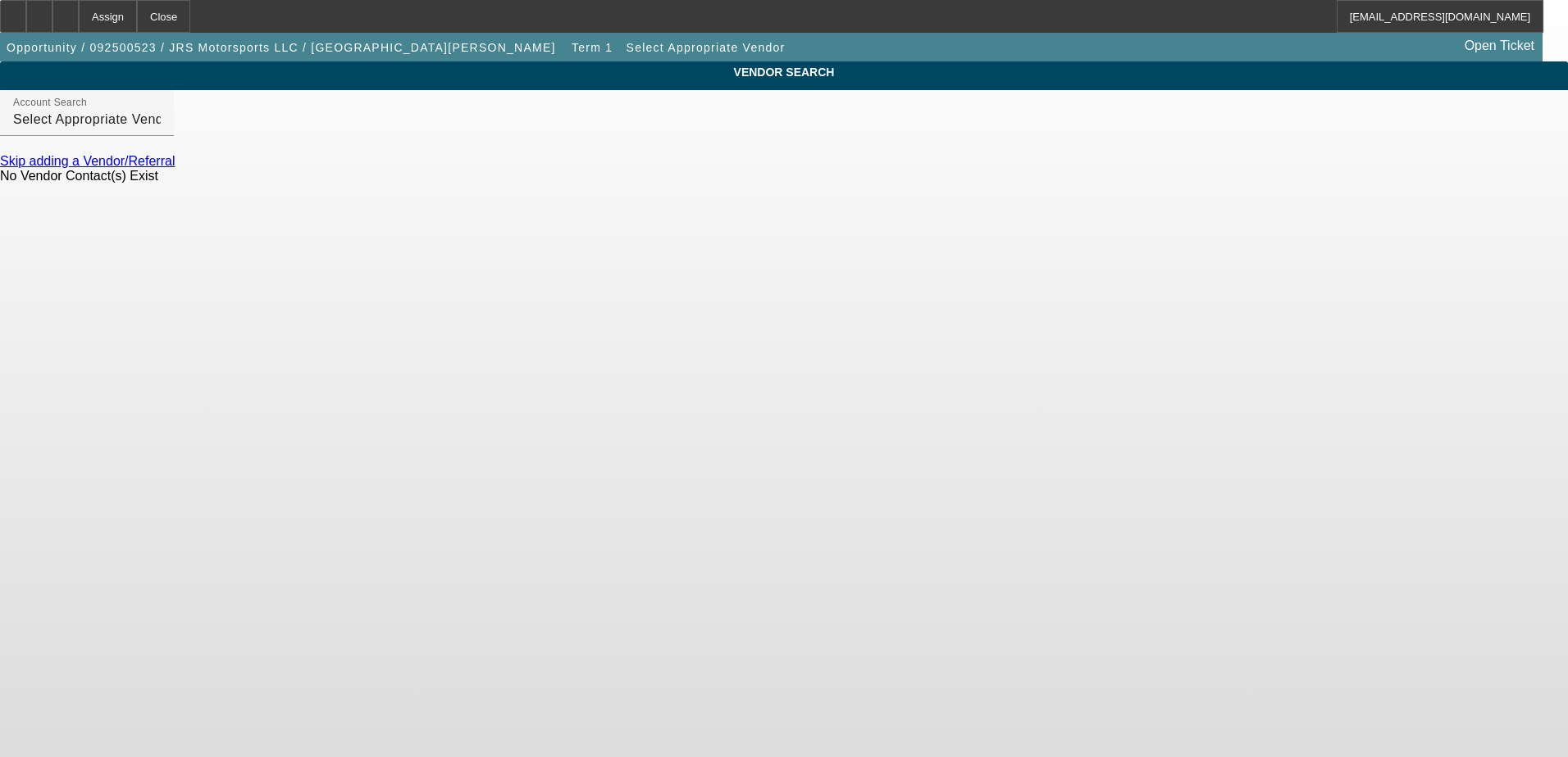
click at [175, 168] on link "Skip adding a Vendor/Referral" at bounding box center [87, 160] width 175 height 14
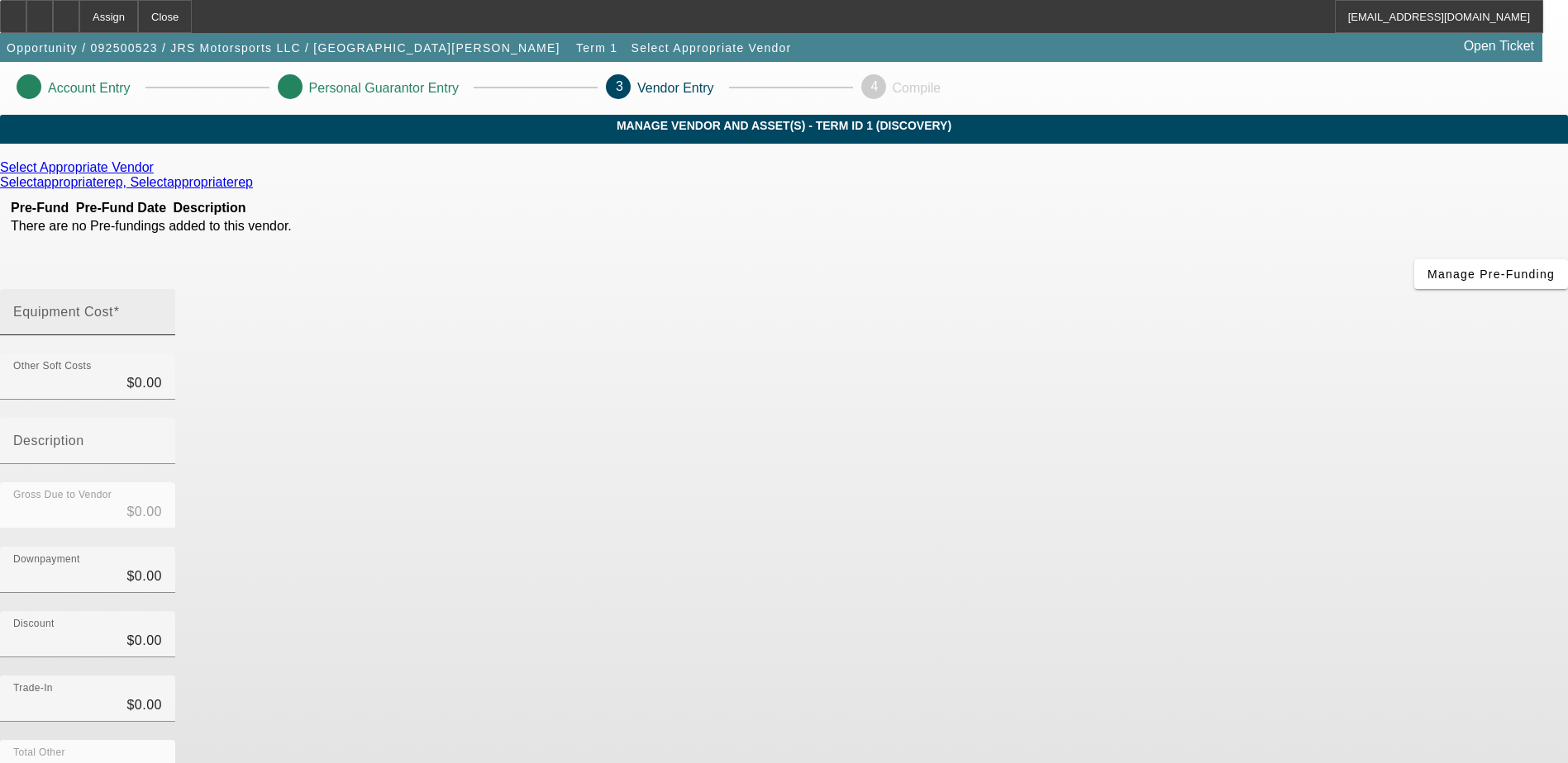
click at [162, 309] on input "Equipment Cost" at bounding box center [88, 318] width 149 height 20
type input "7"
type input "$7.00"
type input "75"
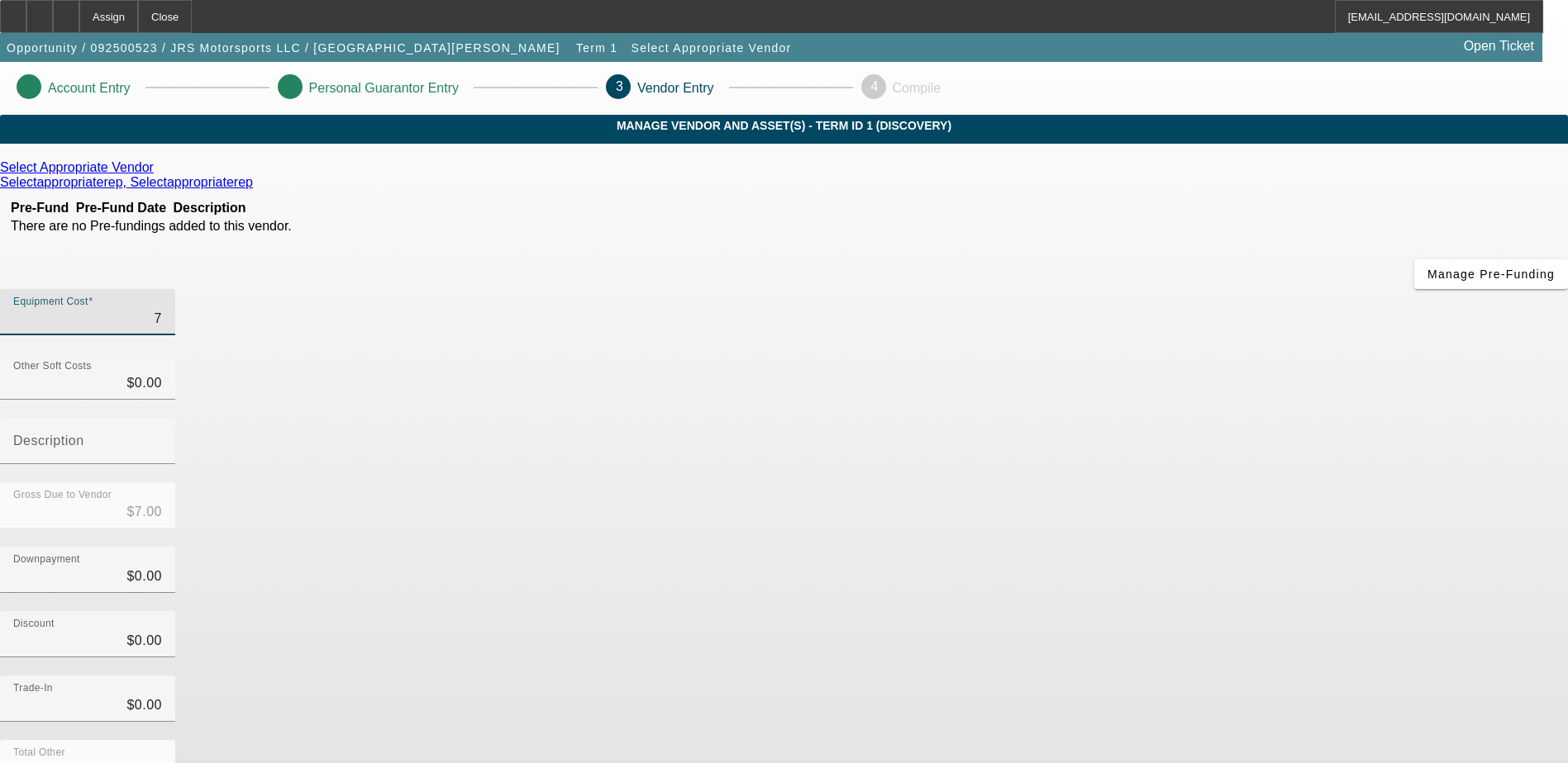
type input "$75.00"
type input "750"
type input "$750.00"
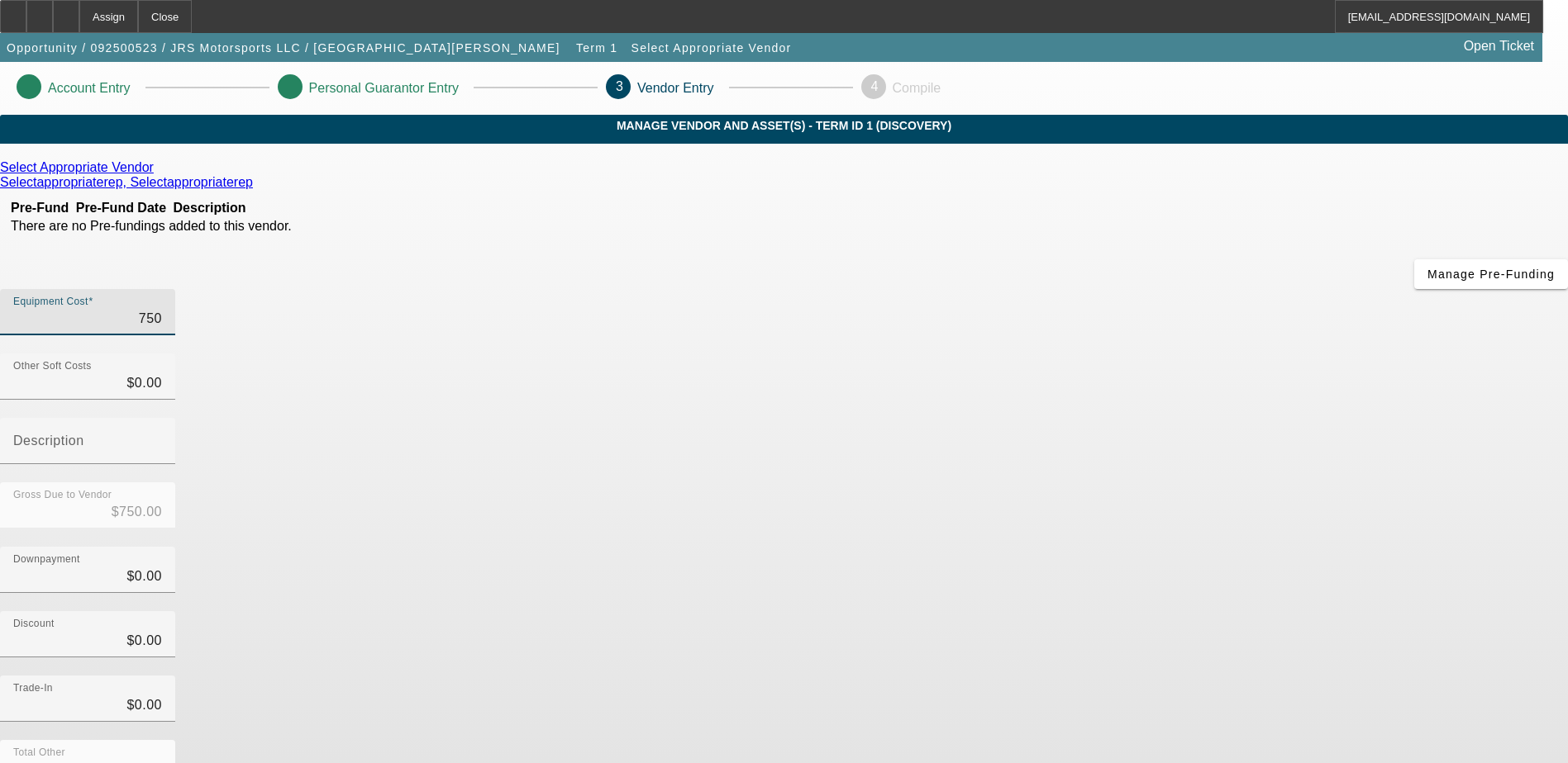
type input "7500"
type input "$7,500.00"
click at [1142, 547] on div "Downpayment $0.00" at bounding box center [784, 578] width 1568 height 64
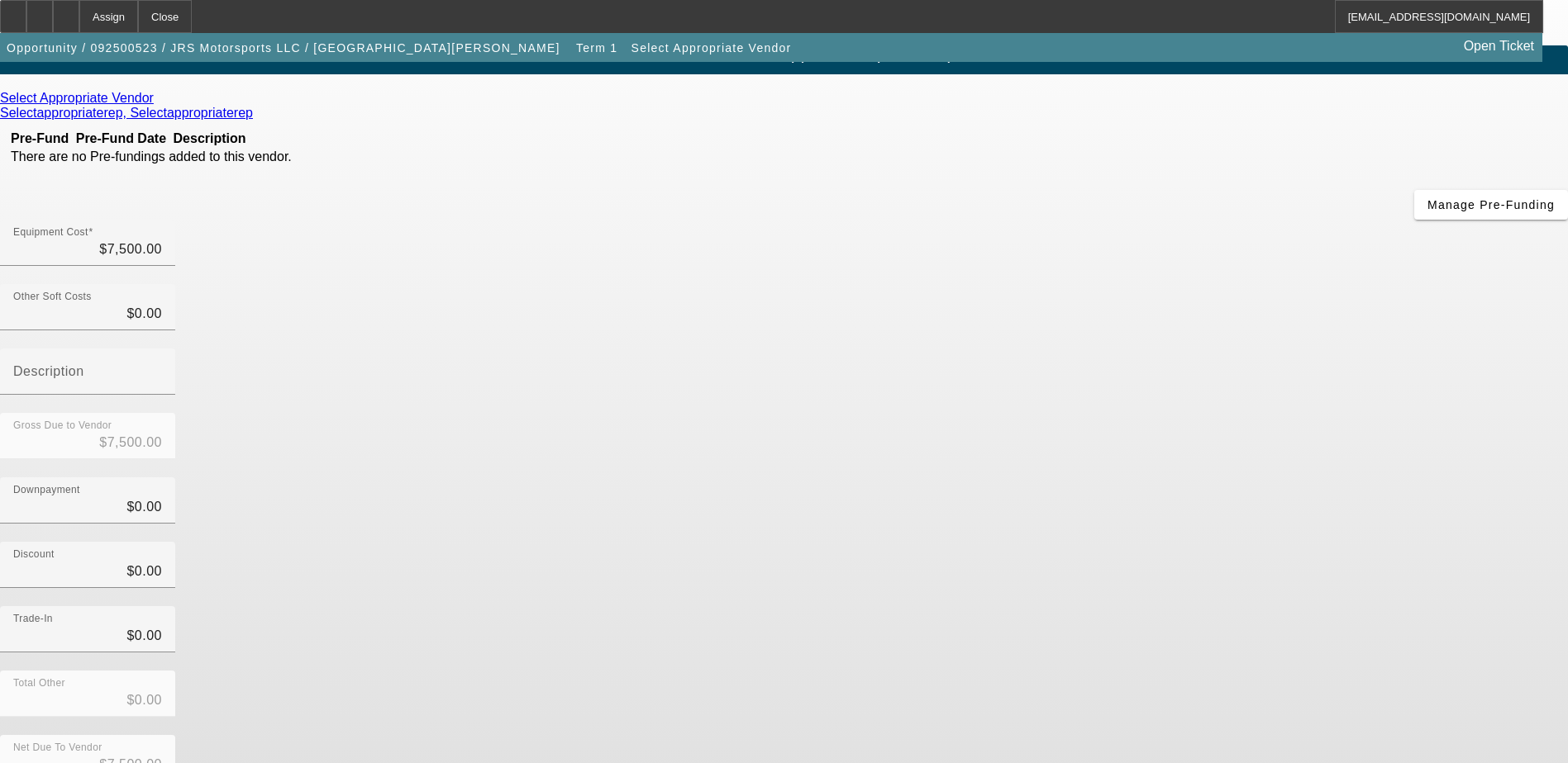
scroll to position [74, 0]
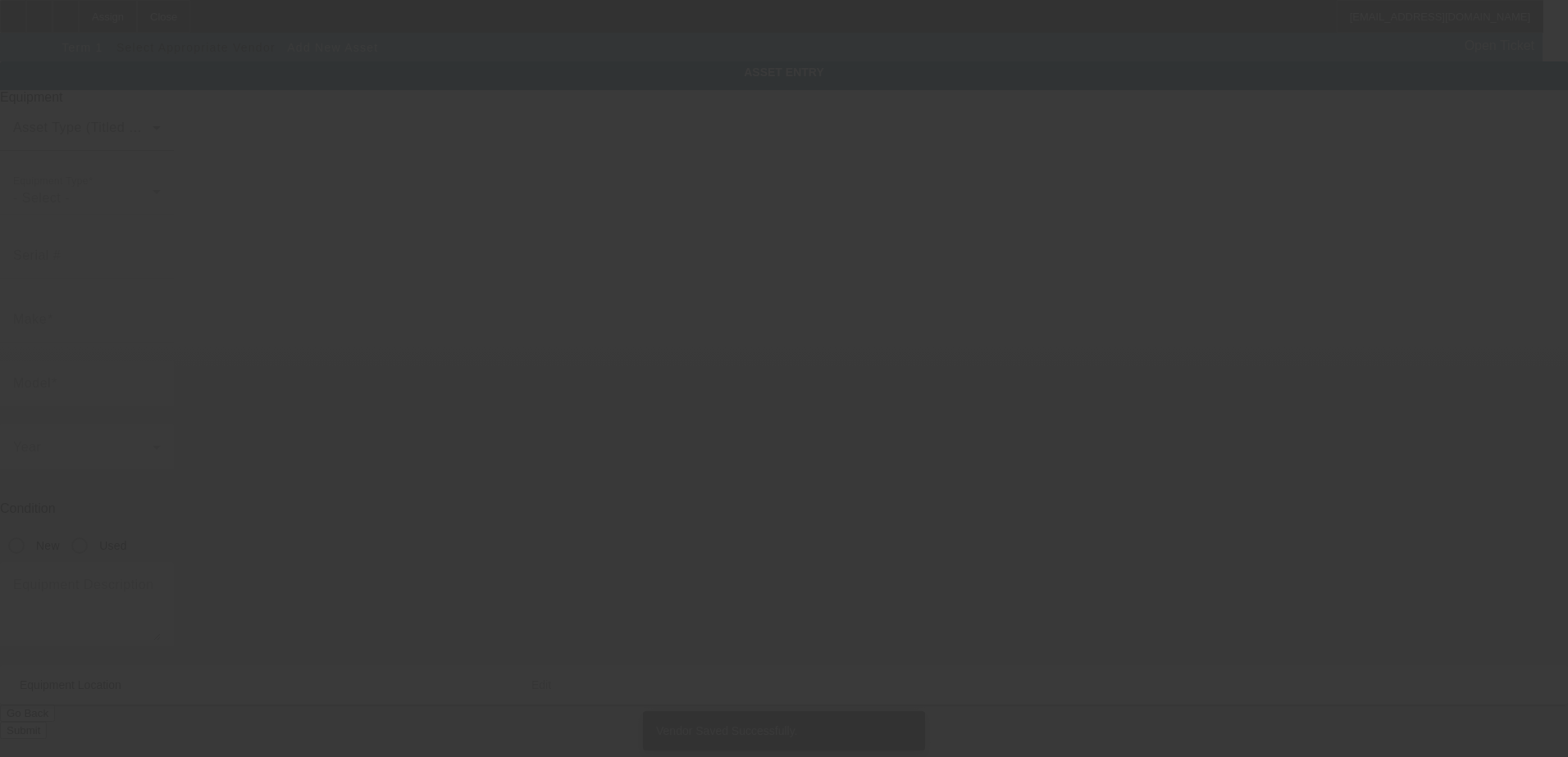
type input "128 S Lehigh Ave"
type input "Apt D"
type input "Frackville"
type input "17931"
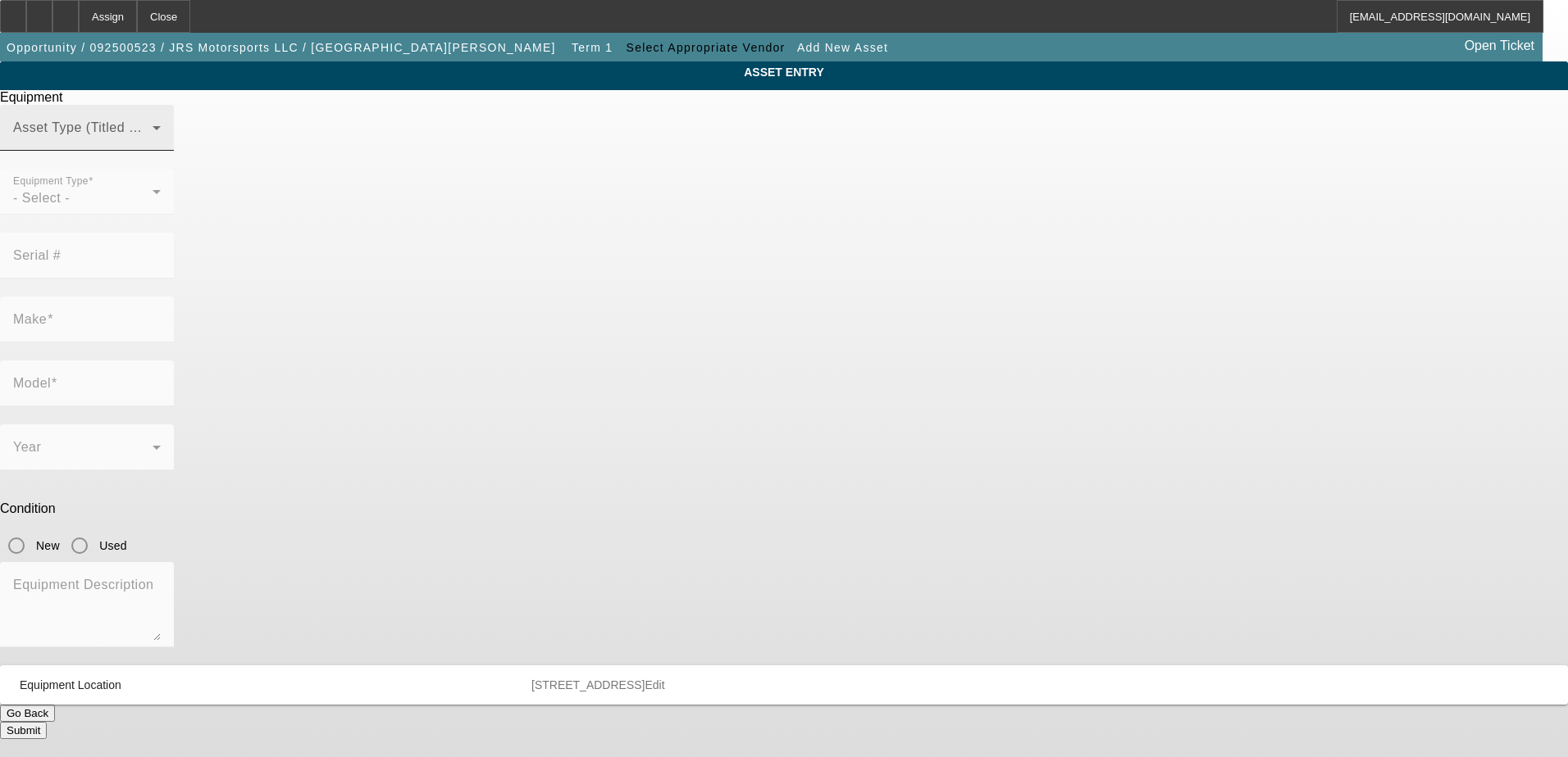
click at [153, 144] on span at bounding box center [83, 134] width 140 height 20
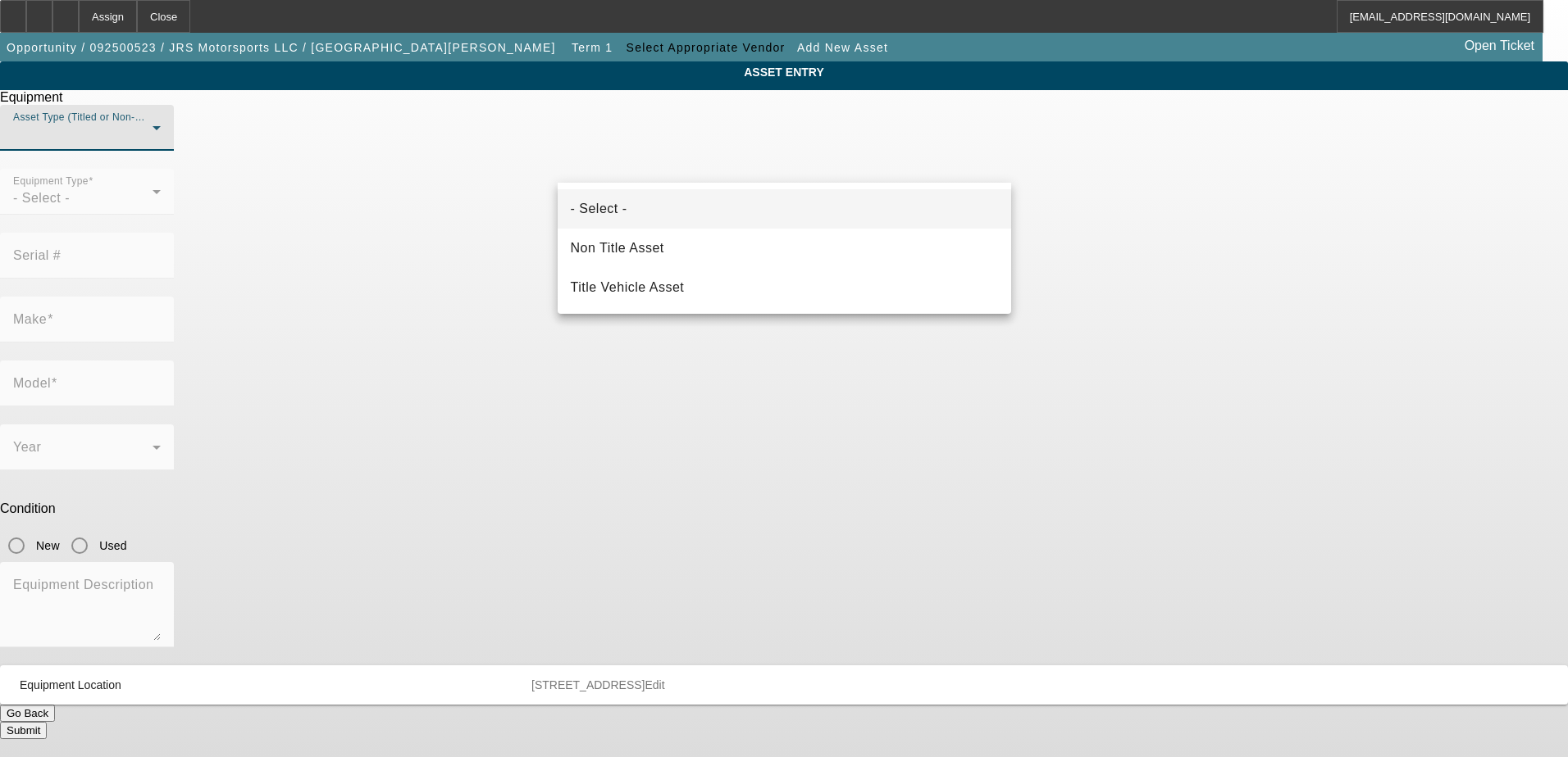
click at [954, 157] on div at bounding box center [784, 378] width 1568 height 757
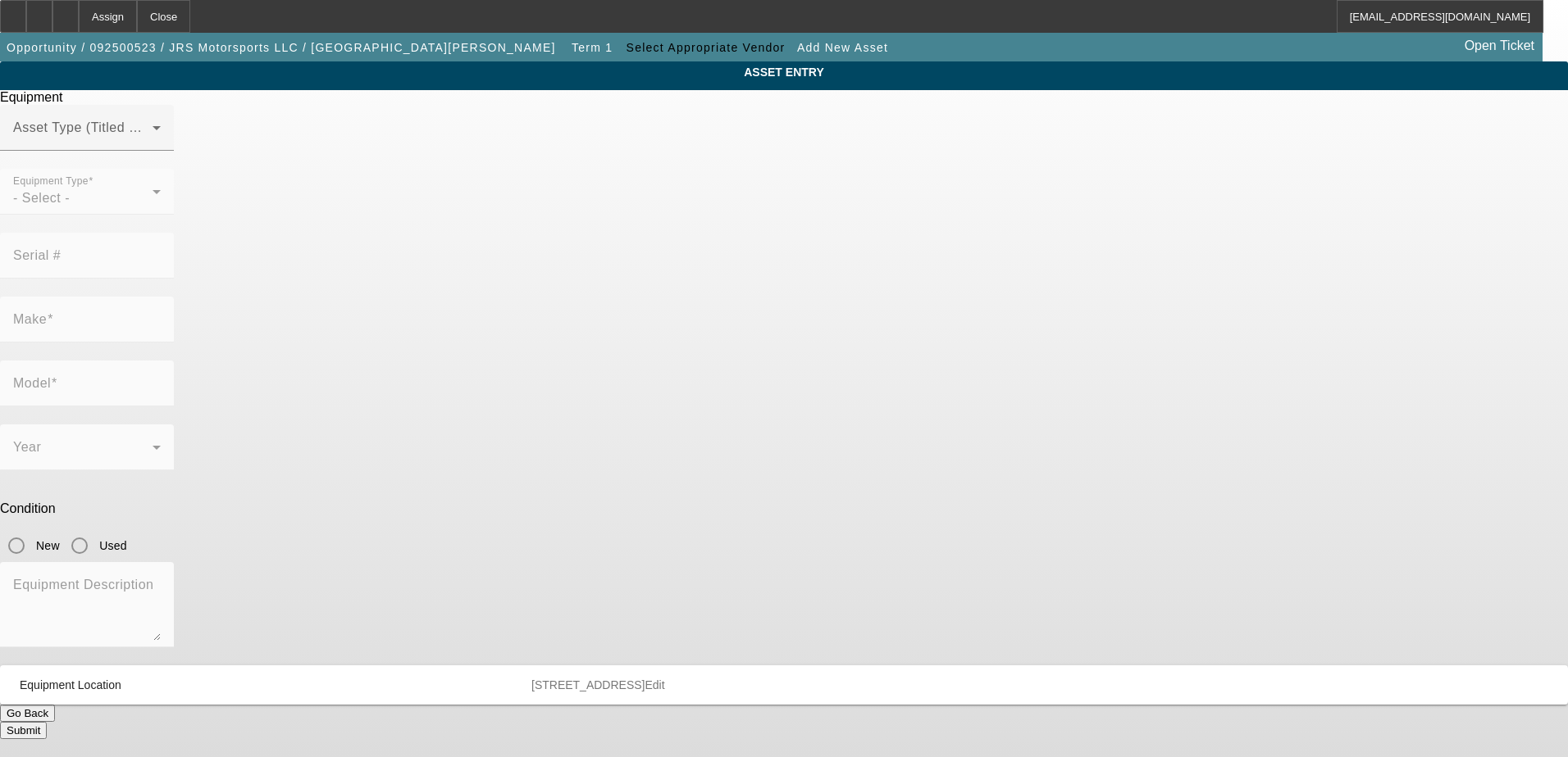
click at [55, 705] on button "Go Back" at bounding box center [28, 713] width 55 height 17
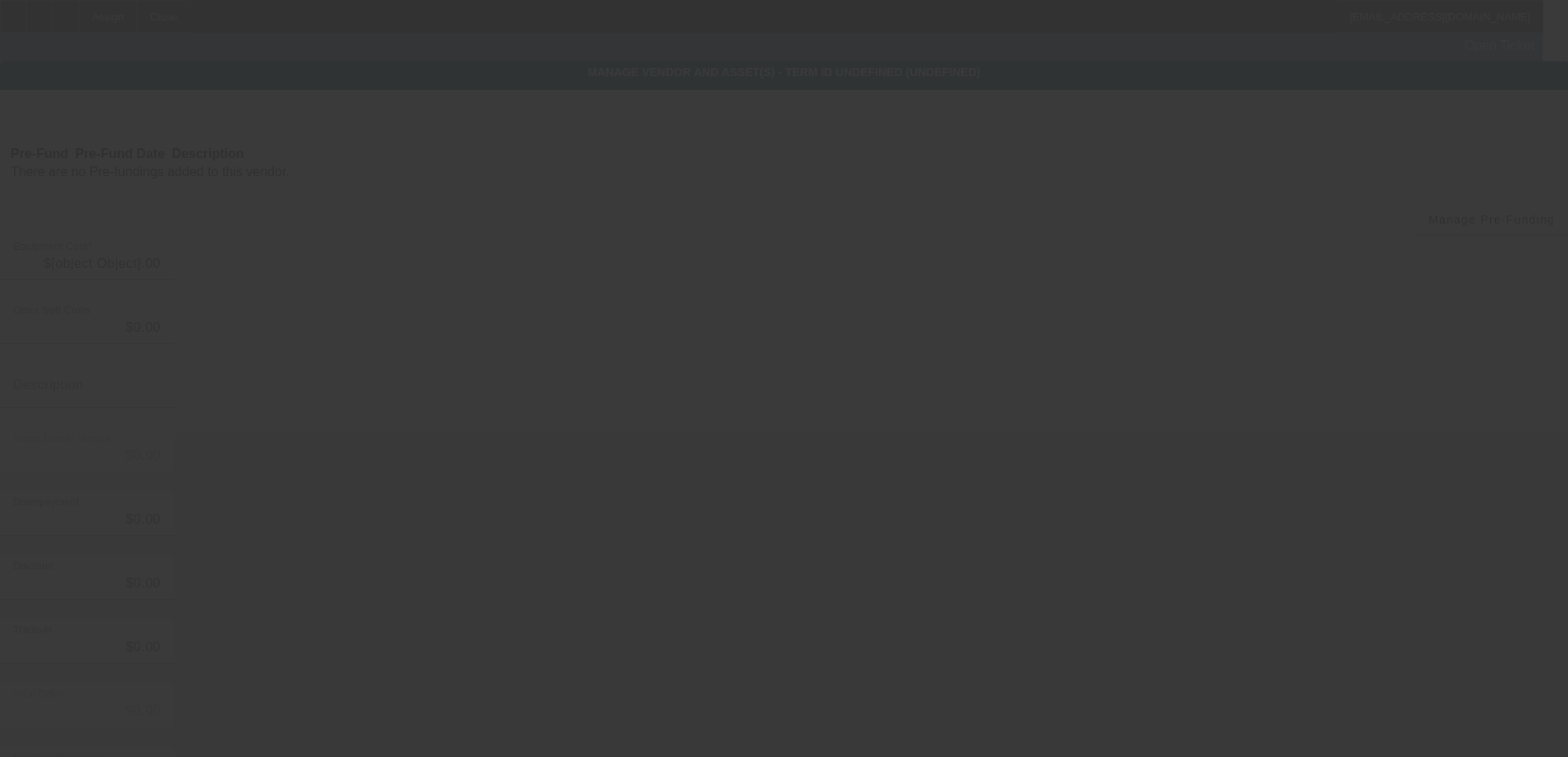
type input "$7,500.00"
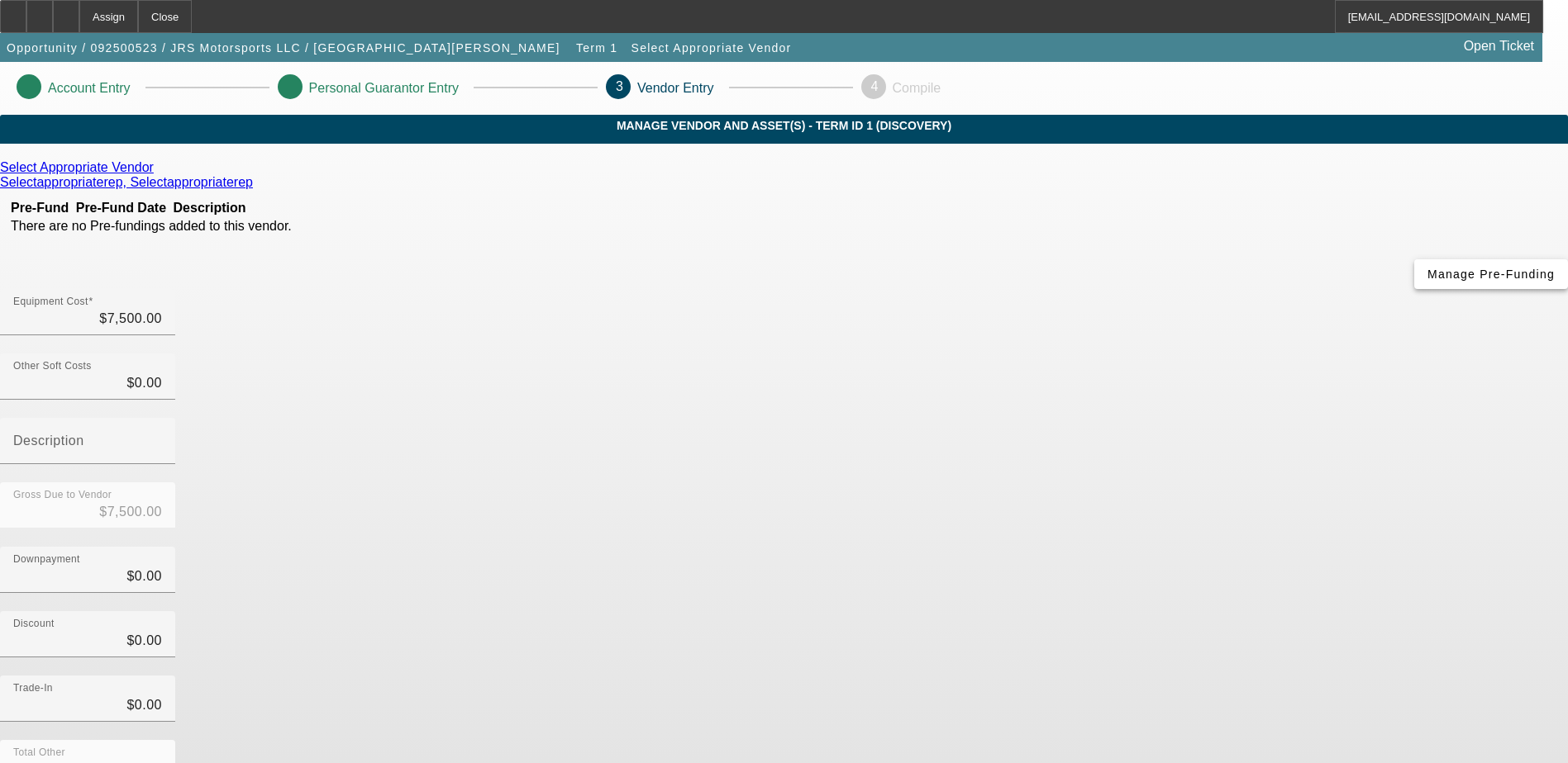
scroll to position [74, 0]
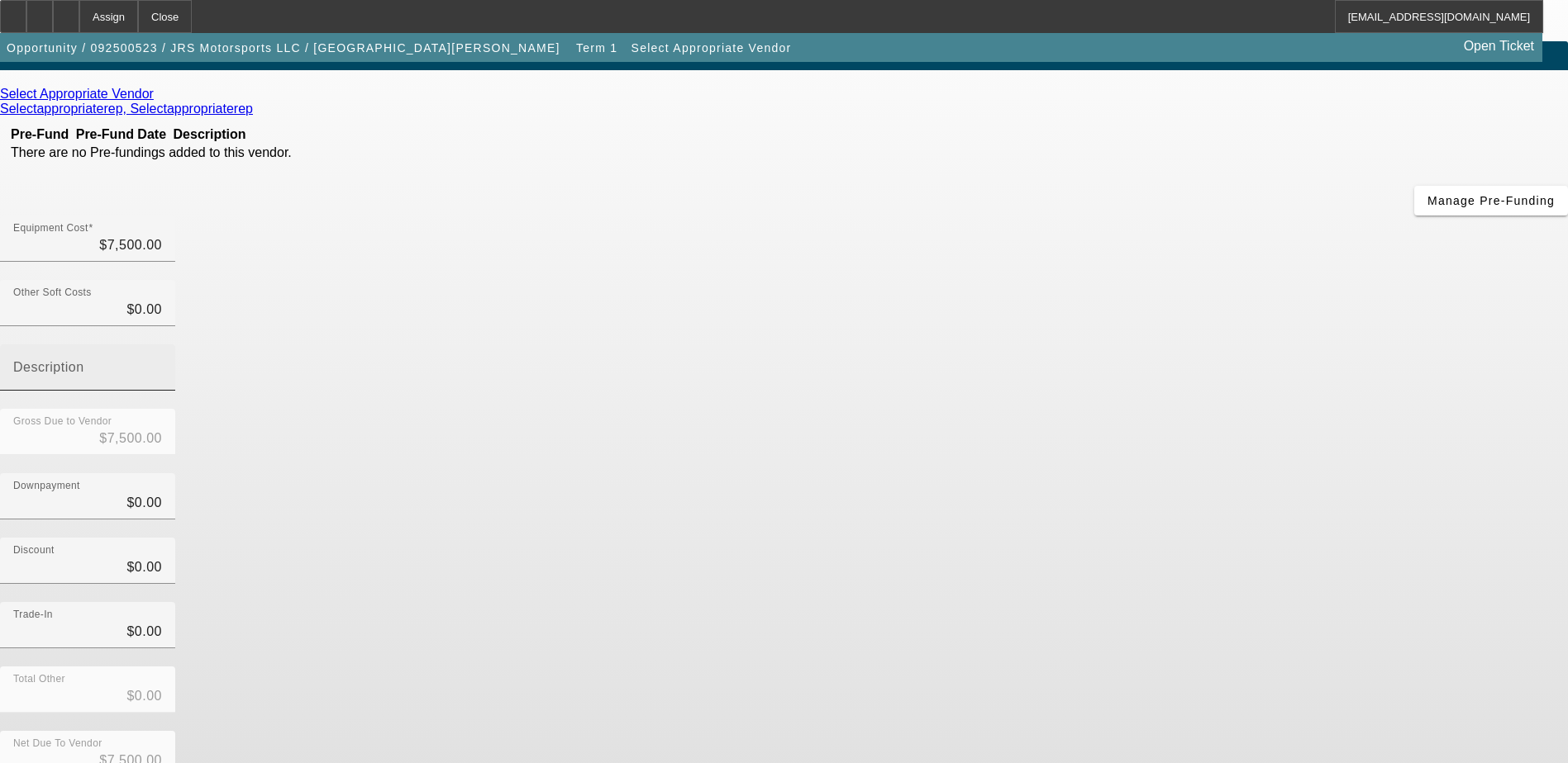
click at [162, 344] on div "Description" at bounding box center [88, 367] width 149 height 46
click at [158, 100] on icon at bounding box center [158, 94] width 0 height 14
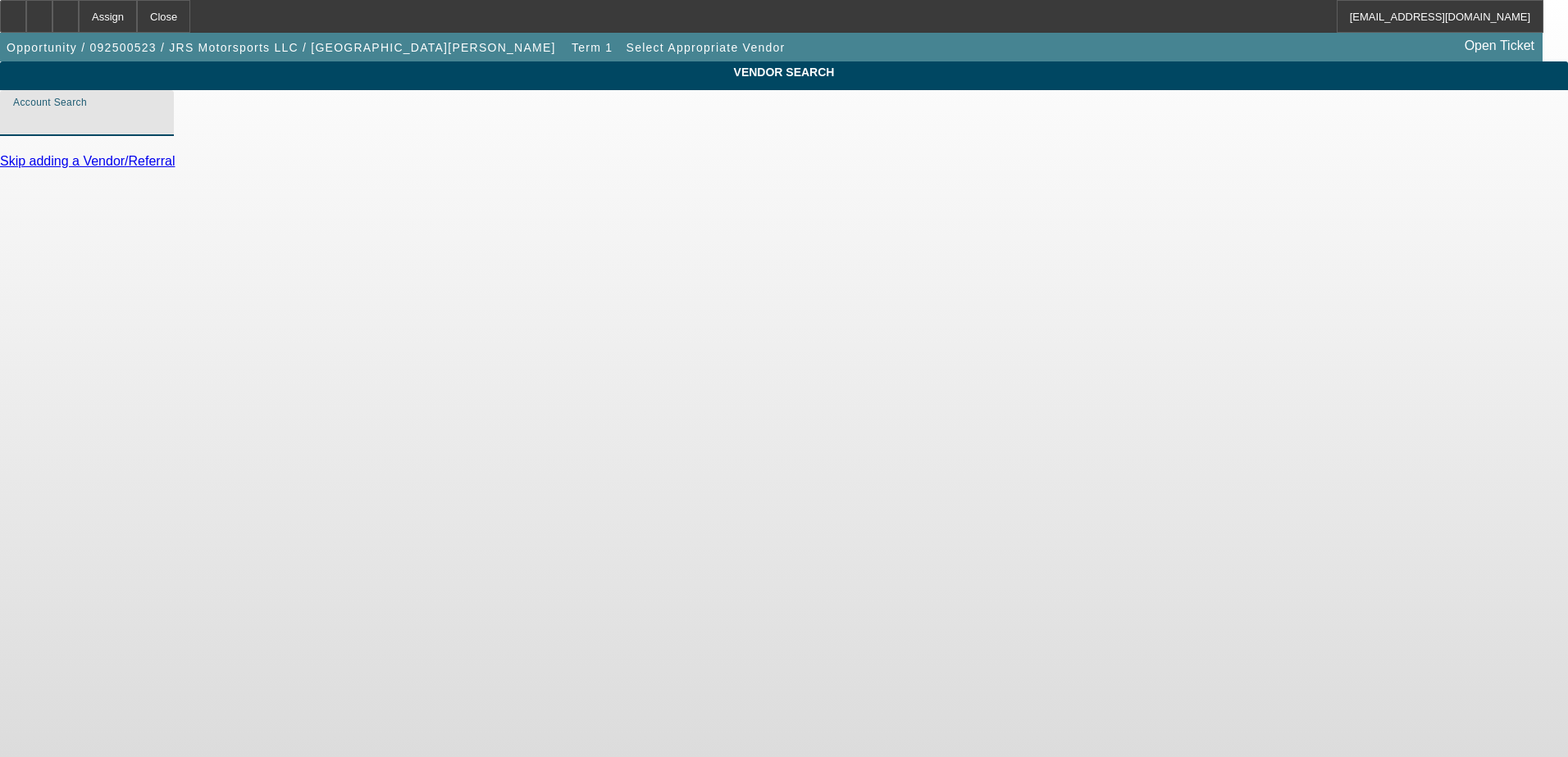
click at [160, 130] on input "Account Search" at bounding box center [87, 120] width 148 height 20
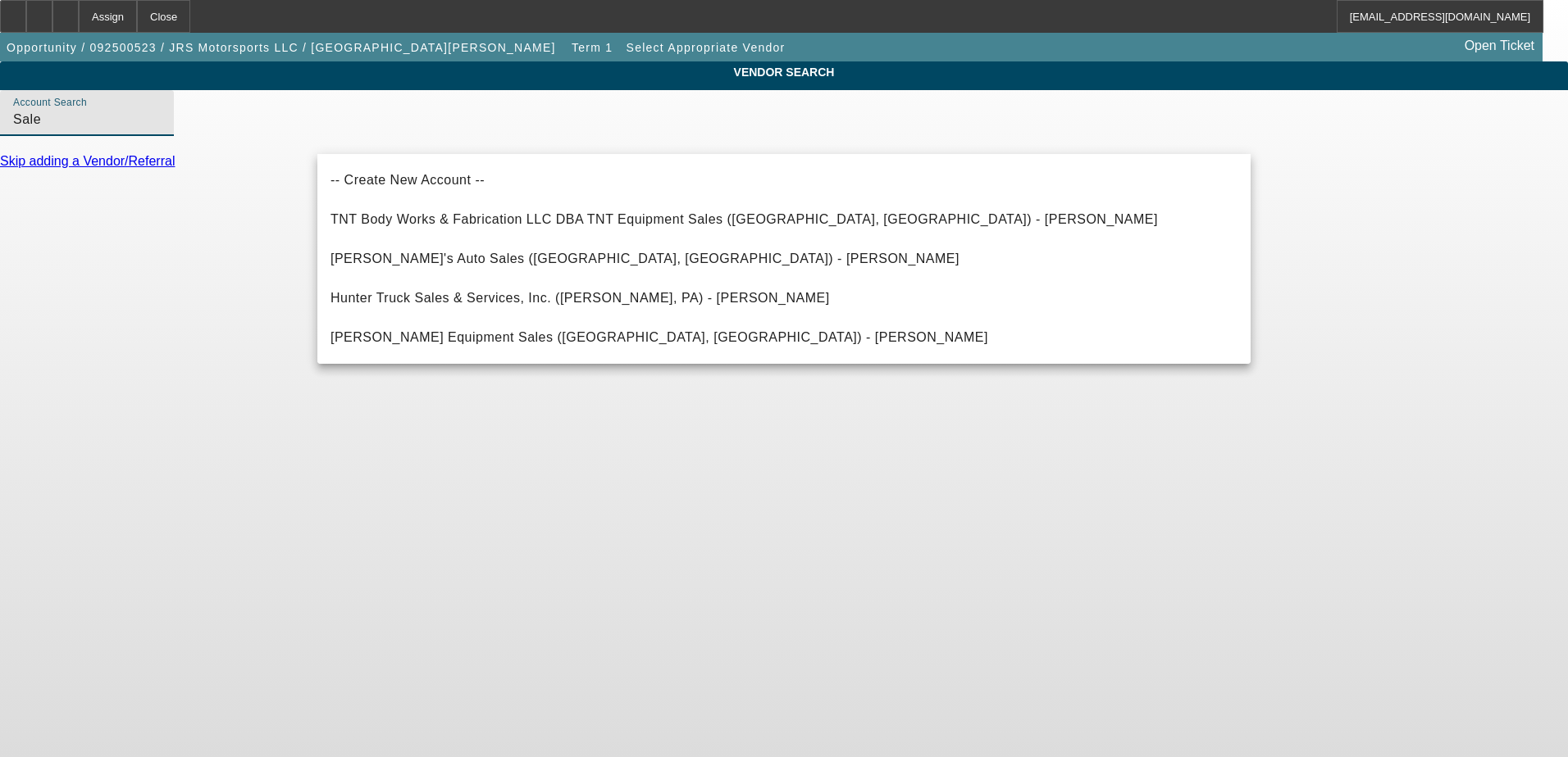
type input "Sale"
click at [243, 272] on body "Assign Close ROMalley@beaconfunding.com Opportunity / 092500523 / JRS Motorspor…" at bounding box center [784, 378] width 1568 height 757
drag, startPoint x: 382, startPoint y: 141, endPoint x: 300, endPoint y: 141, distance: 82.0
click at [301, 141] on div "VENDOR SEARCH Account Search Sale Skip adding a Vendor/Referral" at bounding box center [784, 122] width 1568 height 122
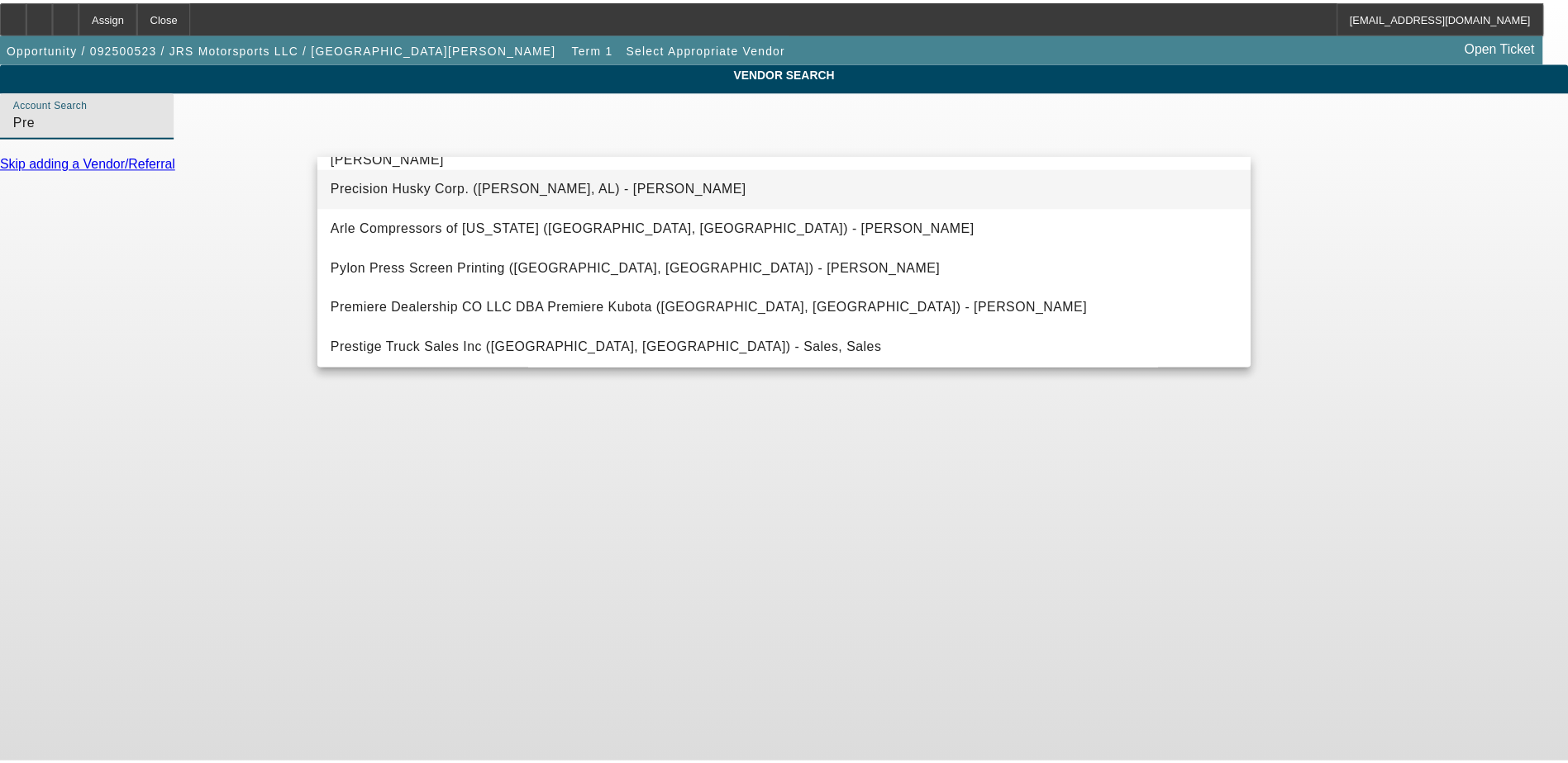
scroll to position [331, 0]
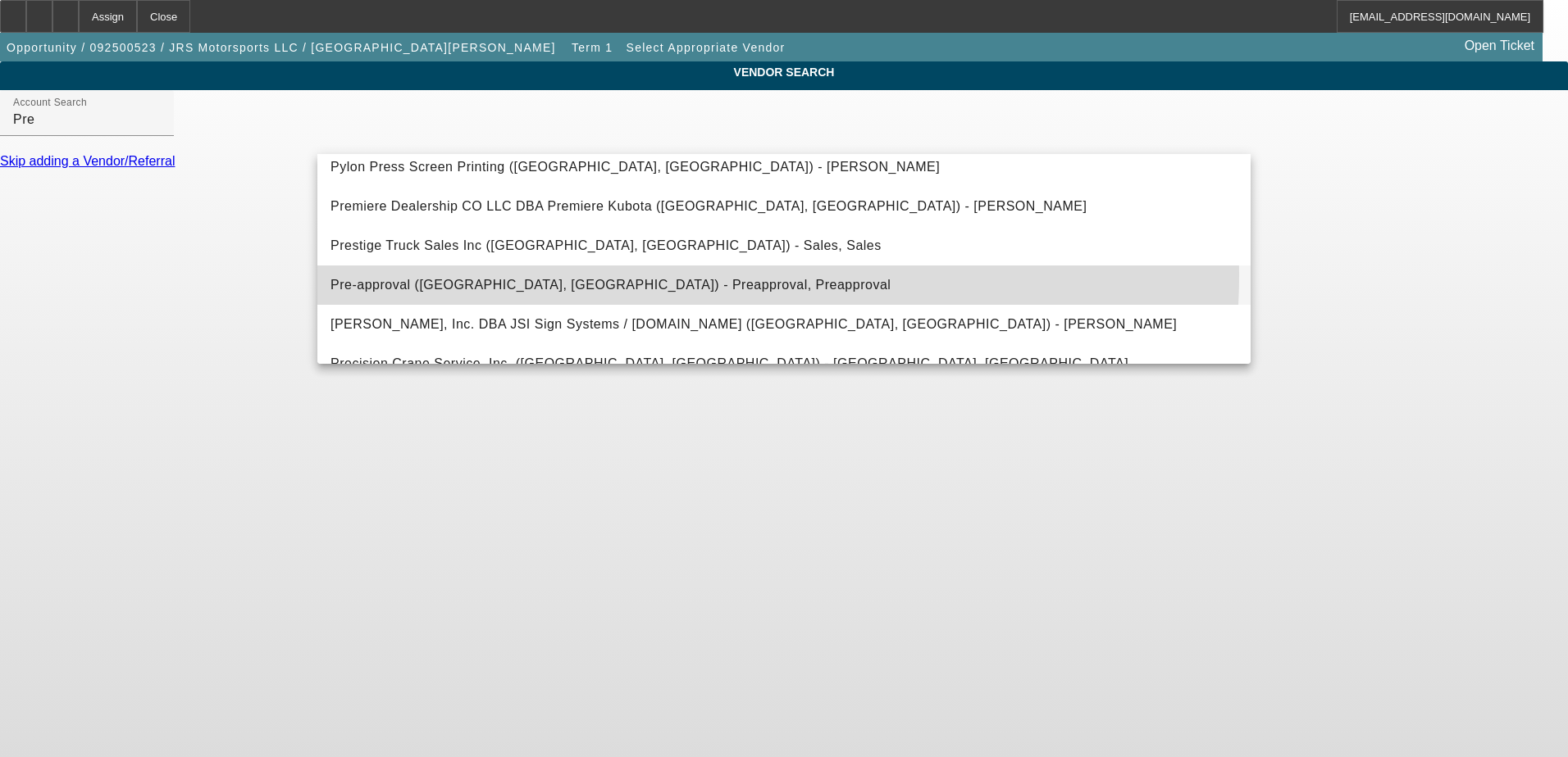
click at [420, 273] on mat-option "Pre-approval (Northbrook, IL) - Preapproval, Preapproval" at bounding box center [783, 285] width 933 height 39
type input "Pre-approval (Northbrook, IL) - Preapproval, Preapproval"
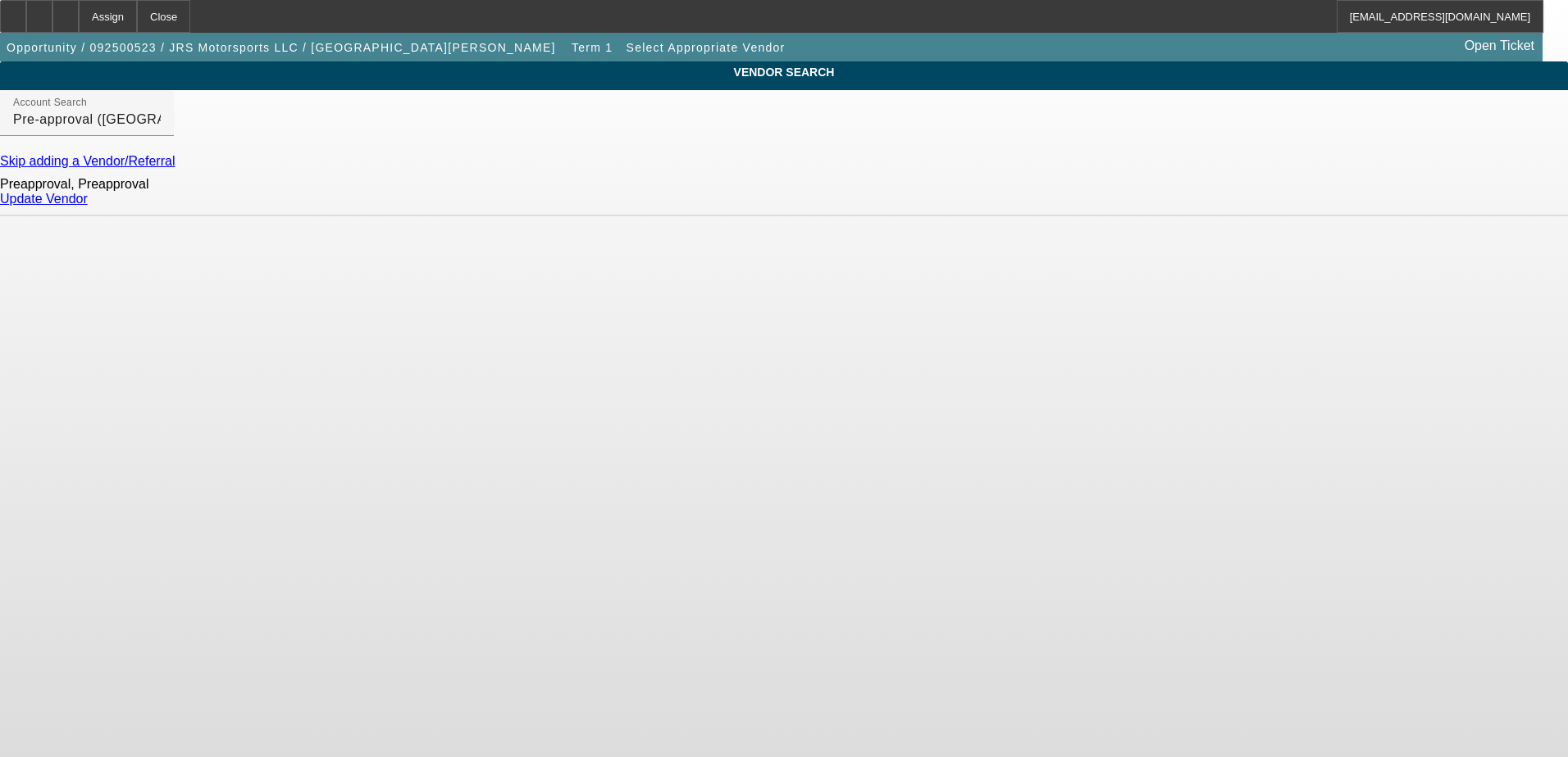
click at [175, 168] on link "Skip adding a Vendor/Referral" at bounding box center [87, 160] width 175 height 14
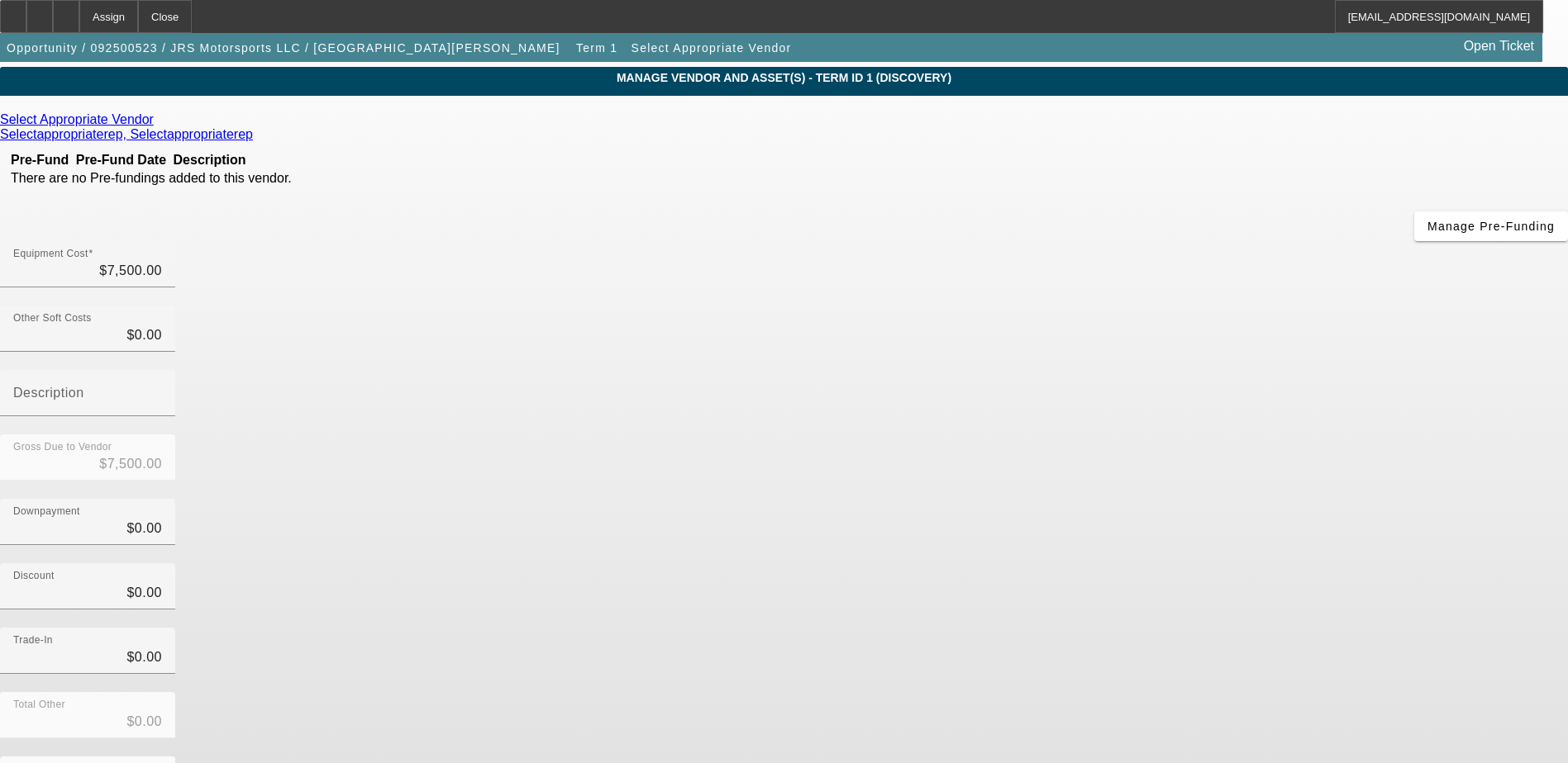
scroll to position [74, 0]
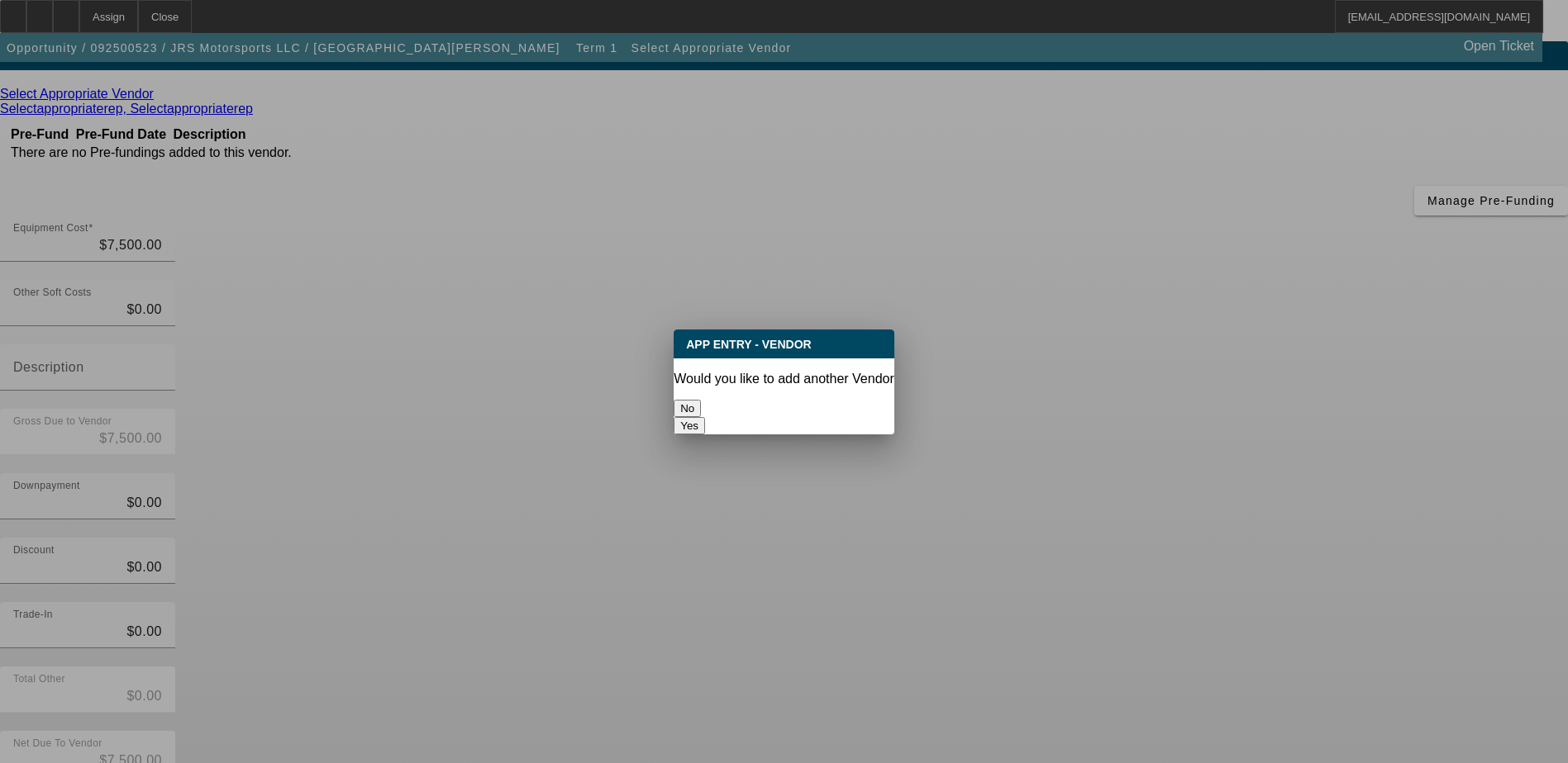
click at [701, 400] on button "No" at bounding box center [687, 408] width 28 height 17
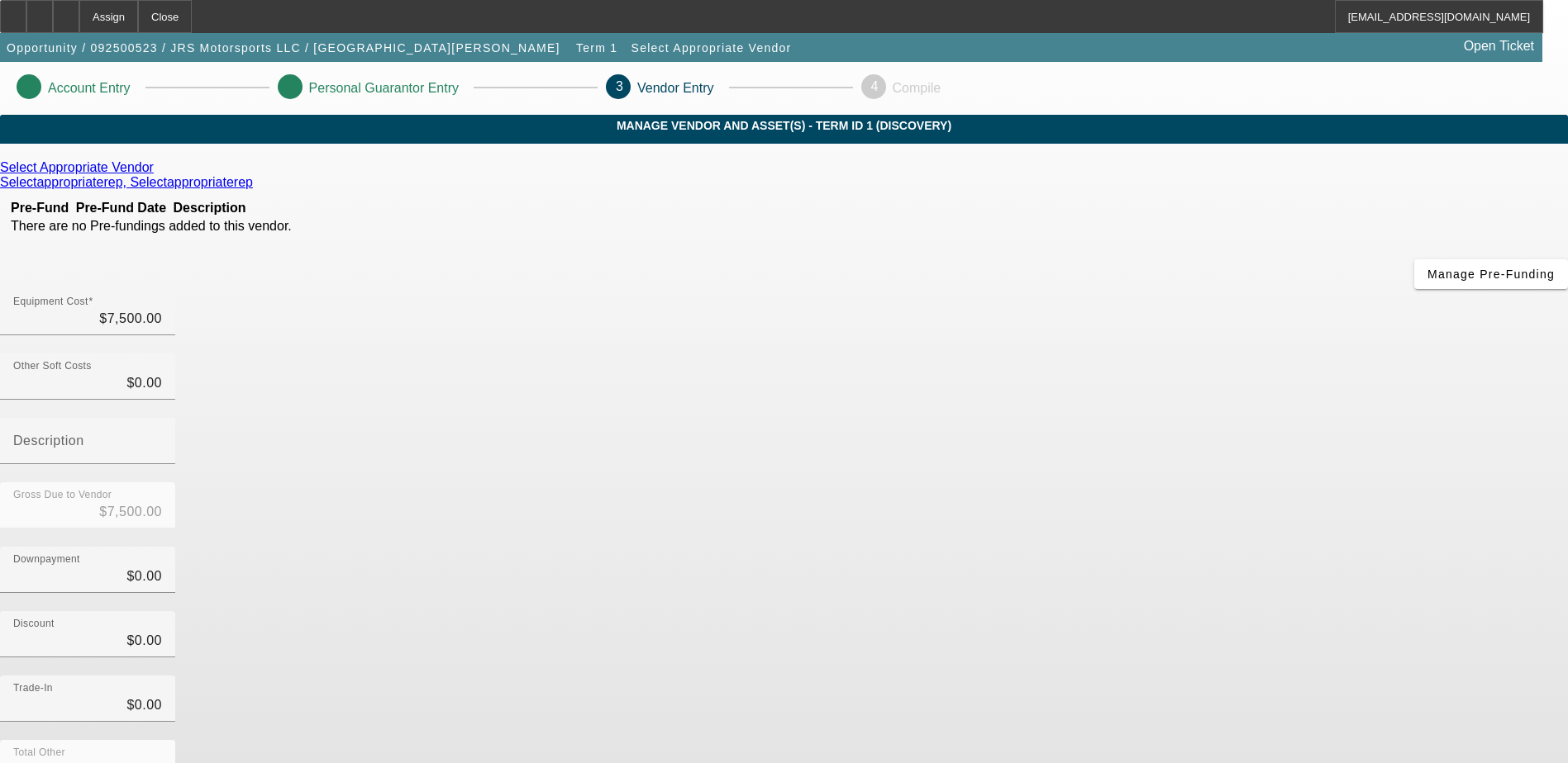
scroll to position [74, 0]
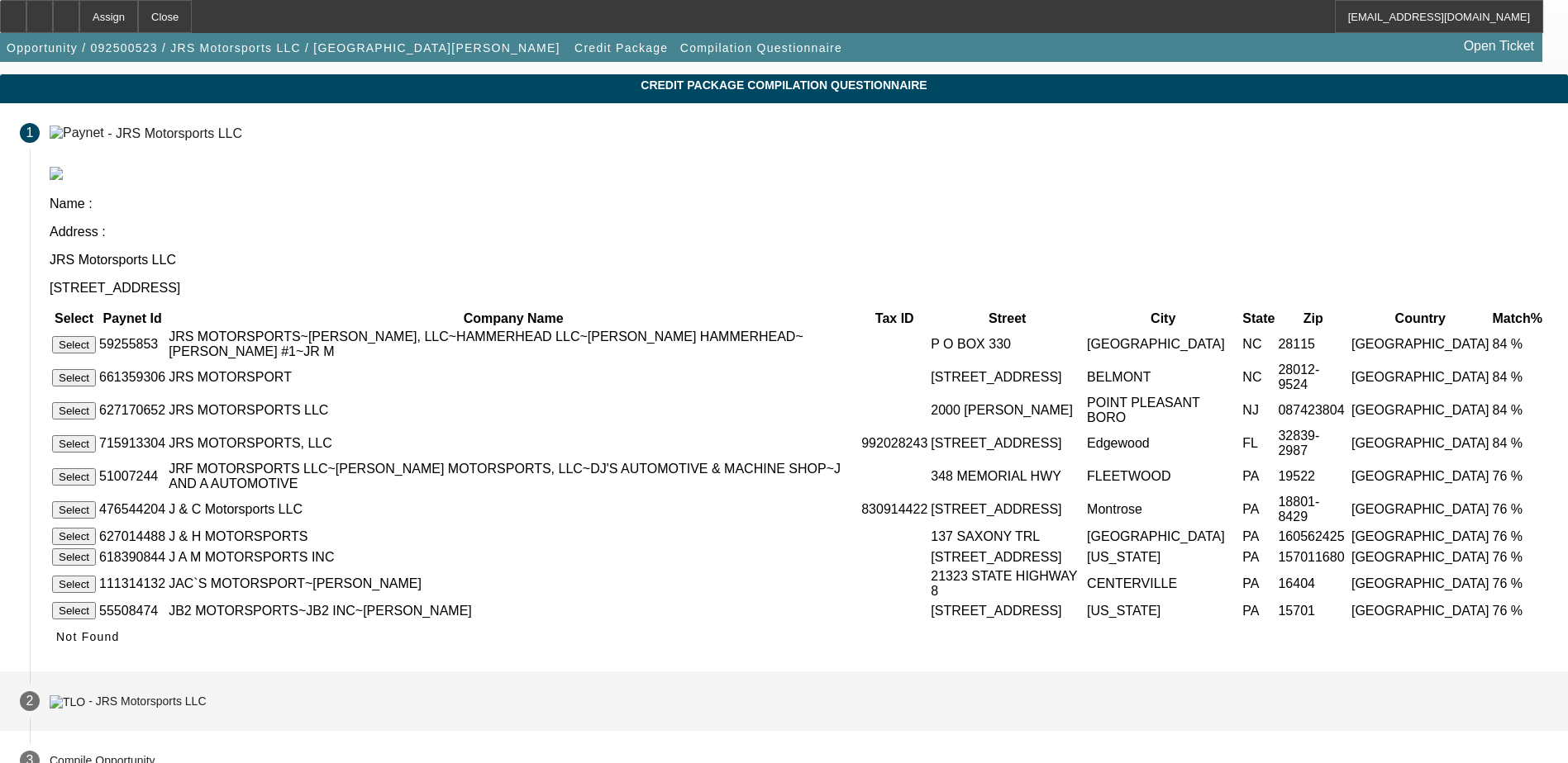
scroll to position [79, 0]
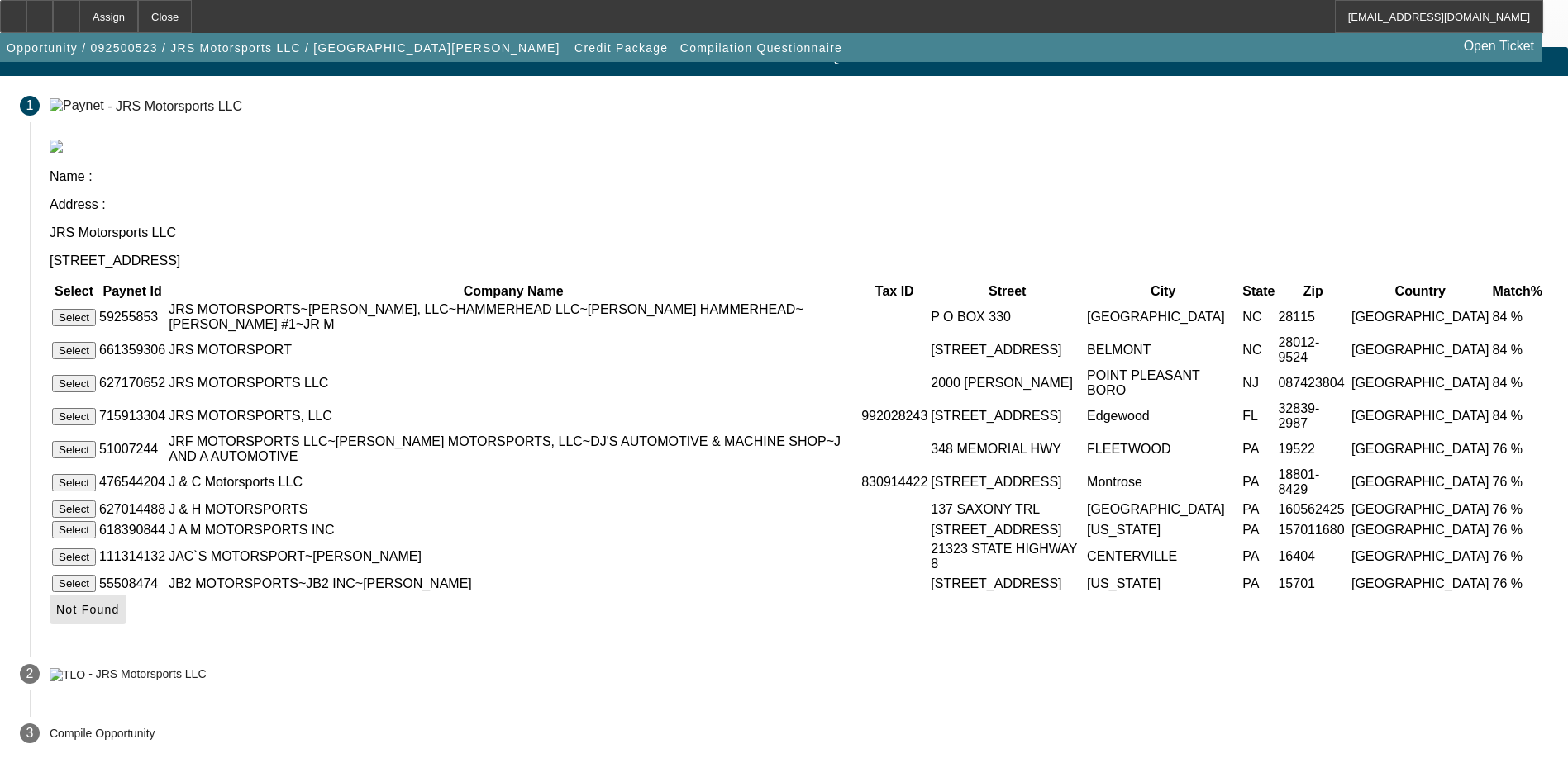
click at [120, 614] on span "Not Found" at bounding box center [88, 610] width 64 height 13
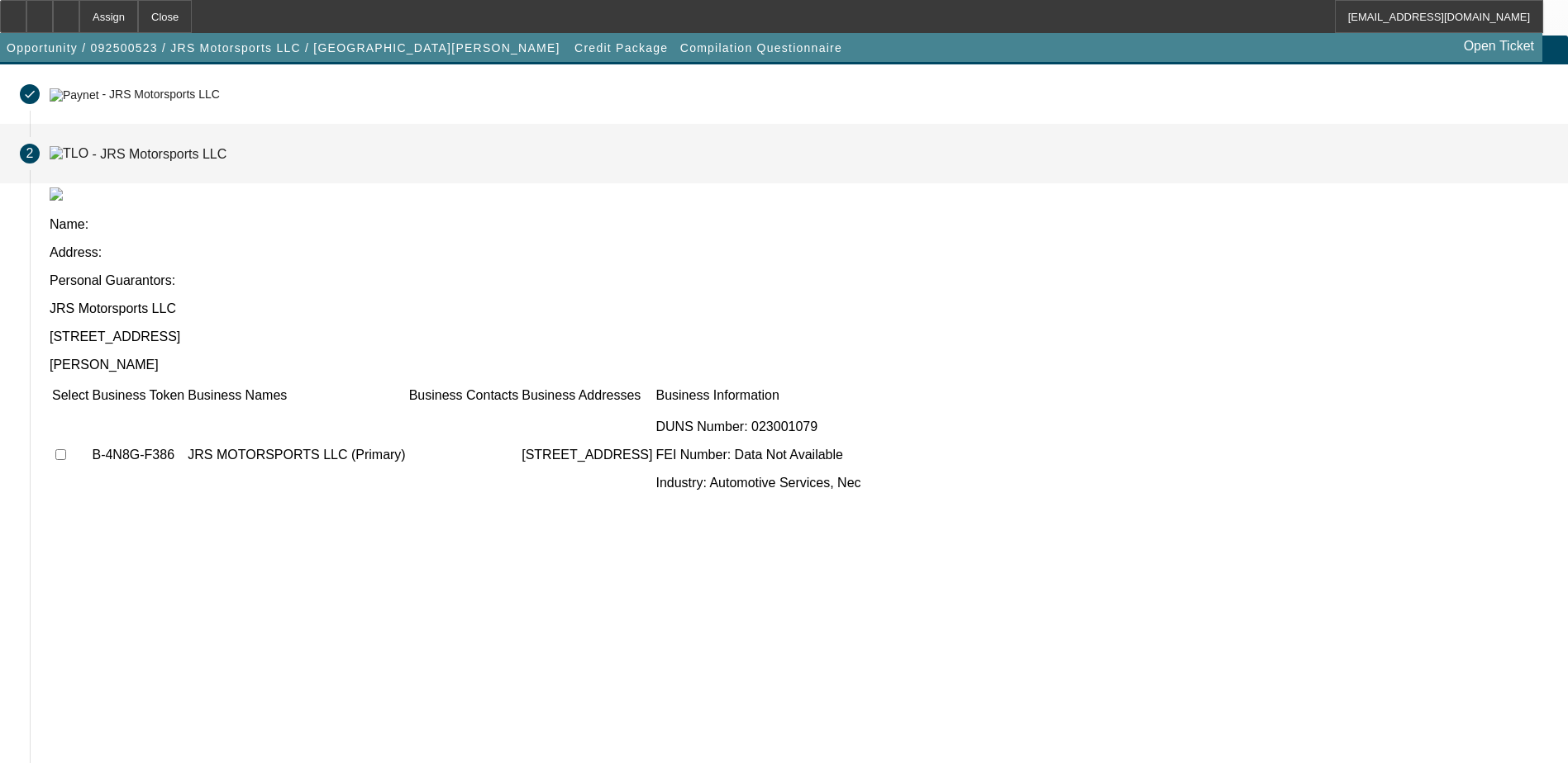
click at [66, 449] on input "checkbox" at bounding box center [60, 454] width 11 height 11
checkbox input "true"
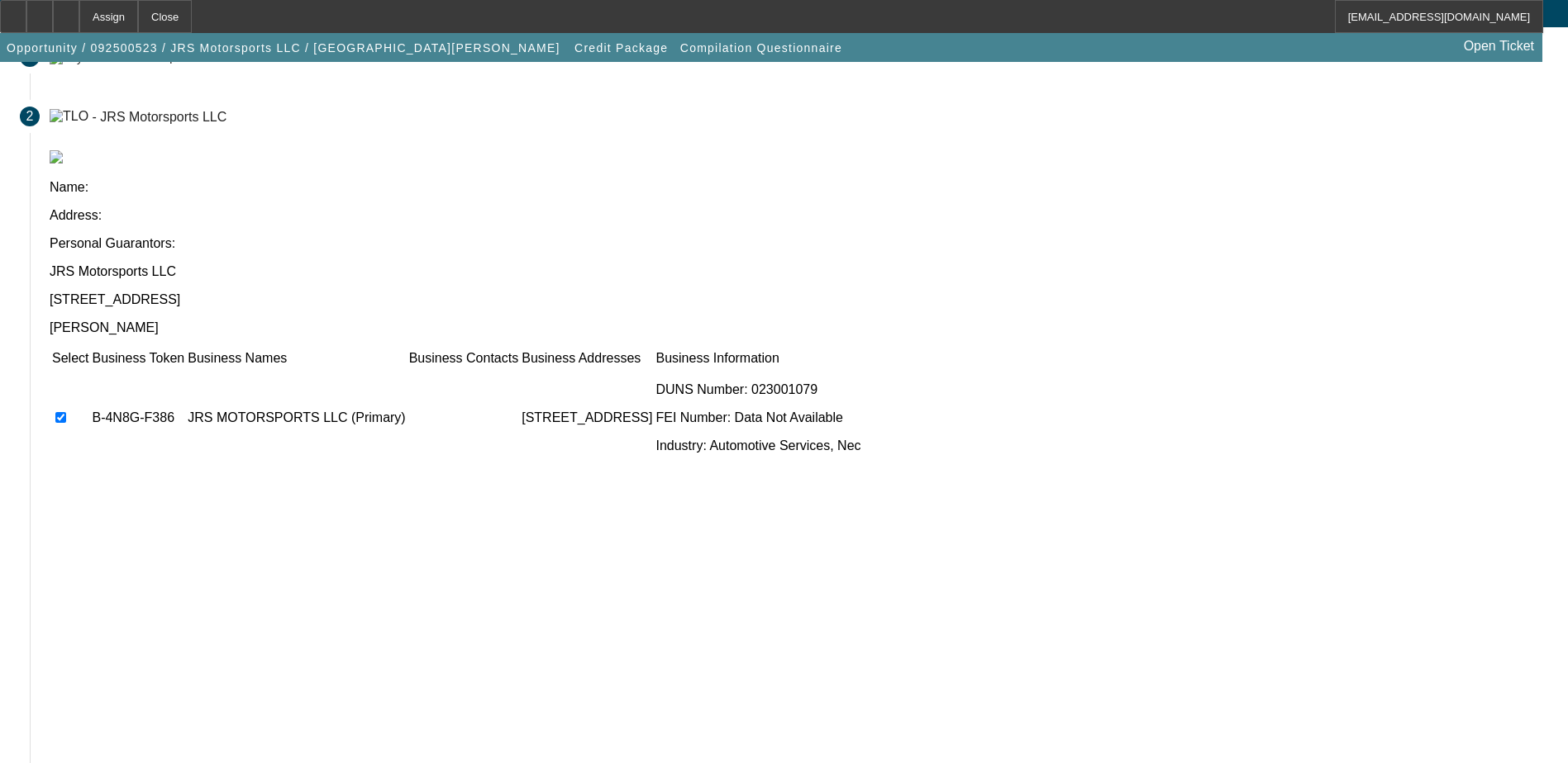
scroll to position [150, 0]
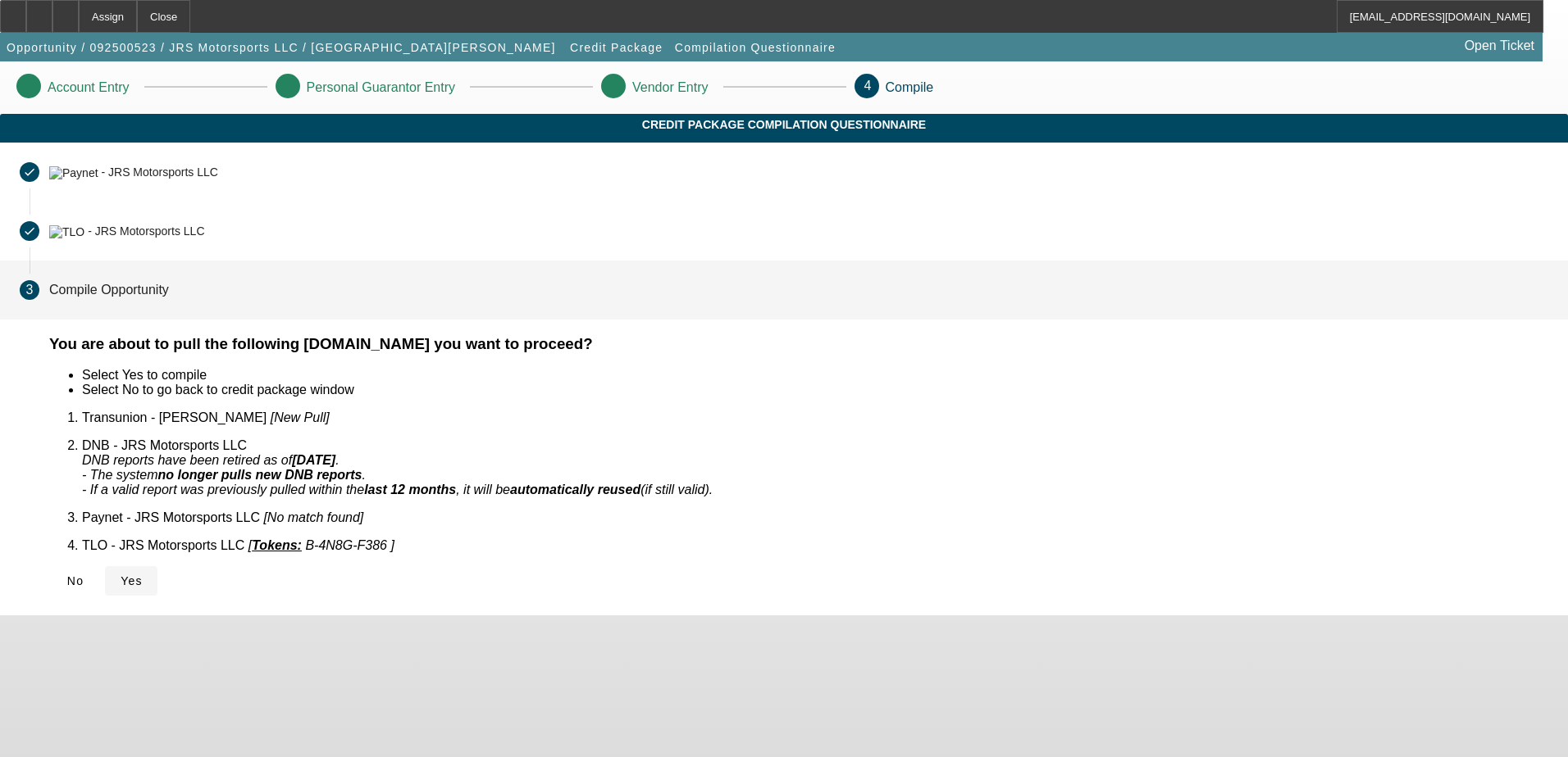
click at [158, 573] on span at bounding box center [131, 581] width 52 height 39
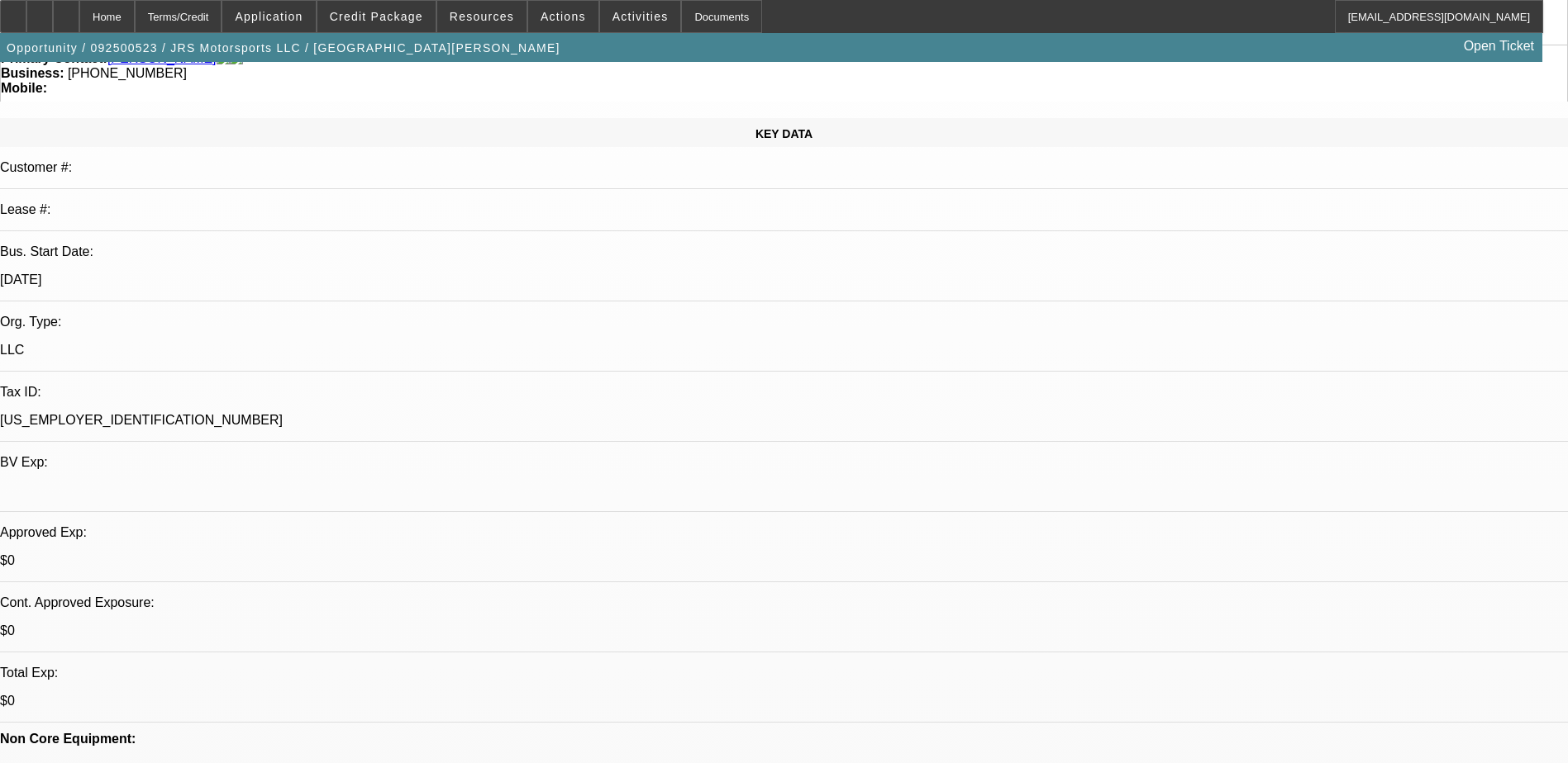
select select "0"
select select "2"
select select "0.1"
select select "4"
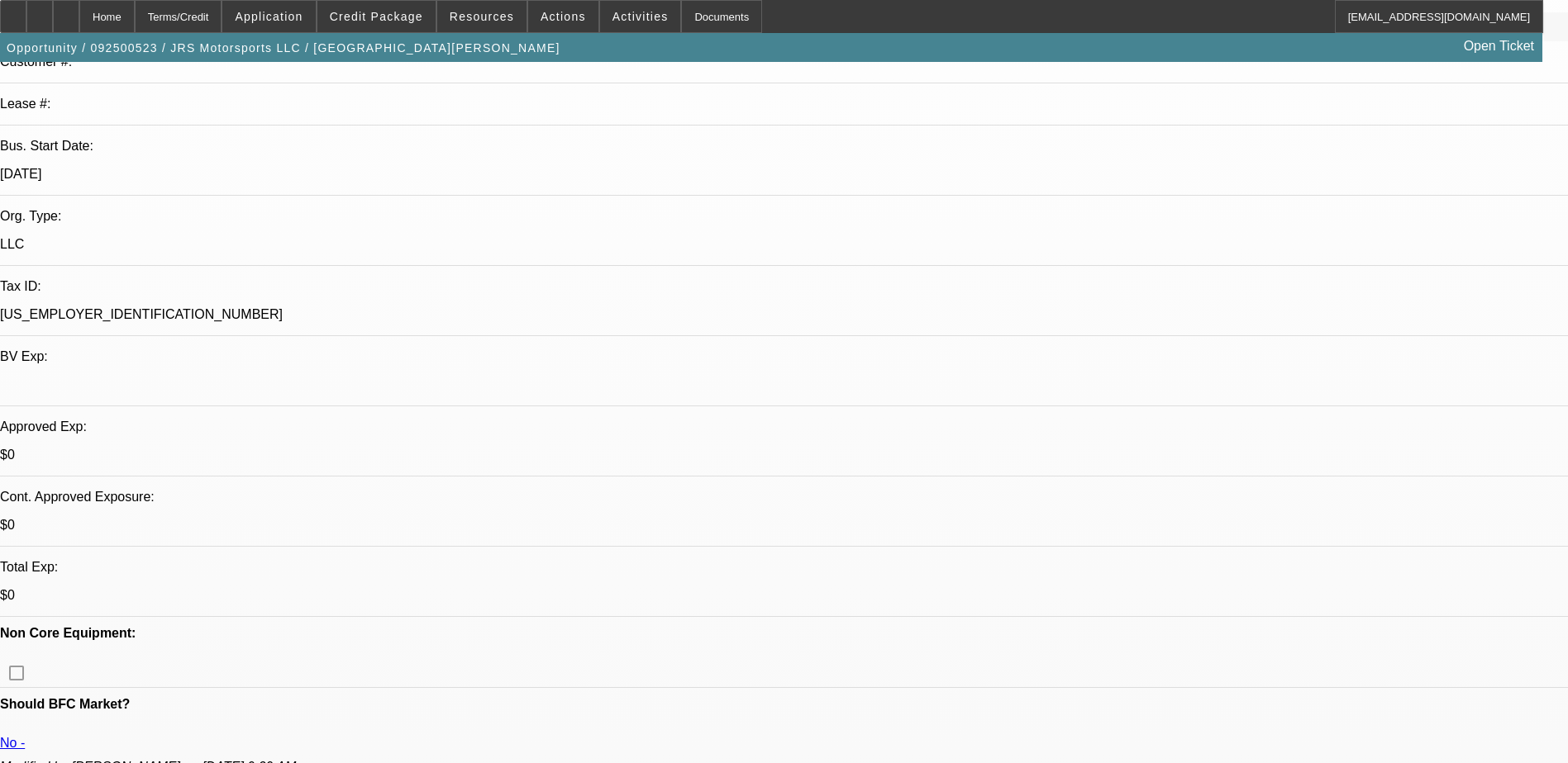
scroll to position [82, 0]
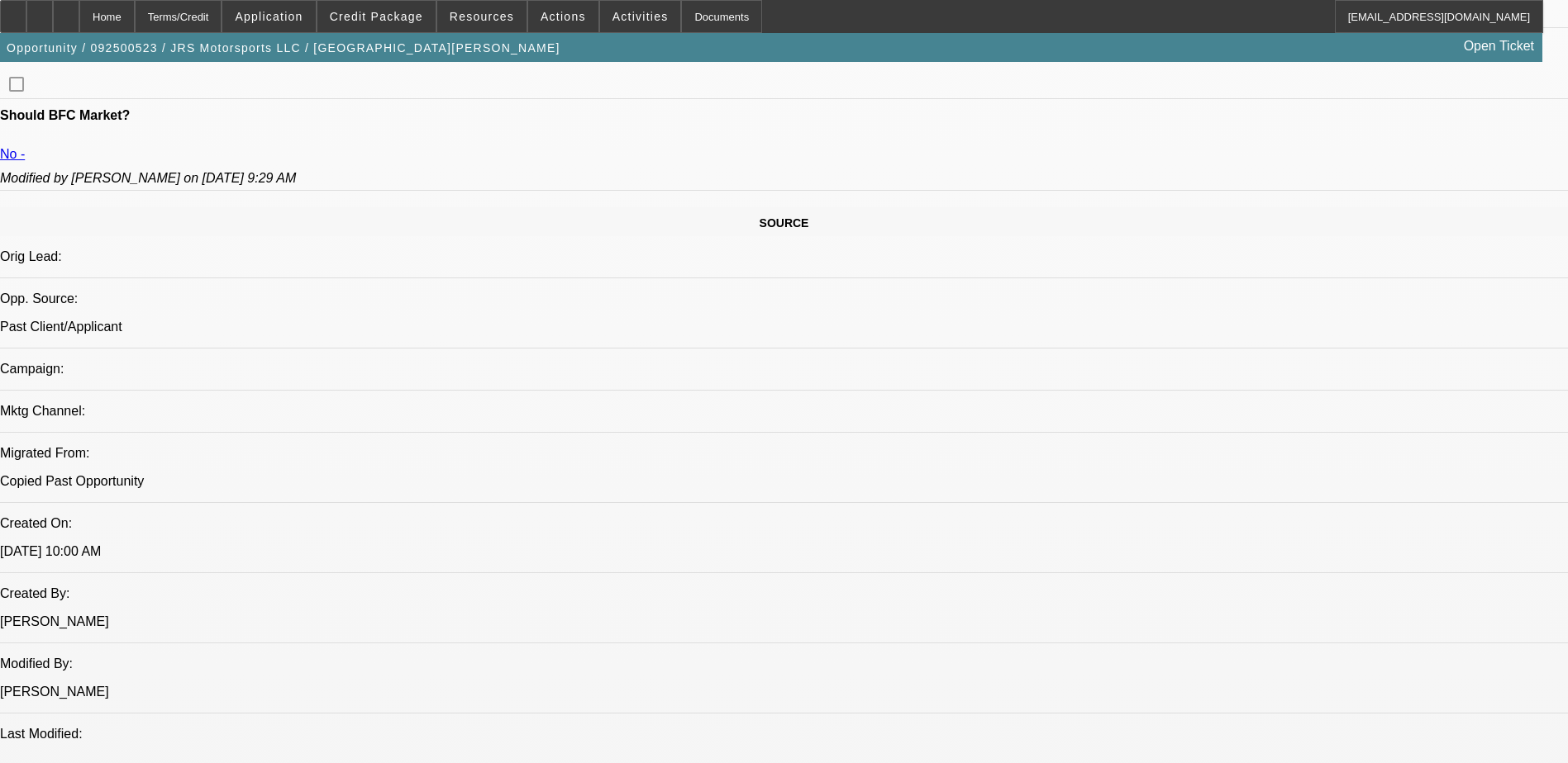
scroll to position [413, 0]
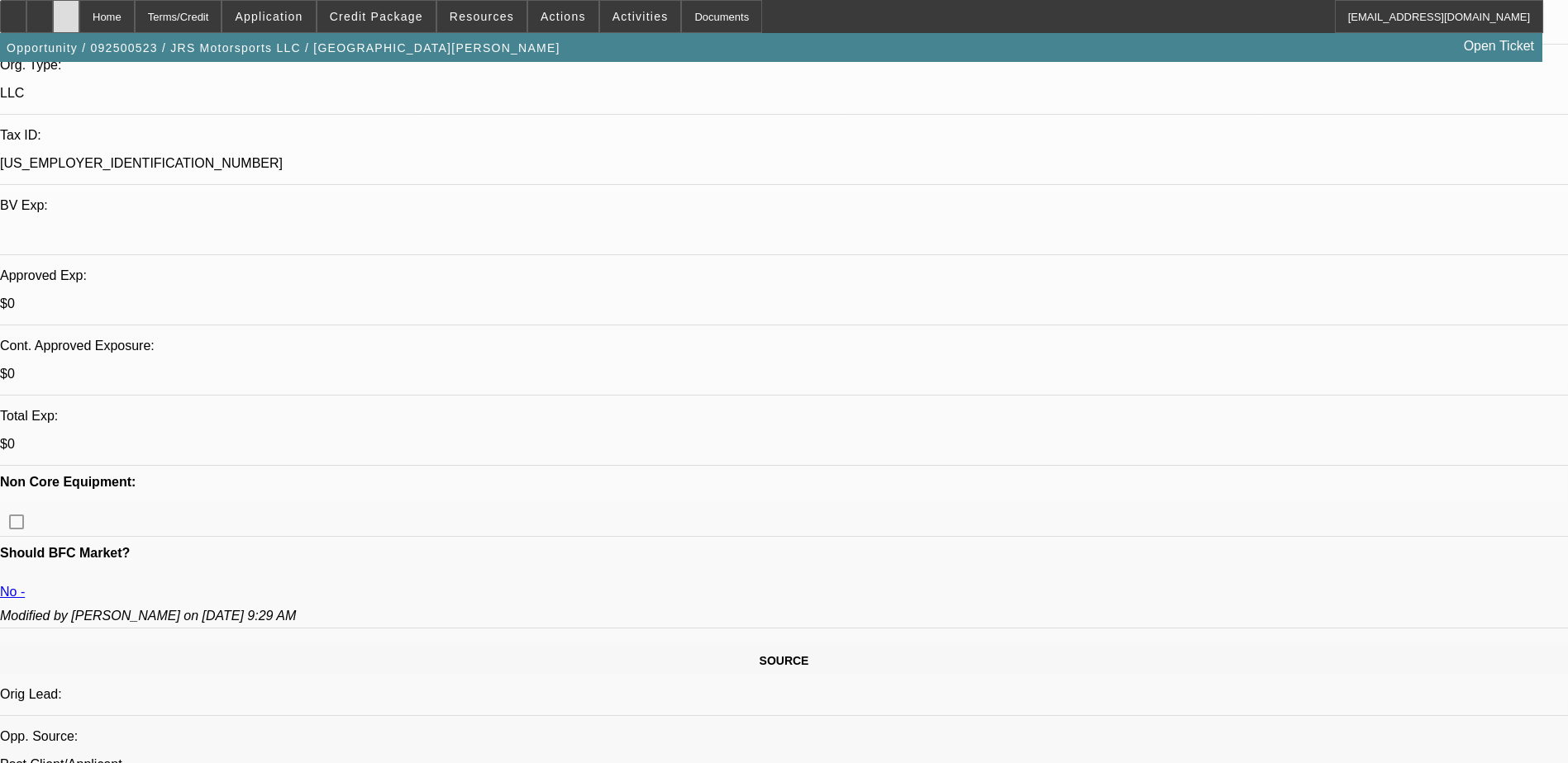
click at [66, 11] on icon at bounding box center [66, 11] width 0 height 0
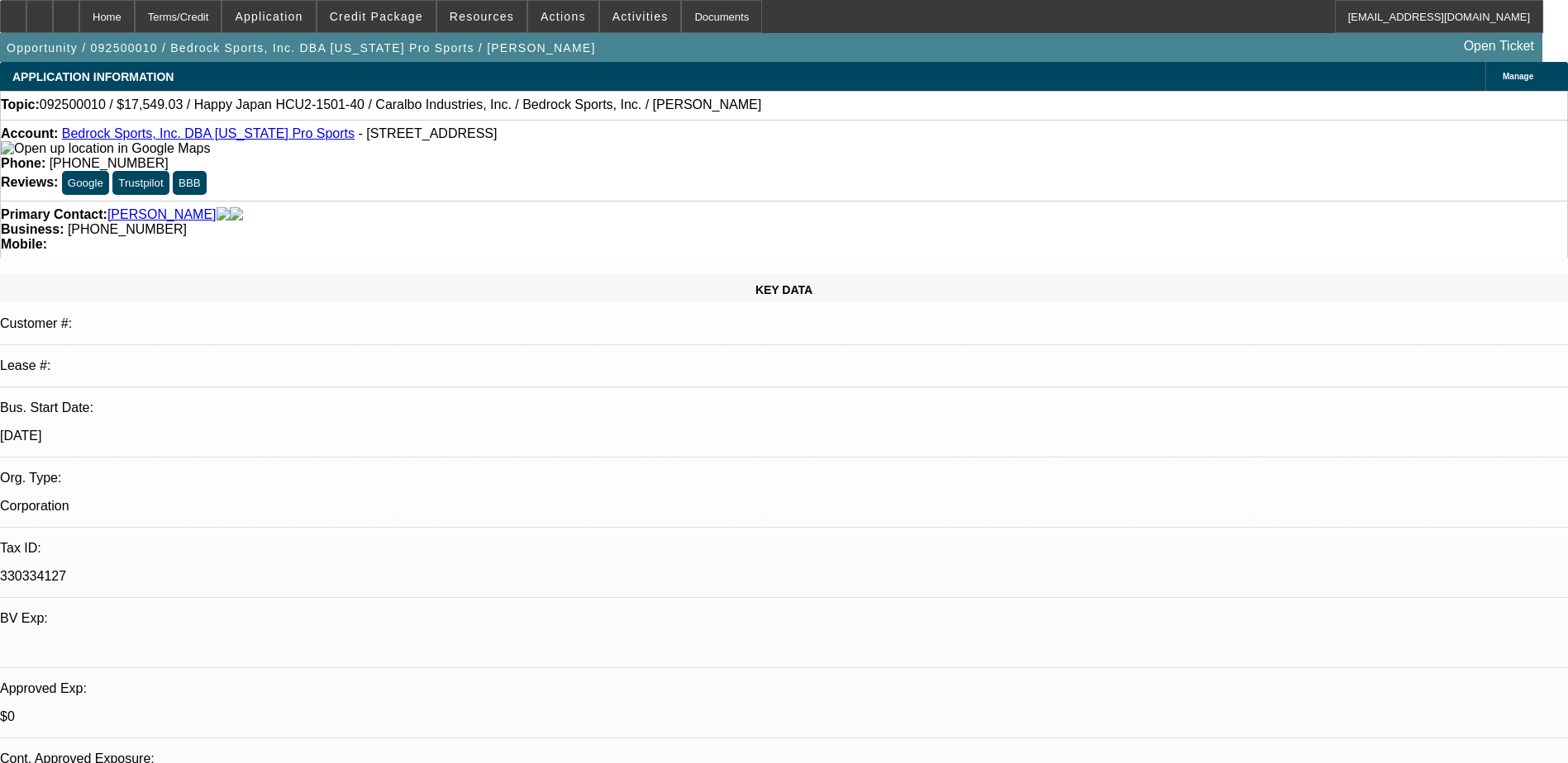
select select "0"
select select "2"
select select "0.1"
select select "4"
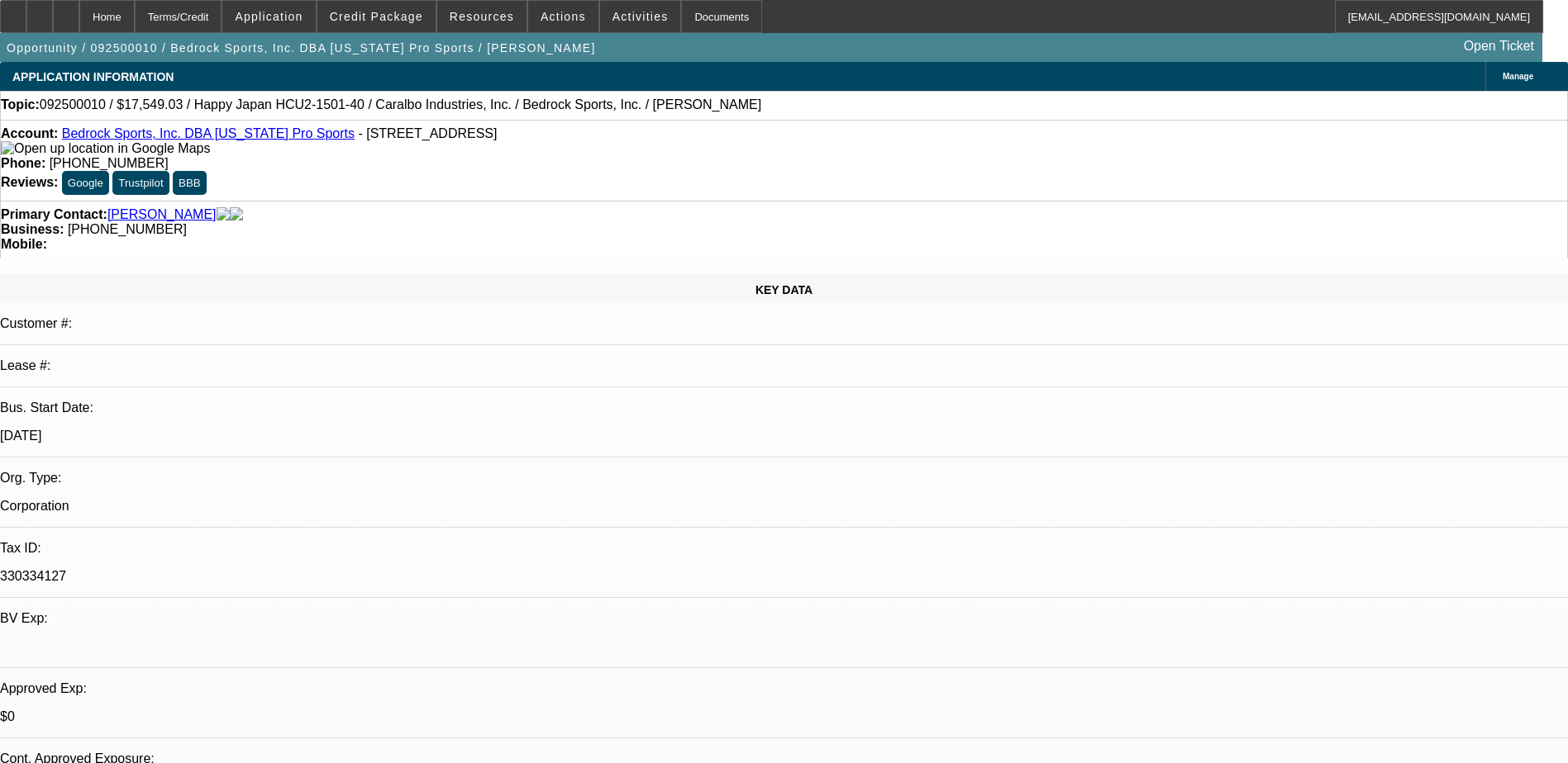
select select "0"
select select "2"
select select "0.1"
select select "4"
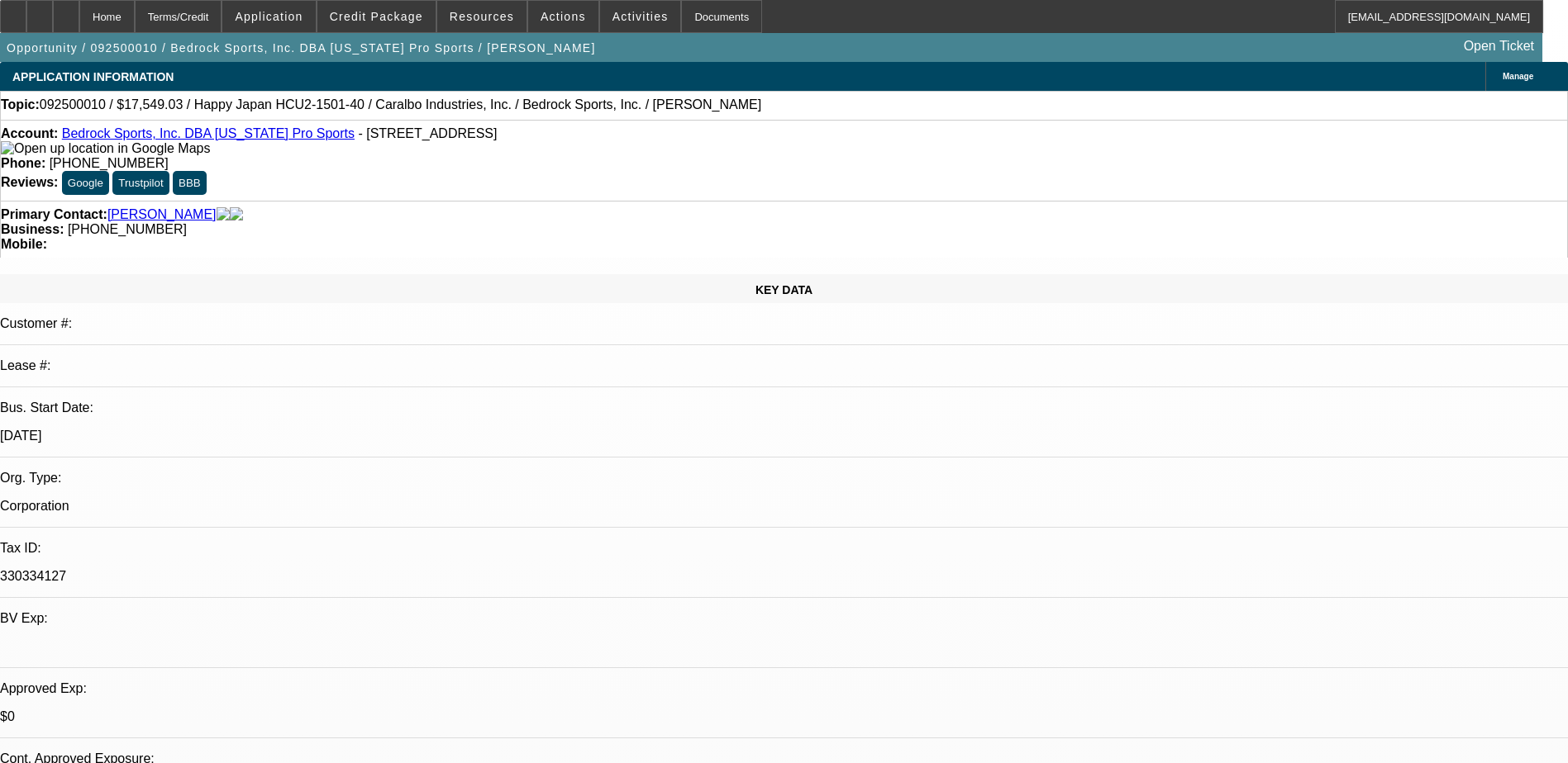
select select "0"
select select "2"
select select "0.1"
select select "4"
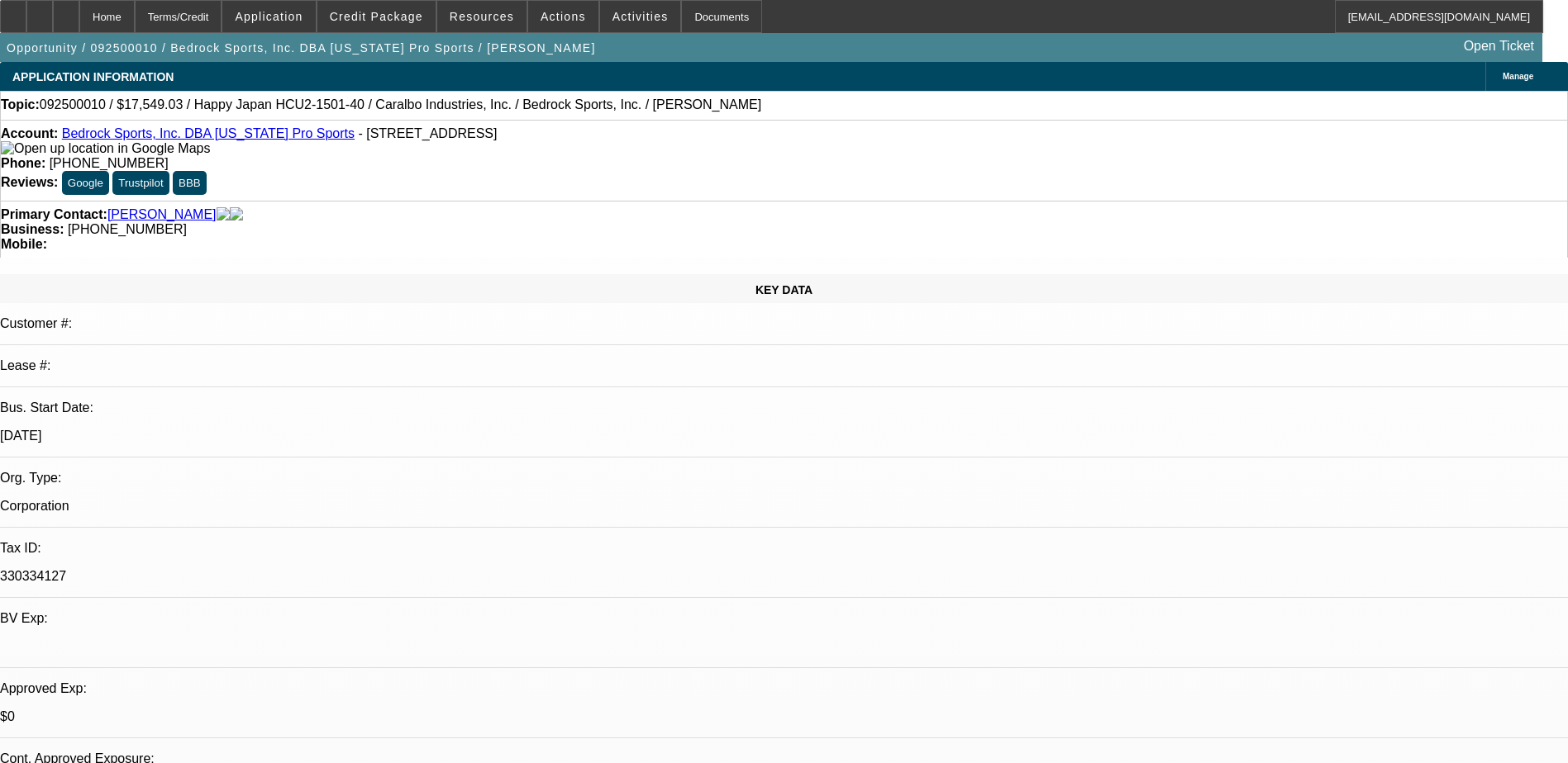
select select "0"
select select "2"
select select "0.1"
select select "4"
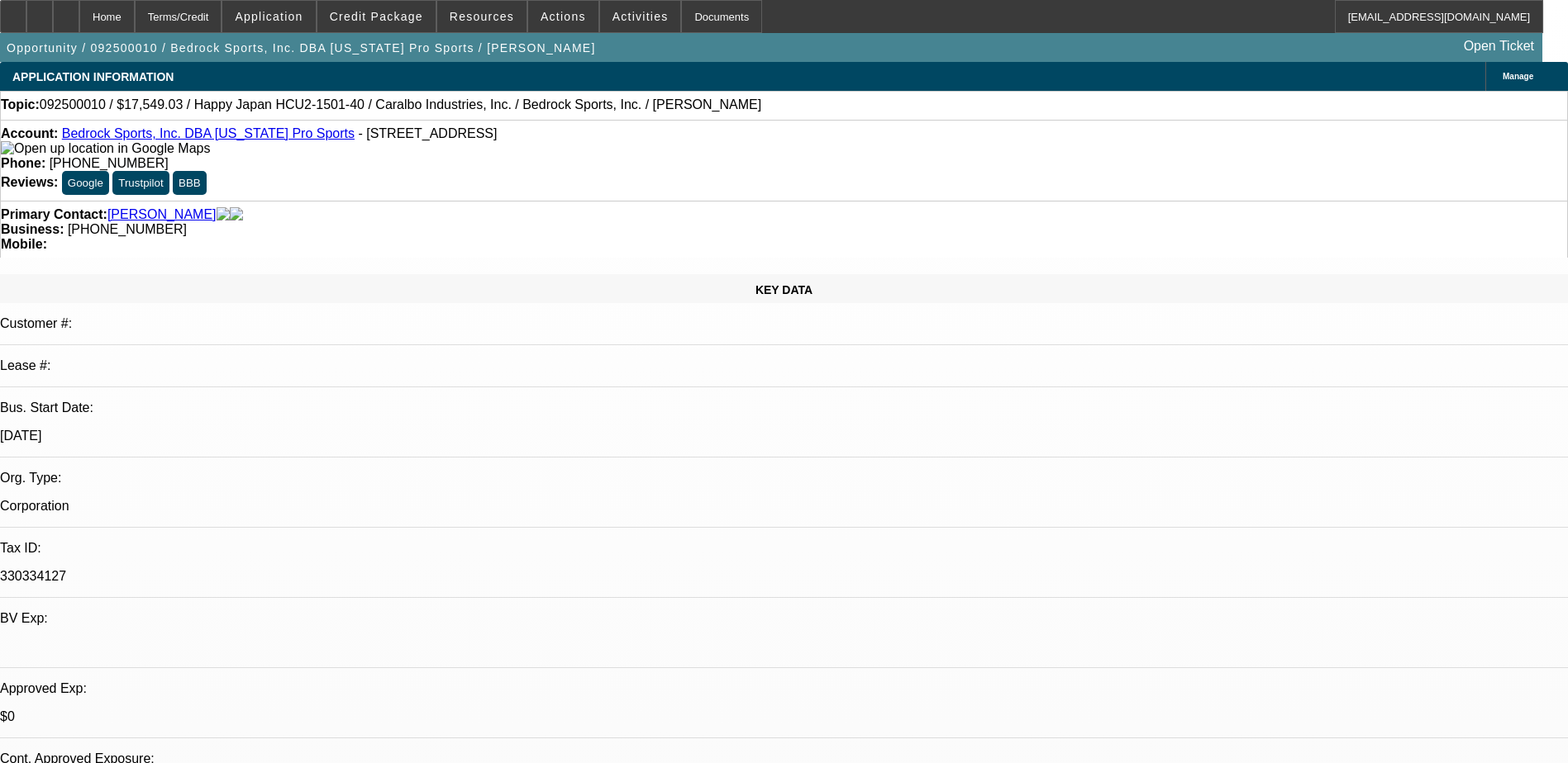
scroll to position [1169, 0]
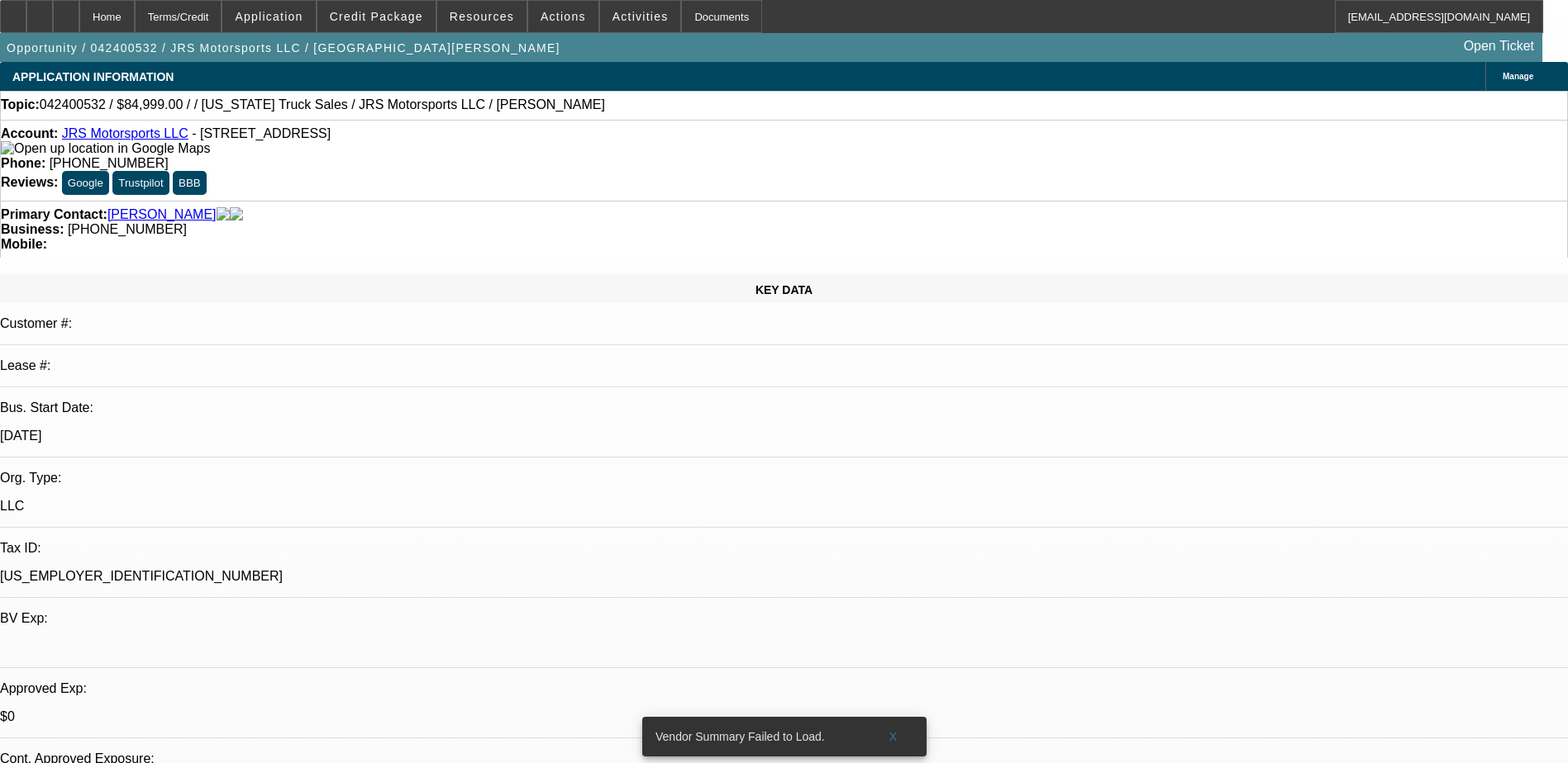
select select "0"
select select "2"
select select "0.1"
select select "4"
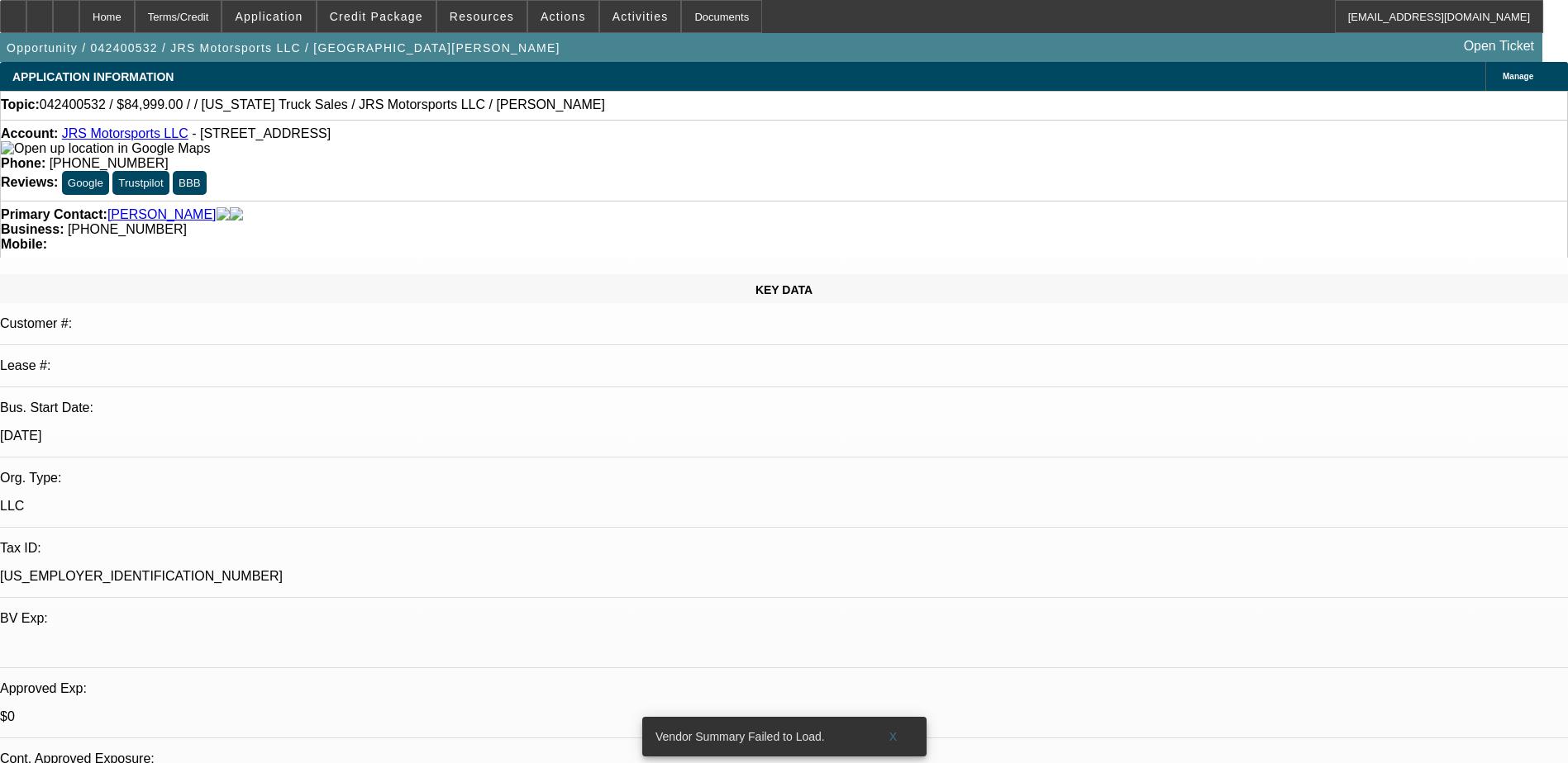
scroll to position [82, 0]
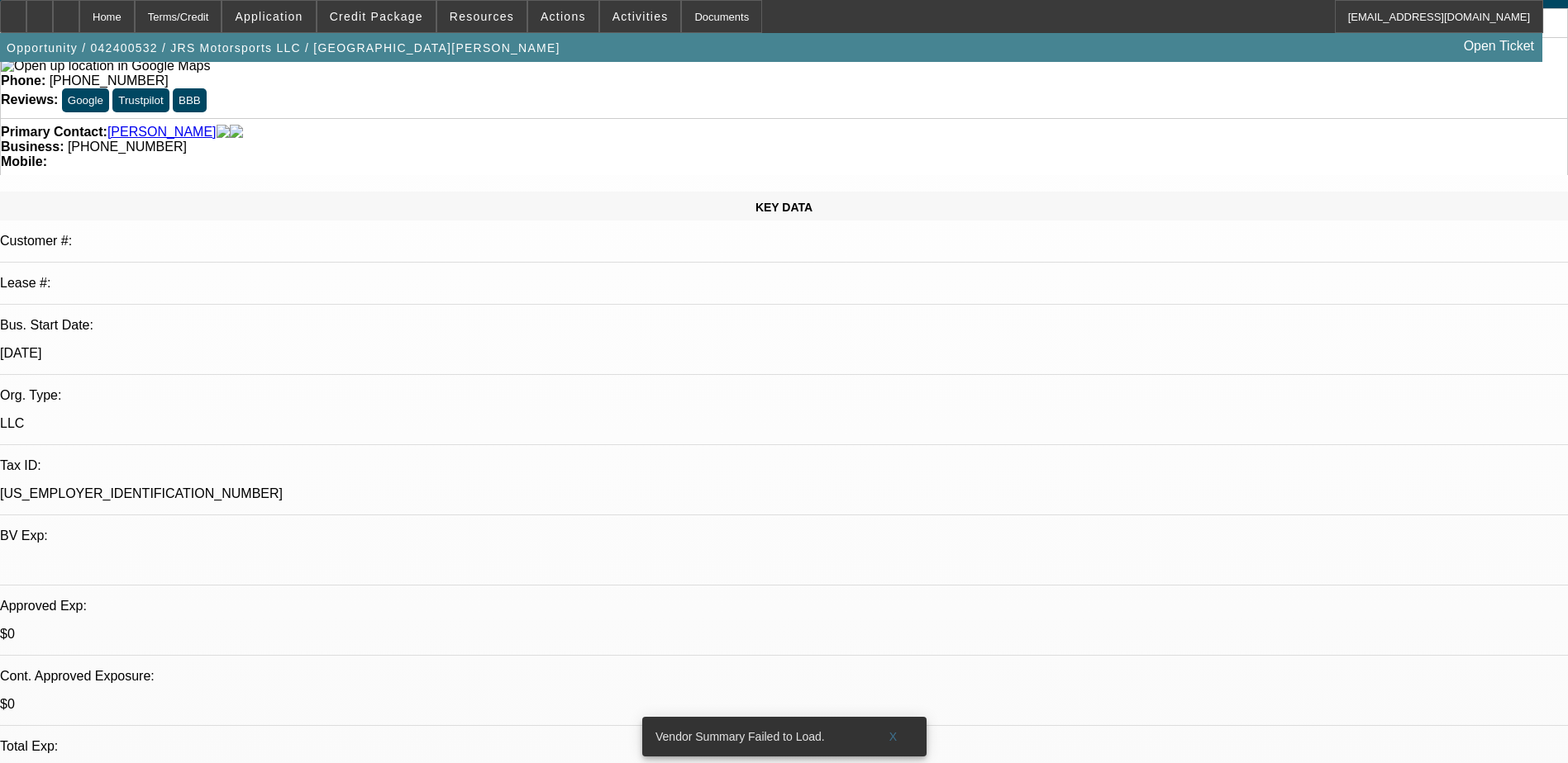
click at [896, 730] on span "X" at bounding box center [894, 737] width 10 height 13
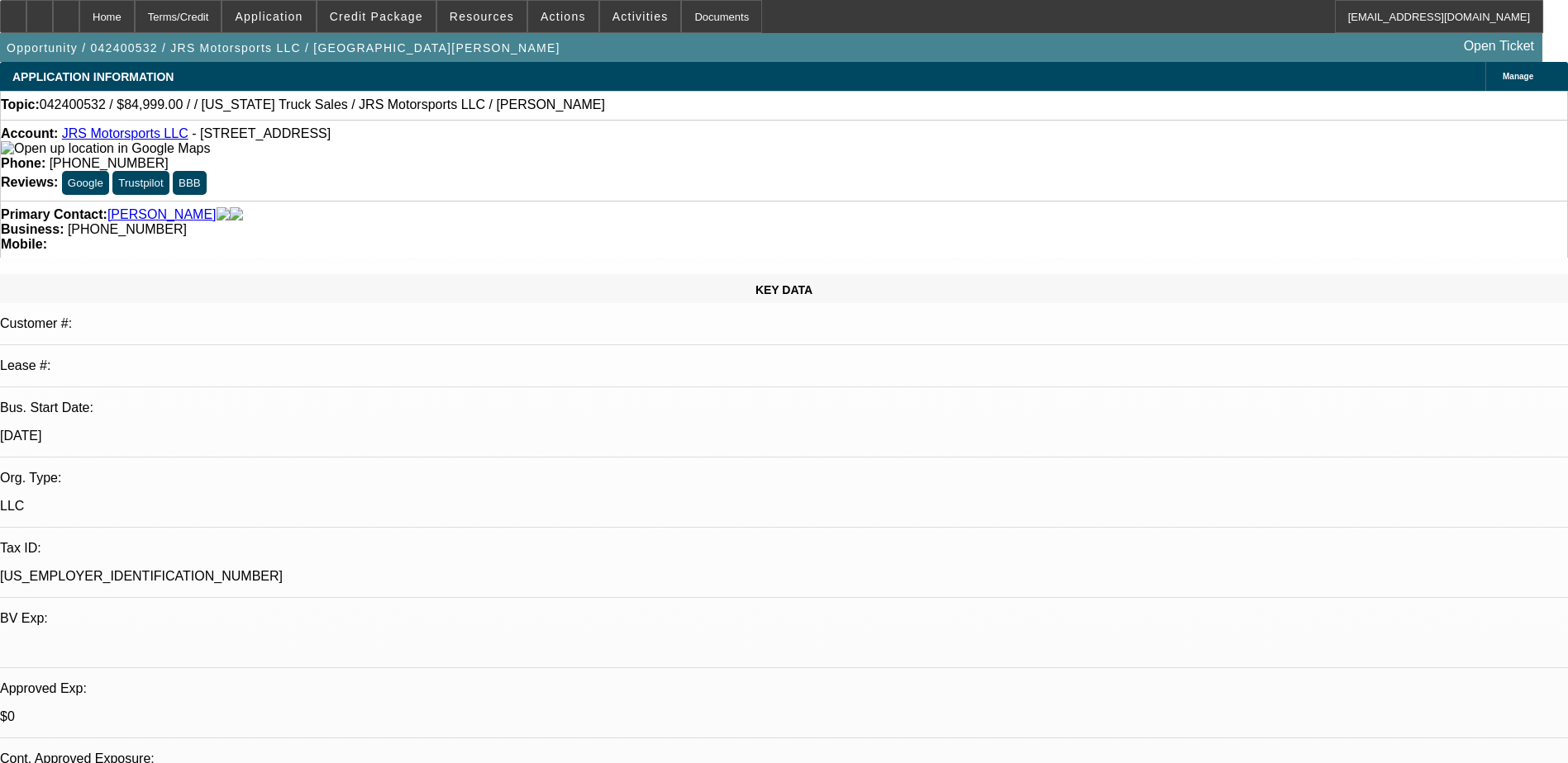
scroll to position [0, 0]
select select "0"
select select "2"
select select "0.1"
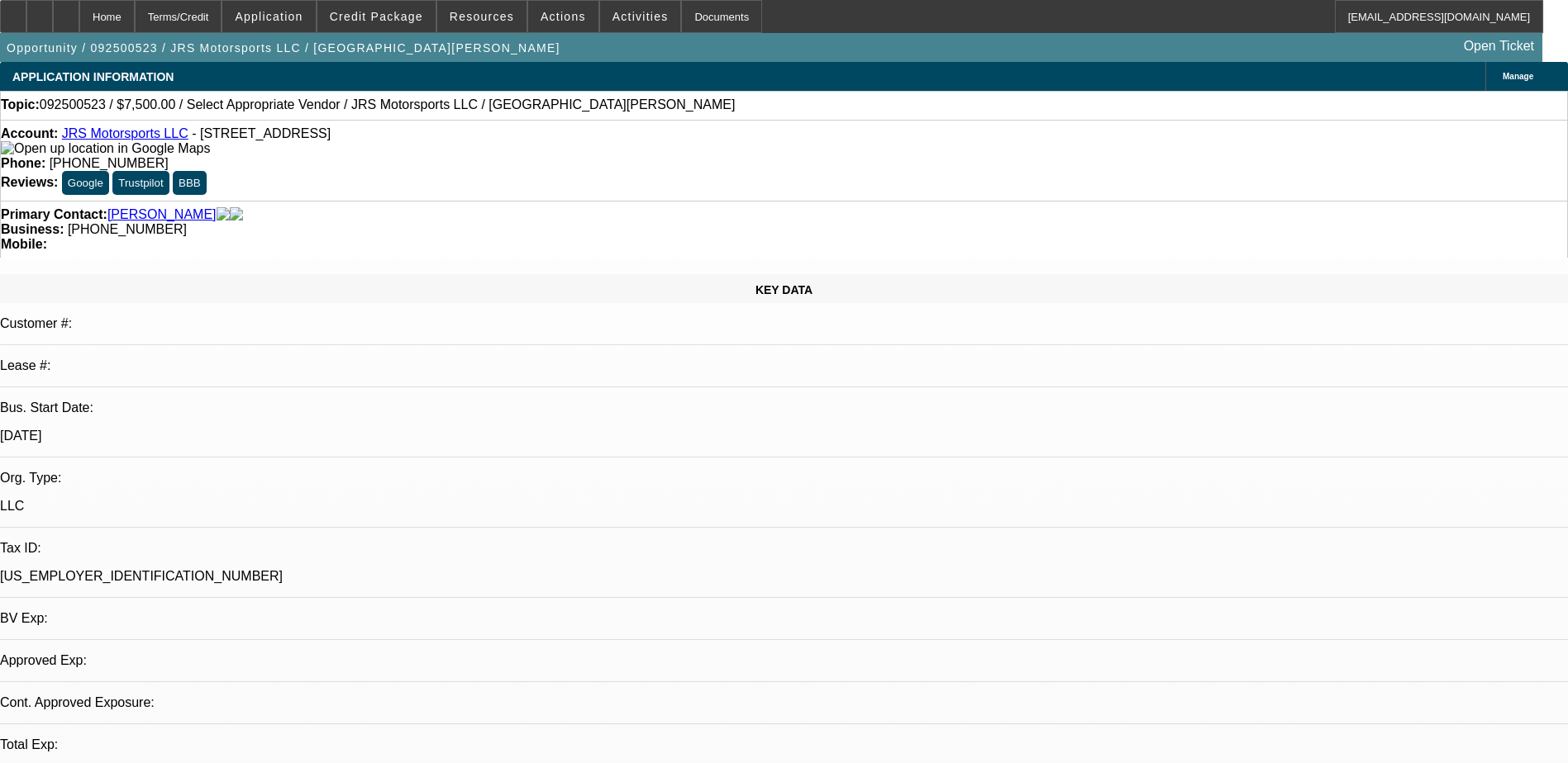
select select "4"
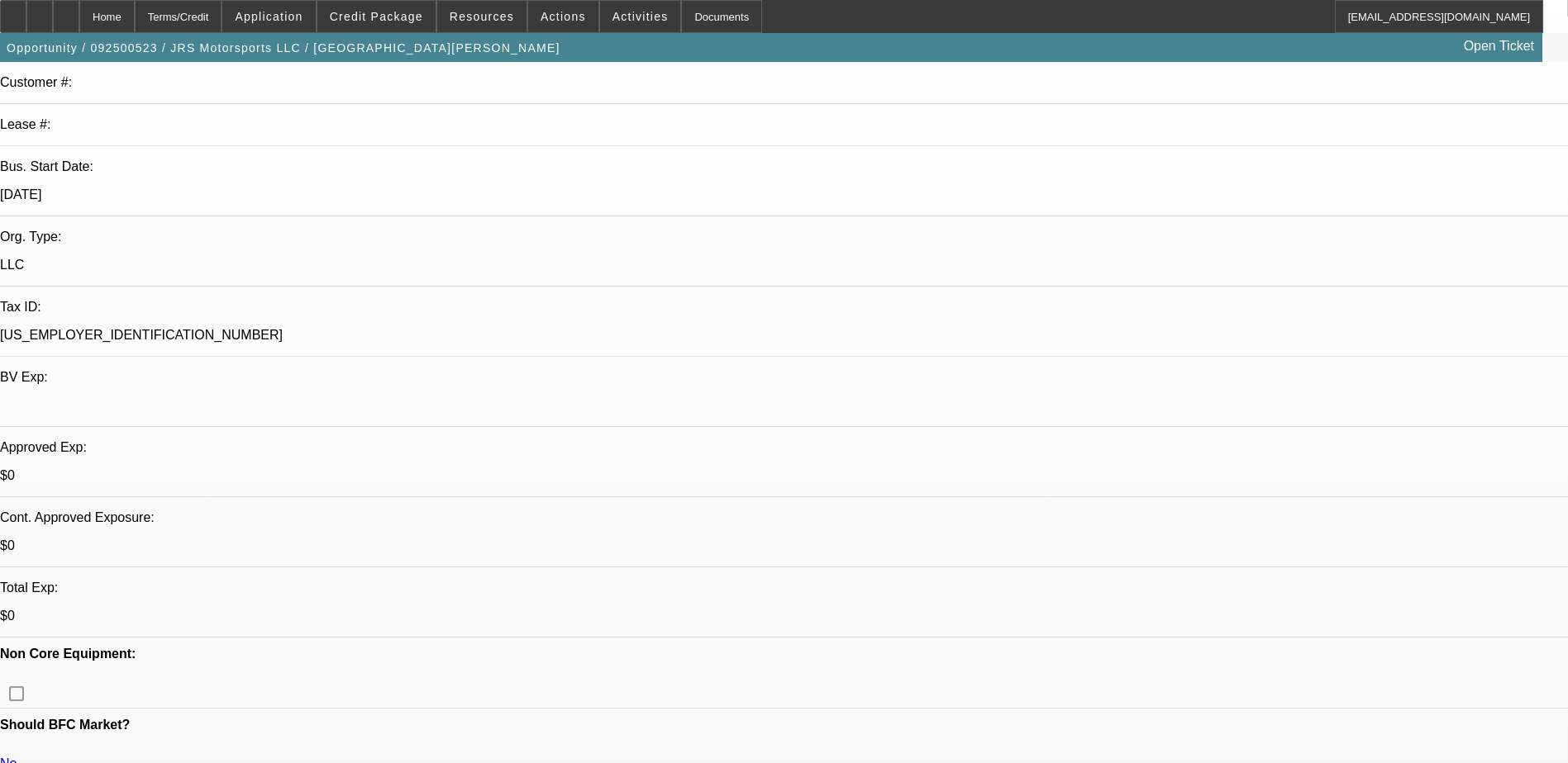
scroll to position [248, 0]
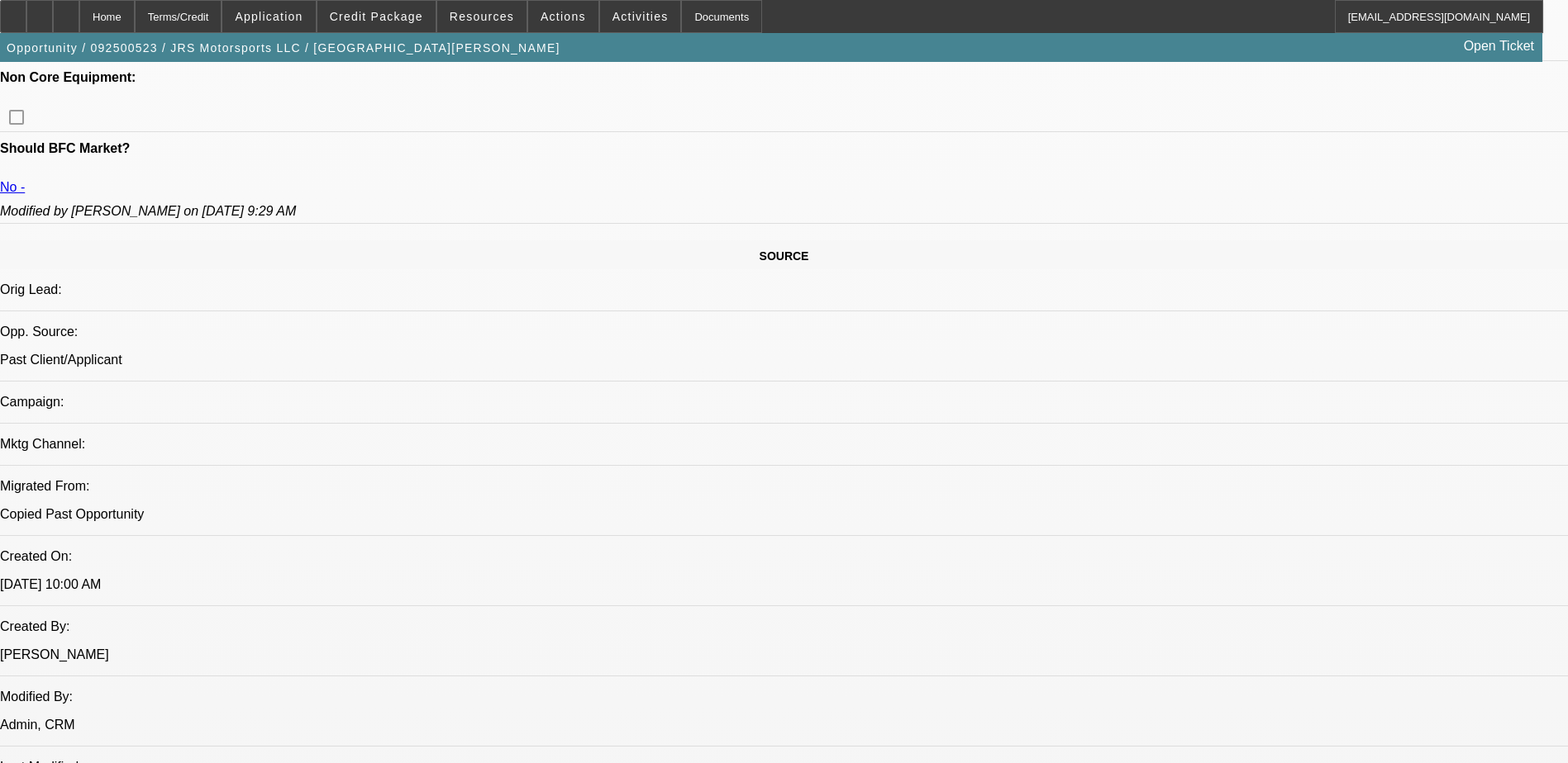
scroll to position [826, 0]
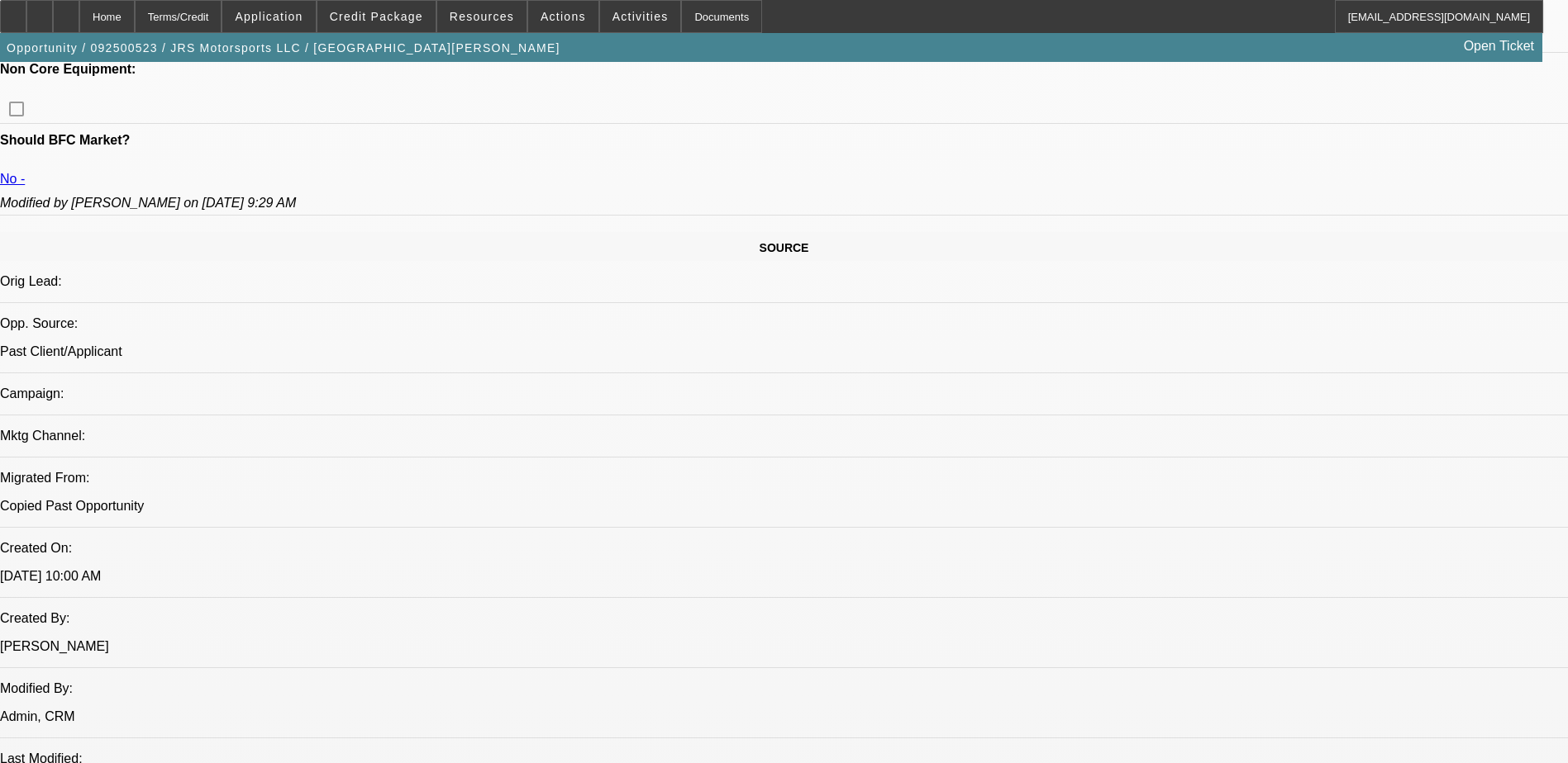
radio input "true"
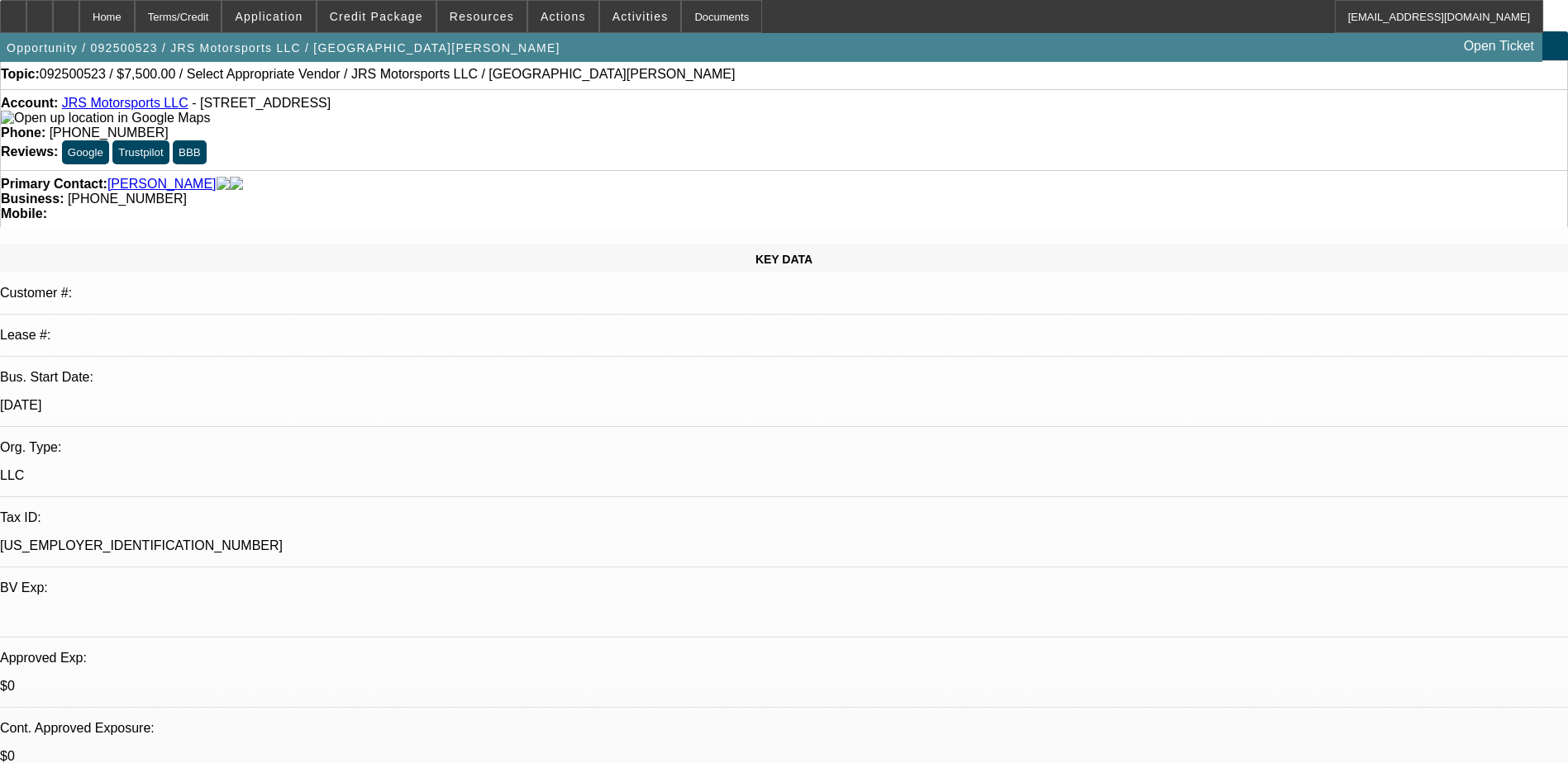
scroll to position [0, 0]
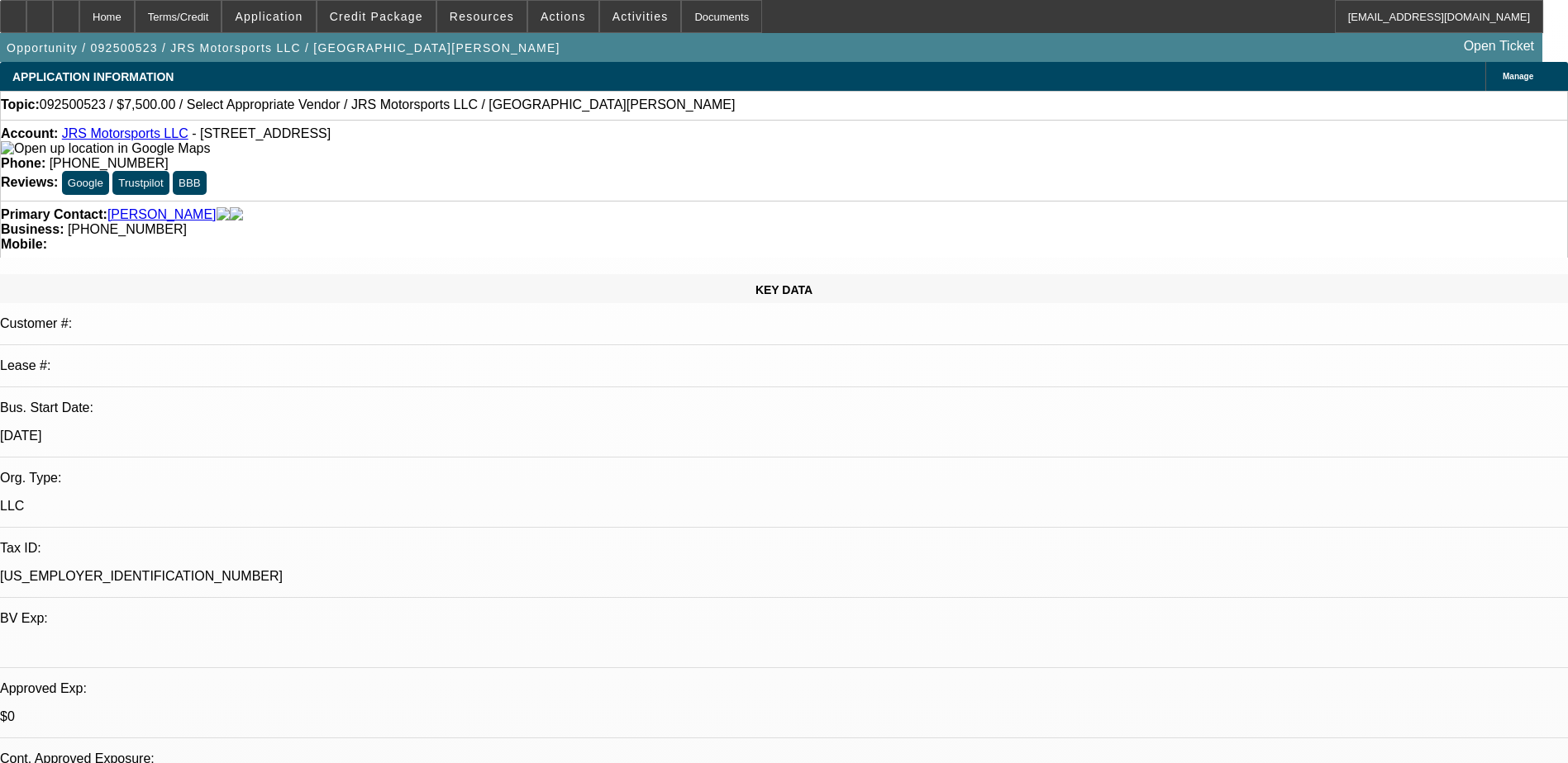
type textarea "[PERSON_NAME] called in, He is wanting to do a sales leaseback on his 1994"
